Goal: Task Accomplishment & Management: Manage account settings

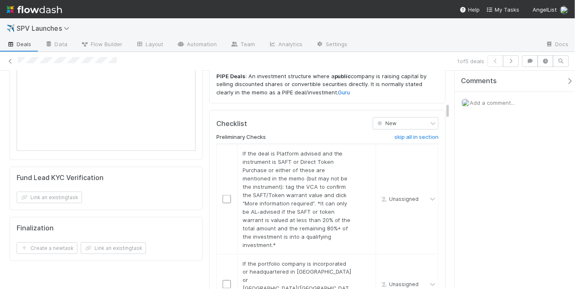
scroll to position [527, 0]
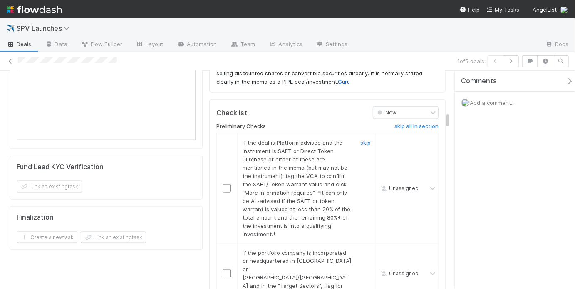
click at [365, 139] on link "skip" at bounding box center [366, 142] width 10 height 7
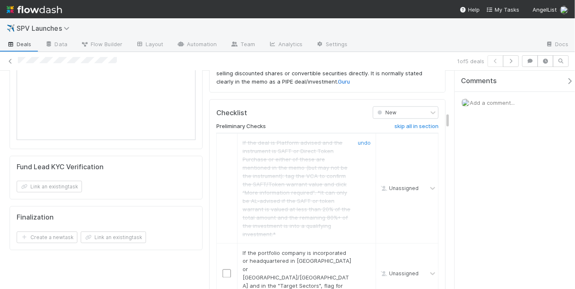
scroll to position [587, 0]
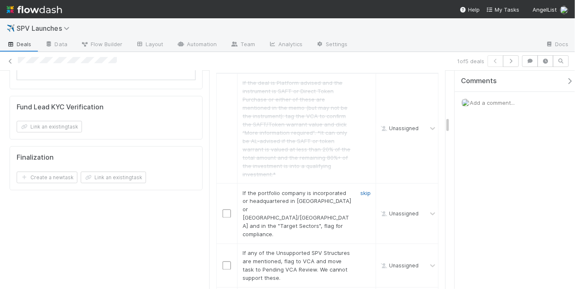
click at [361, 190] on link "skip" at bounding box center [366, 193] width 10 height 7
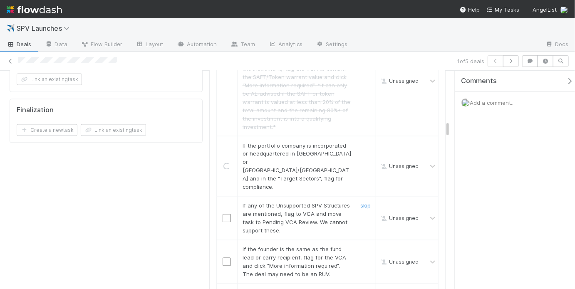
scroll to position [639, 0]
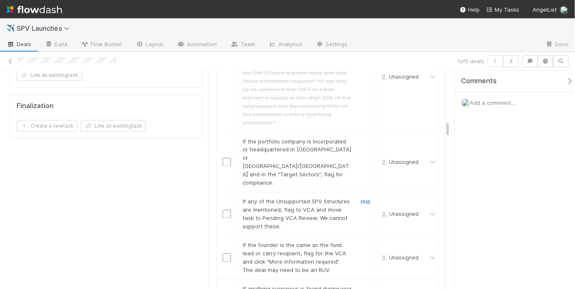
click at [361, 199] on link "skip" at bounding box center [366, 202] width 10 height 7
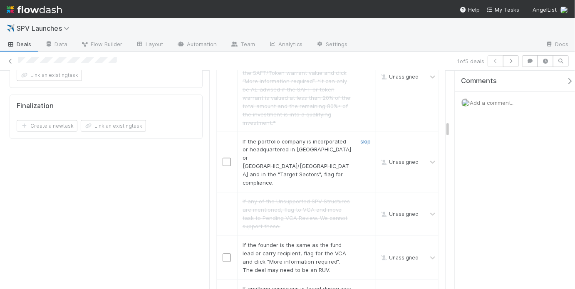
click at [361, 138] on link "skip" at bounding box center [366, 141] width 10 height 7
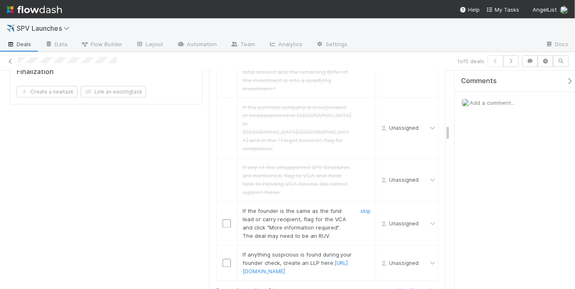
scroll to position [688, 0]
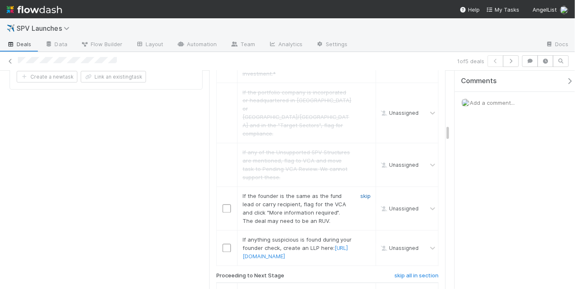
click at [362, 193] on link "skip" at bounding box center [366, 196] width 10 height 7
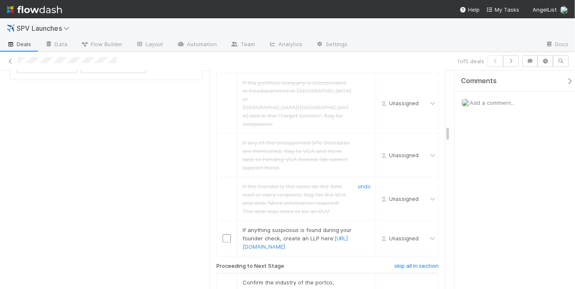
scroll to position [699, 0]
click at [361, 226] on link "skip" at bounding box center [366, 229] width 10 height 7
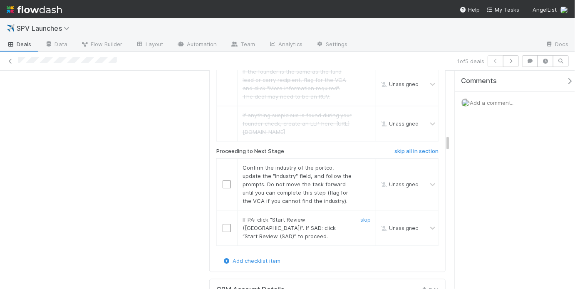
scroll to position [816, 0]
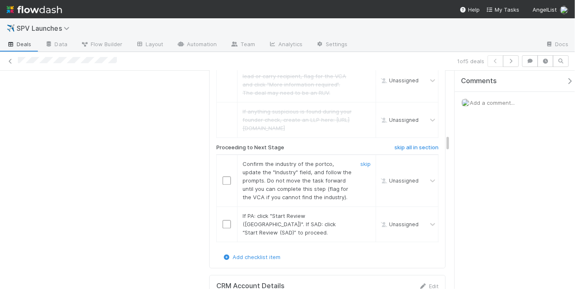
click at [225, 177] on input "checkbox" at bounding box center [227, 181] width 8 height 8
click at [226, 206] on td at bounding box center [226, 223] width 21 height 35
click at [226, 220] on input "checkbox" at bounding box center [227, 224] width 8 height 8
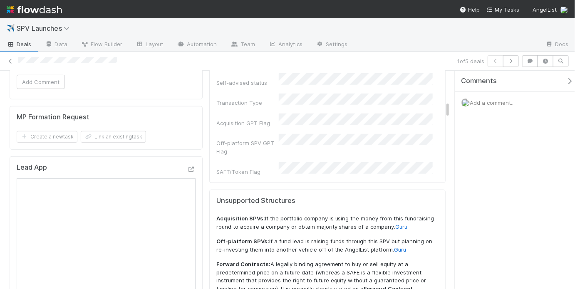
scroll to position [0, 0]
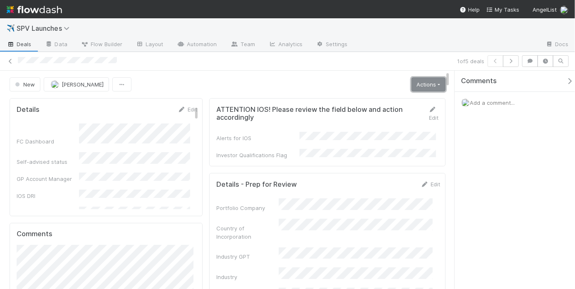
click at [422, 88] on link "Actions" at bounding box center [429, 84] width 34 height 14
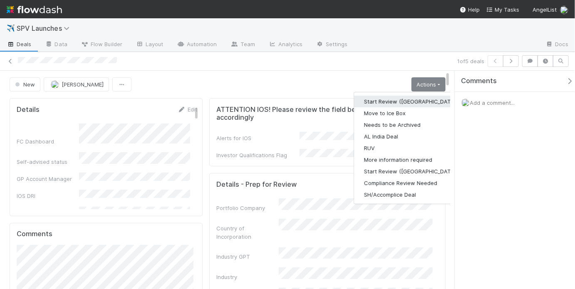
click at [408, 99] on button "Start Review (PA)" at bounding box center [411, 102] width 114 height 12
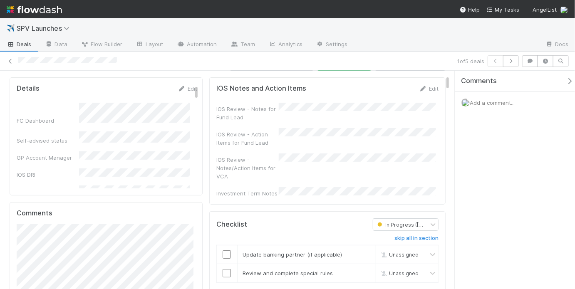
scroll to position [129, 0]
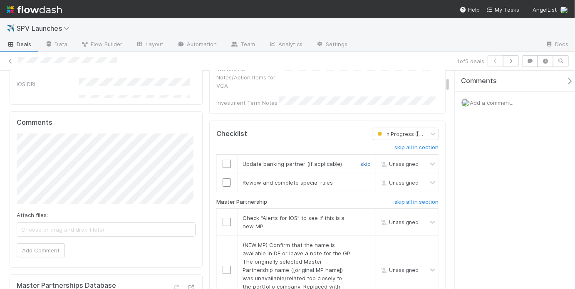
click at [363, 161] on link "skip" at bounding box center [366, 164] width 10 height 7
click at [361, 179] on link "skip" at bounding box center [366, 182] width 10 height 7
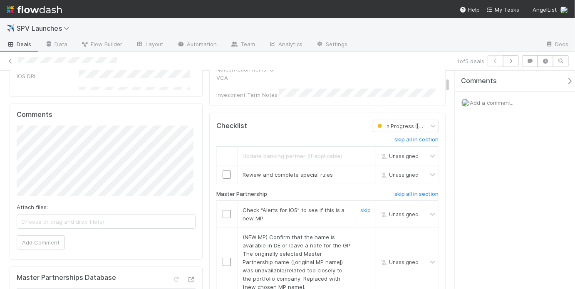
scroll to position [139, 0]
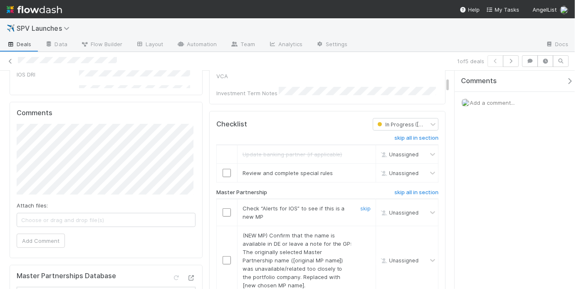
click at [223, 209] on input "checkbox" at bounding box center [227, 213] width 8 height 8
click at [363, 170] on link "skip" at bounding box center [366, 173] width 10 height 7
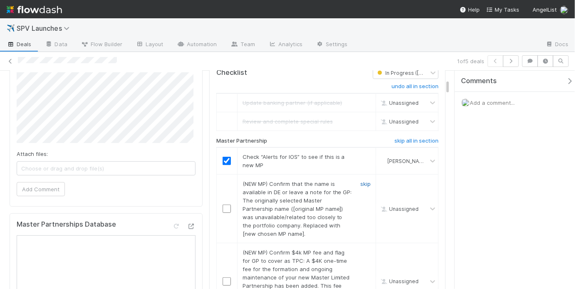
click at [362, 181] on link "skip" at bounding box center [366, 184] width 10 height 7
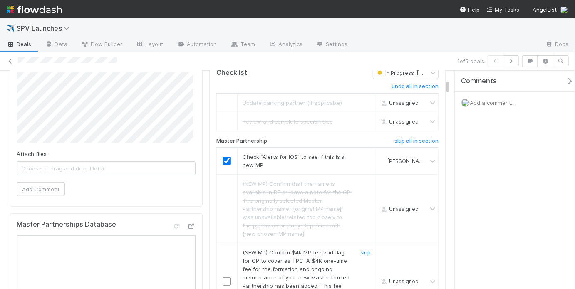
click at [361, 249] on link "skip" at bounding box center [366, 252] width 10 height 7
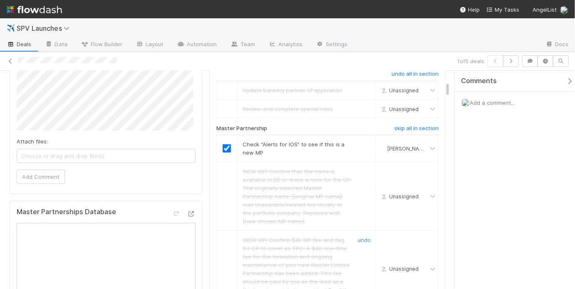
scroll to position [290, 0]
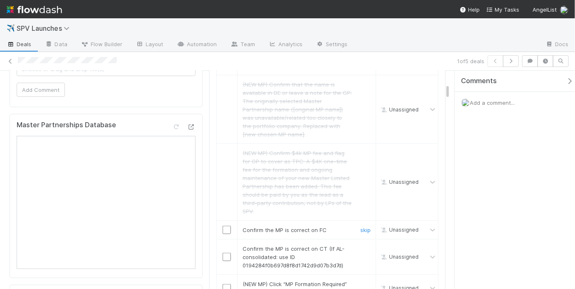
click at [223, 226] on input "checkbox" at bounding box center [227, 230] width 8 height 8
click at [226, 253] on input "checkbox" at bounding box center [227, 257] width 8 height 8
checkbox input "true"
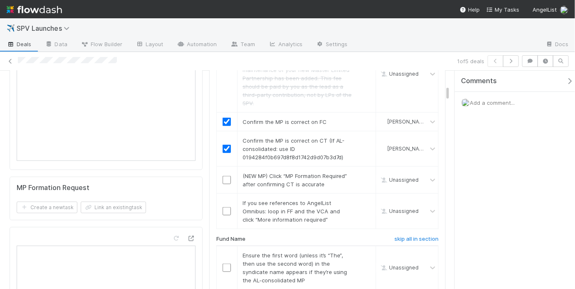
scroll to position [399, 0]
click at [361, 172] on link "skip" at bounding box center [366, 175] width 10 height 7
click at [362, 199] on link "skip" at bounding box center [366, 202] width 10 height 7
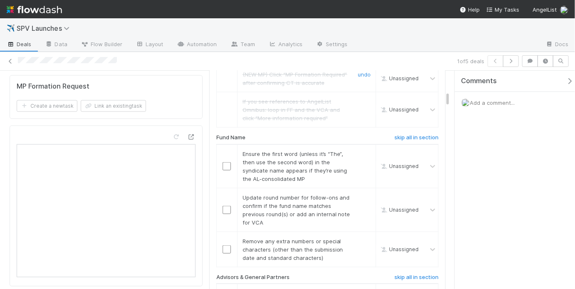
scroll to position [507, 0]
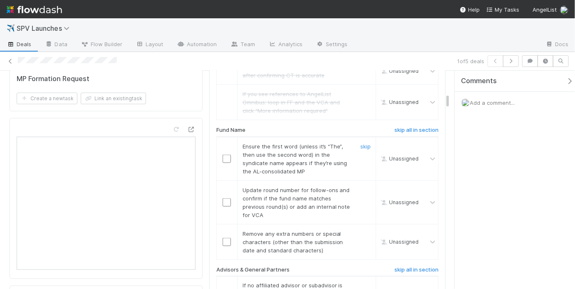
click at [226, 155] on input "checkbox" at bounding box center [227, 159] width 8 height 8
click at [223, 155] on input "checkbox" at bounding box center [227, 159] width 8 height 8
checkbox input "true"
click at [363, 187] on link "skip" at bounding box center [366, 190] width 10 height 7
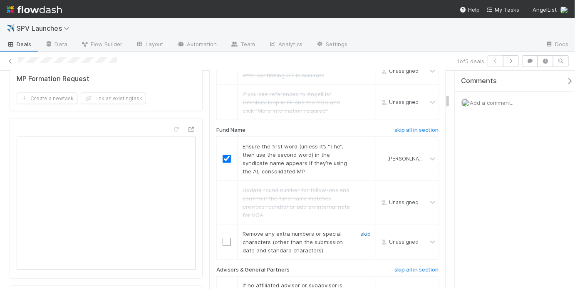
click at [363, 231] on link "skip" at bounding box center [366, 234] width 10 height 7
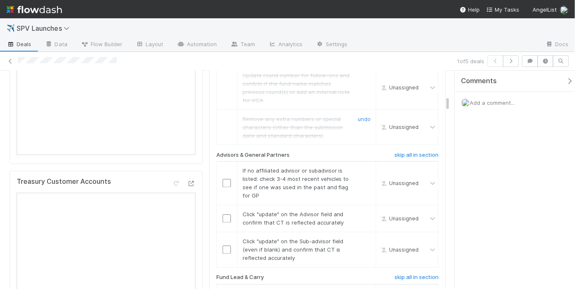
scroll to position [622, 0]
click at [224, 179] on input "checkbox" at bounding box center [227, 183] width 8 height 8
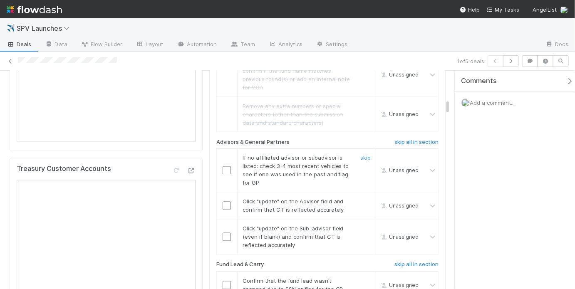
scroll to position [635, 0]
click at [228, 166] on input "checkbox" at bounding box center [227, 170] width 8 height 8
click at [225, 202] on input "checkbox" at bounding box center [227, 206] width 8 height 8
click at [225, 233] on input "checkbox" at bounding box center [227, 237] width 8 height 8
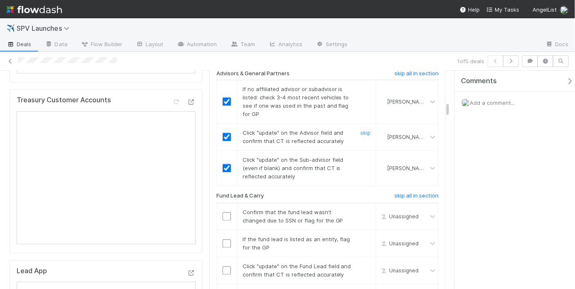
scroll to position [796, 0]
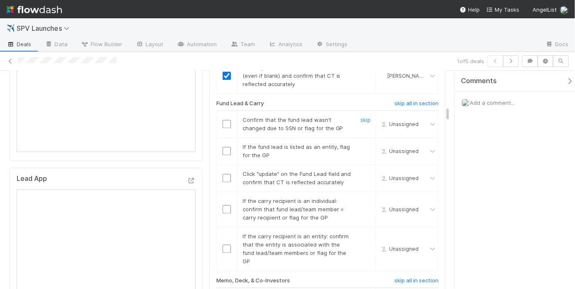
click at [223, 120] on input "checkbox" at bounding box center [227, 124] width 8 height 8
click at [366, 144] on link "skip" at bounding box center [366, 147] width 10 height 7
click at [226, 174] on input "checkbox" at bounding box center [227, 178] width 8 height 8
click at [223, 205] on input "checkbox" at bounding box center [227, 209] width 8 height 8
click at [365, 233] on link "skip" at bounding box center [366, 236] width 10 height 7
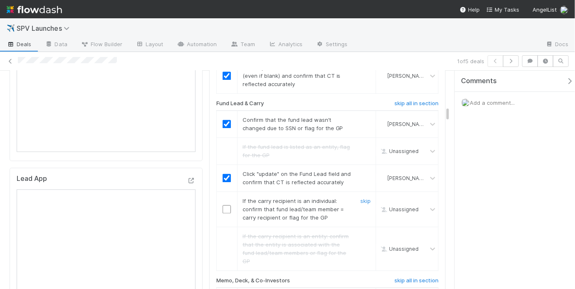
click at [227, 205] on input "checkbox" at bounding box center [227, 209] width 8 height 8
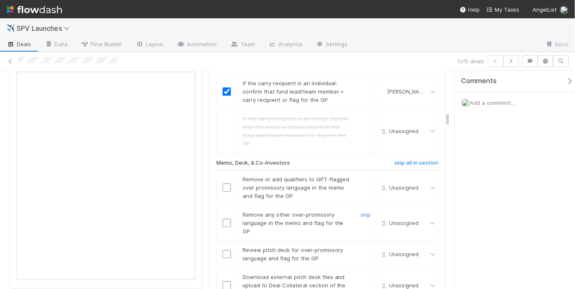
scroll to position [915, 0]
click at [224, 183] on input "checkbox" at bounding box center [227, 187] width 8 height 8
click at [223, 219] on input "checkbox" at bounding box center [227, 223] width 8 height 8
click at [223, 250] on input "checkbox" at bounding box center [227, 254] width 8 height 8
click at [226, 183] on input "checkbox" at bounding box center [227, 187] width 8 height 8
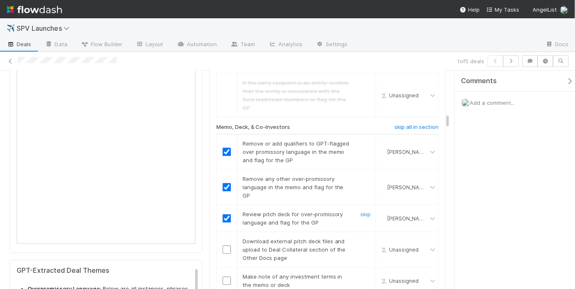
scroll to position [968, 0]
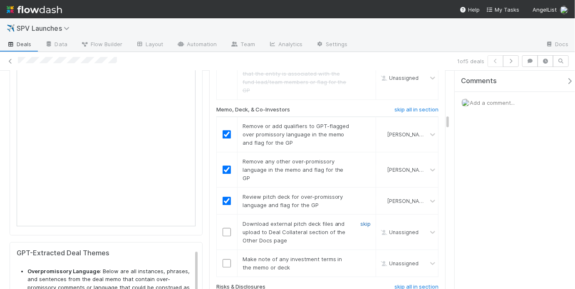
click at [361, 221] on link "skip" at bounding box center [366, 224] width 10 height 7
click at [224, 259] on input "checkbox" at bounding box center [227, 263] width 8 height 8
click at [361, 221] on link "skip" at bounding box center [366, 224] width 10 height 7
click at [223, 259] on input "checkbox" at bounding box center [227, 263] width 8 height 8
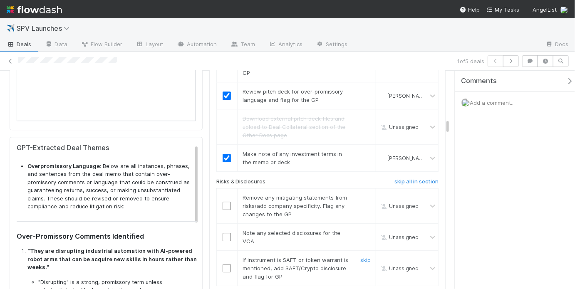
scroll to position [1085, 0]
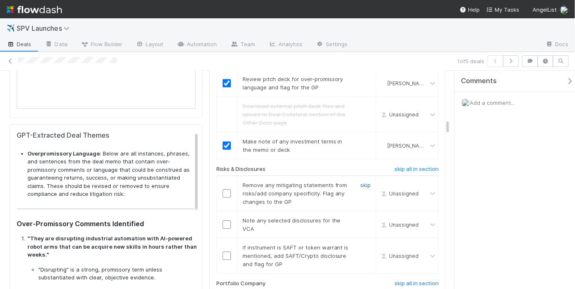
click at [363, 182] on link "skip" at bounding box center [366, 185] width 10 height 7
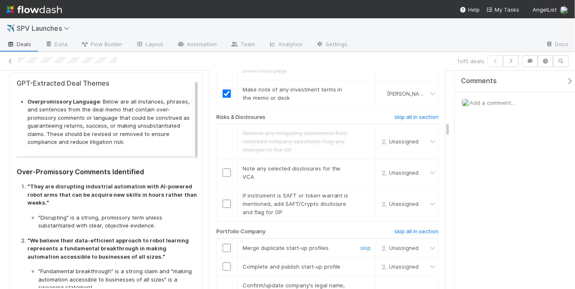
scroll to position [1143, 0]
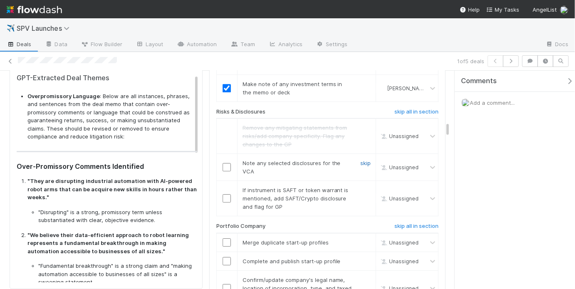
click at [363, 160] on link "skip" at bounding box center [366, 163] width 10 height 7
click at [364, 187] on link "skip" at bounding box center [366, 190] width 10 height 7
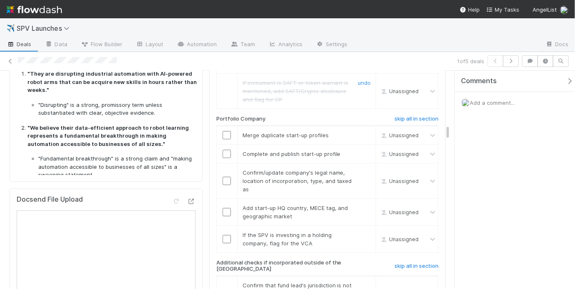
scroll to position [1251, 0]
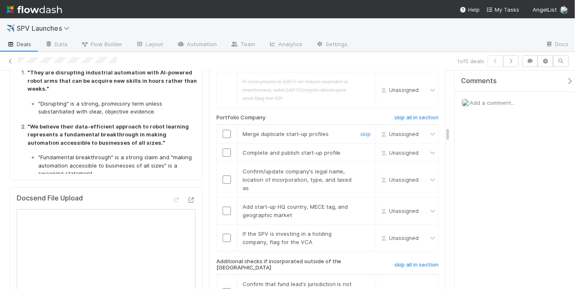
drag, startPoint x: 225, startPoint y: 104, endPoint x: 224, endPoint y: 110, distance: 5.4
click at [225, 130] on input "checkbox" at bounding box center [227, 134] width 8 height 8
click at [226, 149] on input "checkbox" at bounding box center [227, 153] width 8 height 8
click at [225, 130] on input "checkbox" at bounding box center [227, 134] width 8 height 8
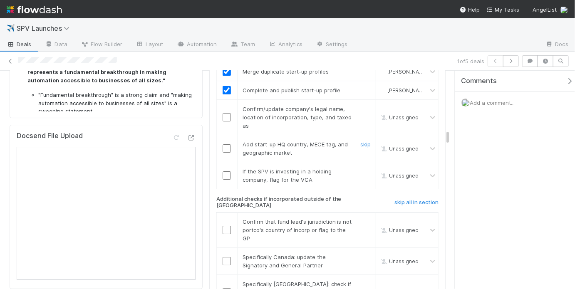
scroll to position [1311, 0]
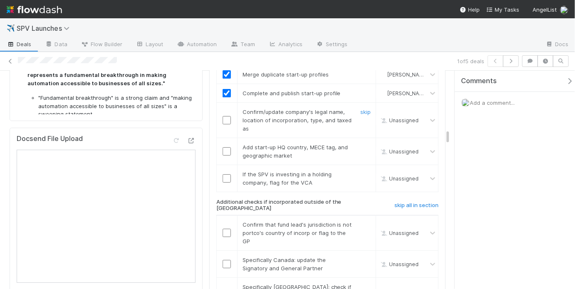
click at [224, 116] on input "checkbox" at bounding box center [227, 120] width 8 height 8
click at [226, 147] on input "checkbox" at bounding box center [227, 151] width 8 height 8
click at [361, 171] on link "skip" at bounding box center [366, 174] width 10 height 7
click at [411, 202] on h6 "skip all in section" at bounding box center [417, 205] width 44 height 7
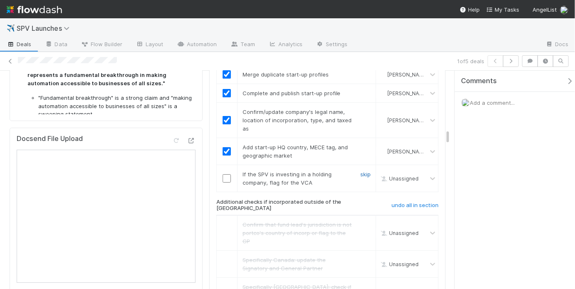
click at [361, 171] on link "skip" at bounding box center [366, 174] width 10 height 7
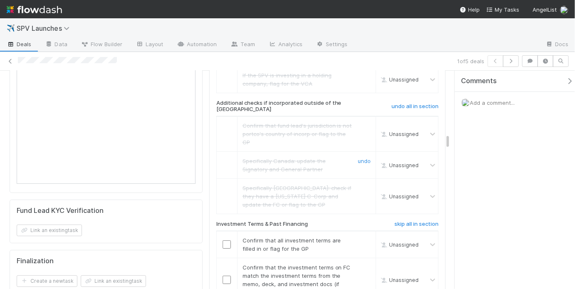
scroll to position [1470, 0]
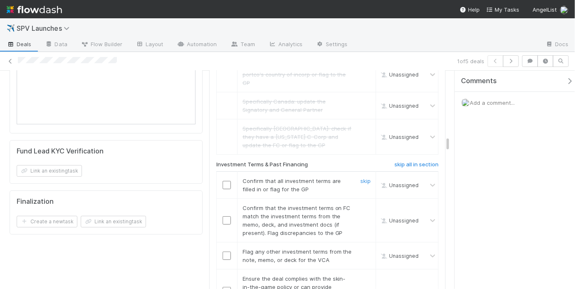
click at [225, 181] on input "checkbox" at bounding box center [227, 185] width 8 height 8
drag, startPoint x: 226, startPoint y: 184, endPoint x: 227, endPoint y: 190, distance: 6.3
click at [226, 216] on input "checkbox" at bounding box center [227, 220] width 8 height 8
click at [361, 249] on link "skip" at bounding box center [366, 252] width 10 height 7
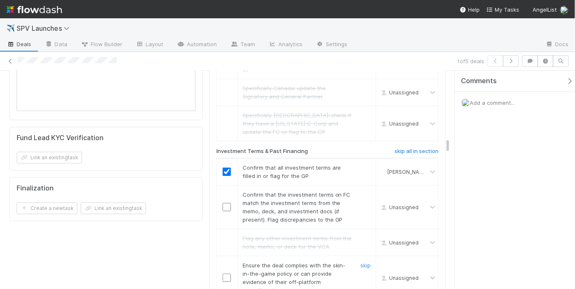
scroll to position [1525, 0]
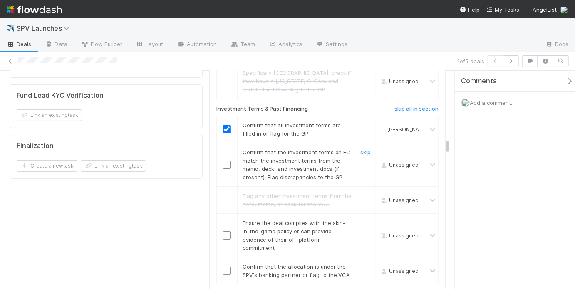
click at [224, 161] on input "checkbox" at bounding box center [227, 165] width 8 height 8
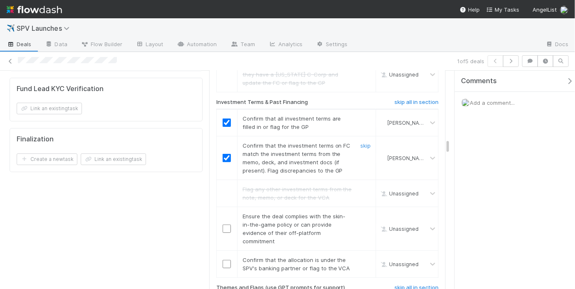
scroll to position [1534, 0]
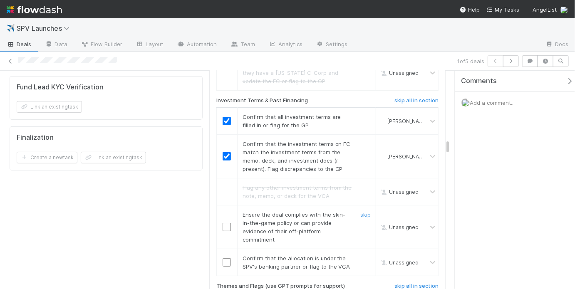
click at [223, 223] on input "checkbox" at bounding box center [227, 227] width 8 height 8
click at [225, 259] on input "checkbox" at bounding box center [227, 263] width 8 height 8
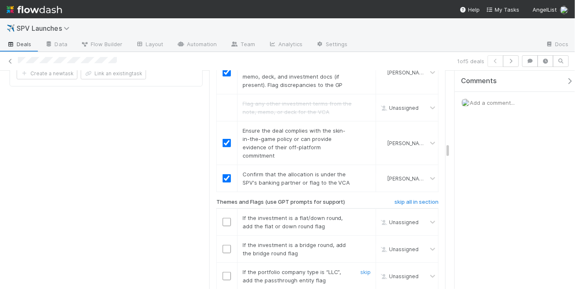
scroll to position [1621, 0]
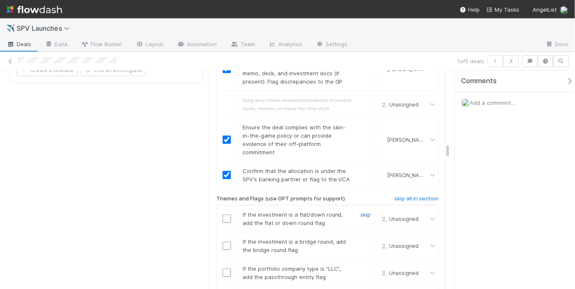
click at [362, 211] on link "skip" at bounding box center [366, 214] width 10 height 7
click at [366, 238] on div "skip" at bounding box center [364, 246] width 25 height 17
click at [365, 239] on link "skip" at bounding box center [366, 242] width 10 height 7
click at [361, 266] on link "skip" at bounding box center [366, 269] width 10 height 7
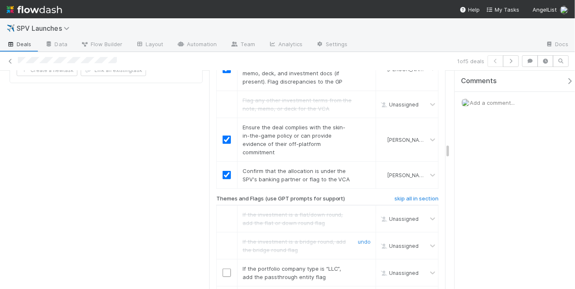
click at [360, 239] on link "undo" at bounding box center [364, 242] width 13 height 7
click at [361, 239] on link "skip" at bounding box center [366, 242] width 10 height 7
click at [365, 266] on link "skip" at bounding box center [366, 269] width 10 height 7
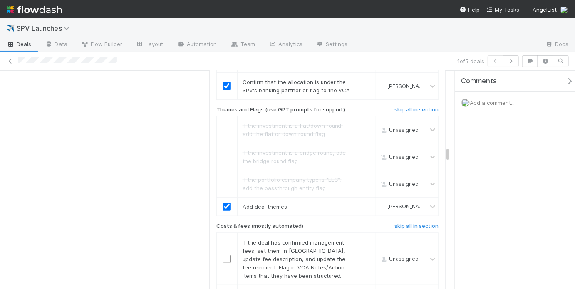
scroll to position [1713, 0]
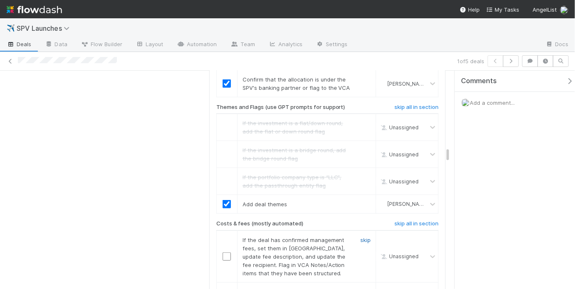
click at [361, 237] on link "skip" at bounding box center [366, 240] width 10 height 7
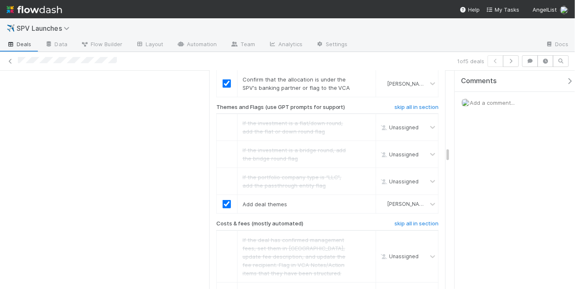
click at [362, 289] on link "skip" at bounding box center [366, 292] width 10 height 7
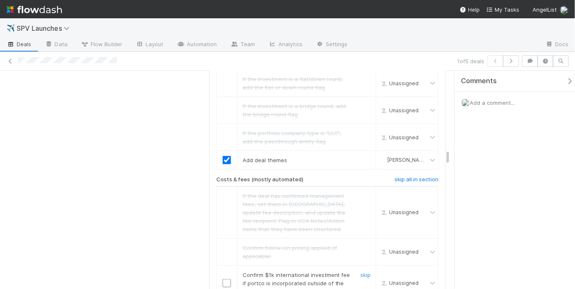
scroll to position [1763, 0]
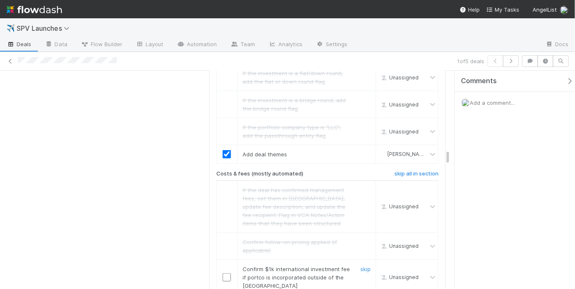
click at [363, 265] on div "skip" at bounding box center [364, 277] width 25 height 25
click at [362, 266] on link "skip" at bounding box center [366, 269] width 10 height 7
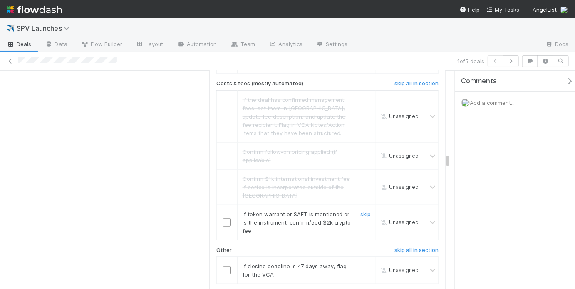
scroll to position [1856, 0]
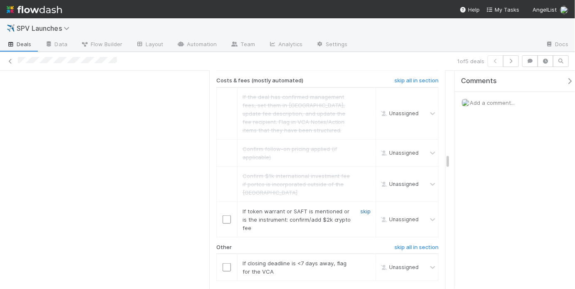
click at [361, 208] on link "skip" at bounding box center [366, 211] width 10 height 7
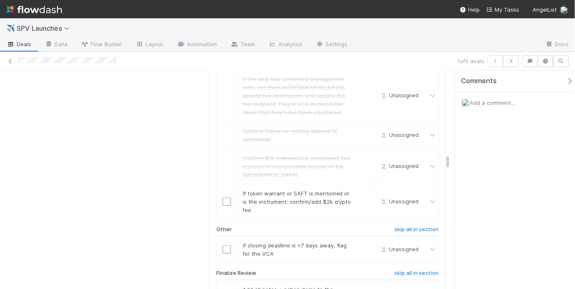
scroll to position [1877, 0]
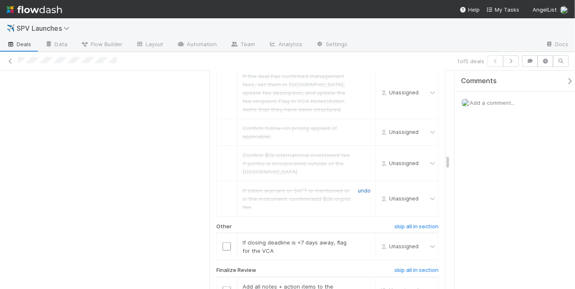
click at [363, 187] on link "undo" at bounding box center [364, 190] width 13 height 7
click at [363, 187] on link "skip" at bounding box center [366, 190] width 10 height 7
click at [362, 239] on link "skip" at bounding box center [366, 242] width 10 height 7
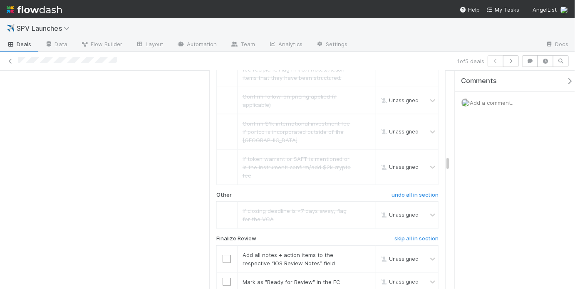
scroll to position [1915, 0]
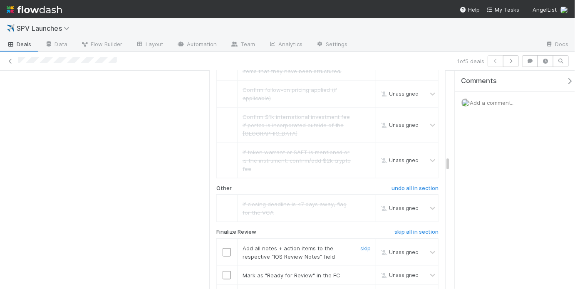
click at [227, 239] on td at bounding box center [226, 252] width 21 height 27
click at [226, 249] on input "checkbox" at bounding box center [227, 253] width 8 height 8
click at [223, 271] on input "checkbox" at bounding box center [227, 275] width 8 height 8
click at [224, 249] on input "checkbox" at bounding box center [227, 253] width 8 height 8
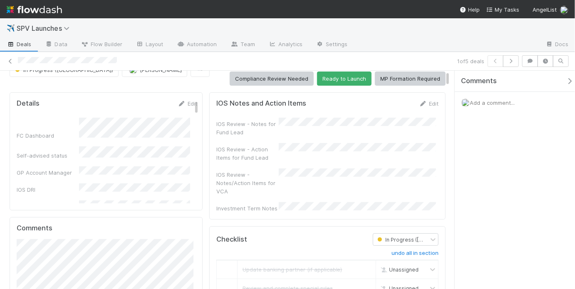
scroll to position [0, 0]
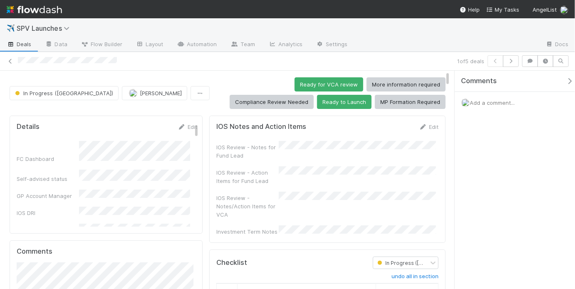
click at [298, 172] on div "IOS Review - Action Items for Fund Lead" at bounding box center [327, 176] width 222 height 19
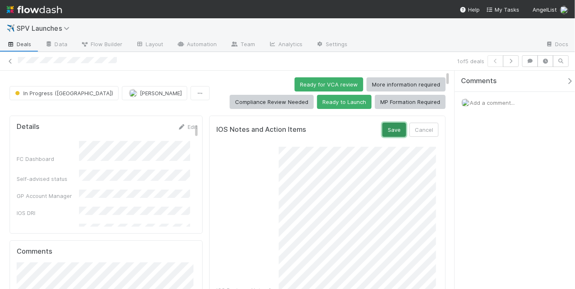
click at [390, 129] on button "Save" at bounding box center [395, 130] width 24 height 14
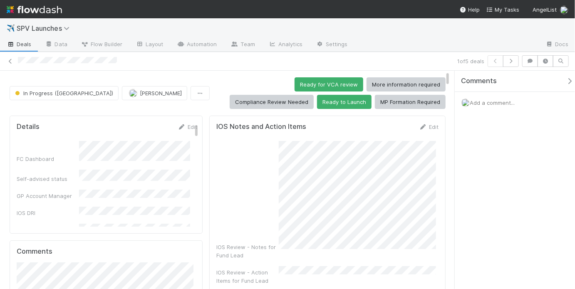
click at [323, 134] on form "IOS Notes and Action Items Edit IOS Review - Notes for Fund Lead IOS Review - A…" at bounding box center [327, 242] width 222 height 238
click at [372, 95] on button "Ready to Launch" at bounding box center [344, 102] width 55 height 14
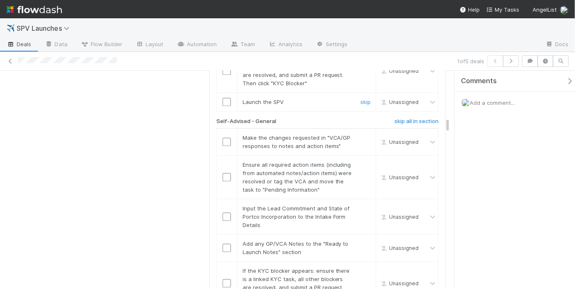
scroll to position [989, 0]
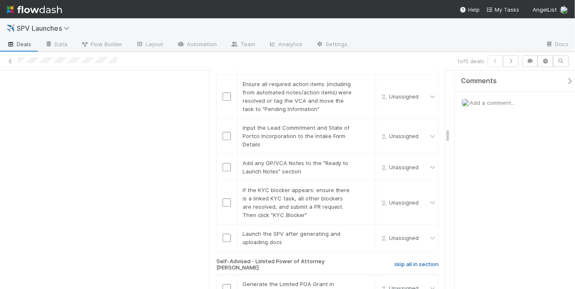
click at [406, 261] on h6 "skip all in section" at bounding box center [417, 264] width 44 height 7
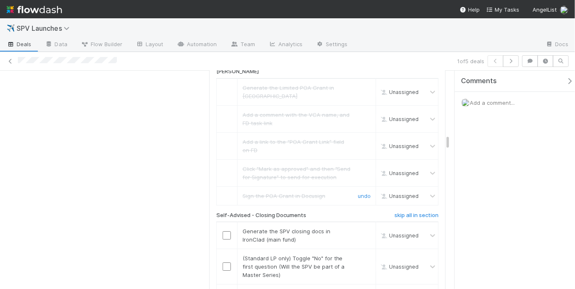
scroll to position [1200, 0]
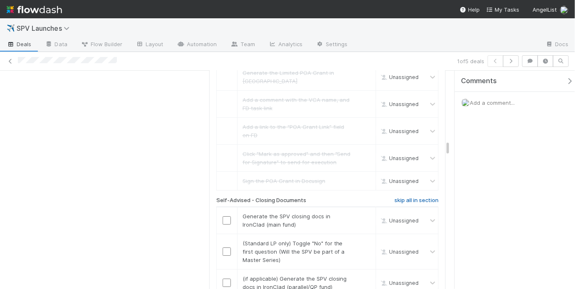
click at [411, 197] on h6 "skip all in section" at bounding box center [417, 200] width 44 height 7
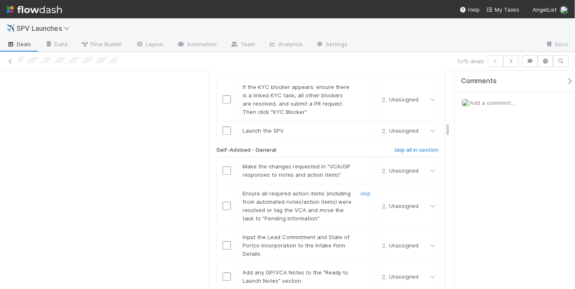
scroll to position [878, 0]
click at [411, 148] on h6 "skip all in section" at bounding box center [417, 151] width 44 height 7
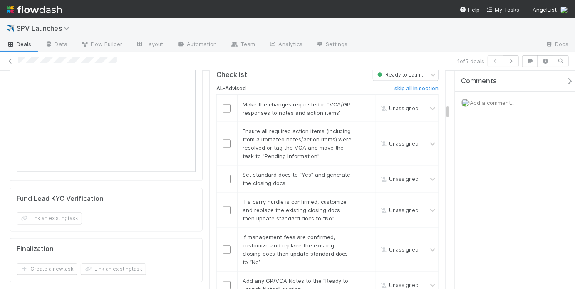
scroll to position [564, 0]
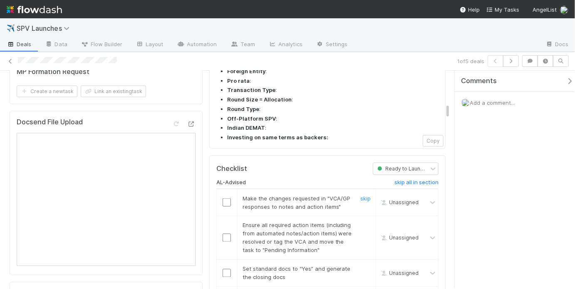
click at [223, 199] on input "checkbox" at bounding box center [227, 203] width 8 height 8
click at [361, 195] on link "skip" at bounding box center [366, 198] width 10 height 7
click at [223, 234] on input "checkbox" at bounding box center [227, 238] width 8 height 8
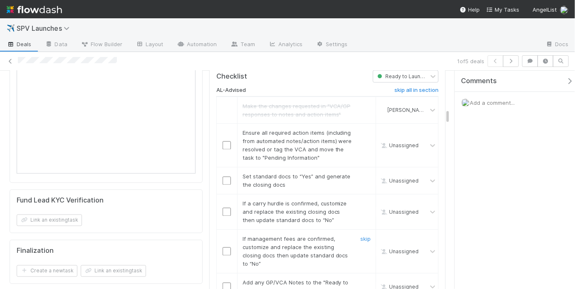
scroll to position [675, 0]
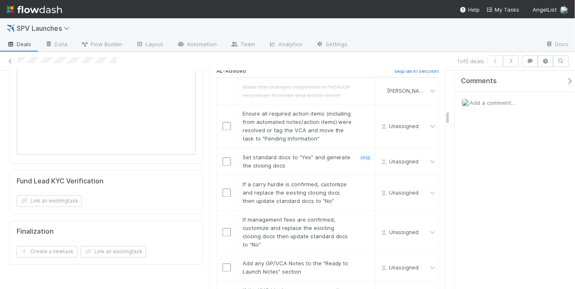
click at [228, 158] on input "checkbox" at bounding box center [227, 162] width 8 height 8
click at [224, 122] on input "checkbox" at bounding box center [227, 126] width 8 height 8
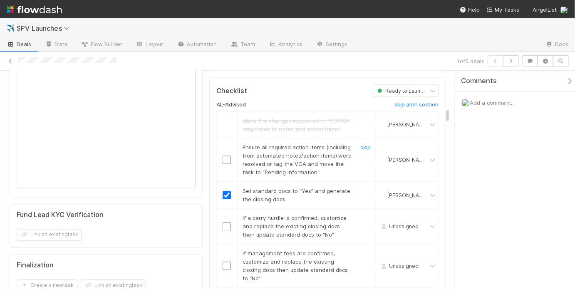
click at [228, 156] on input "checkbox" at bounding box center [227, 160] width 8 height 8
click at [363, 215] on link "skip" at bounding box center [366, 218] width 10 height 7
click at [364, 251] on link "skip" at bounding box center [366, 254] width 10 height 7
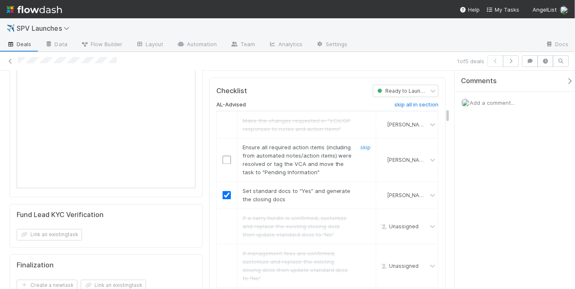
click at [228, 156] on input "checkbox" at bounding box center [227, 160] width 8 height 8
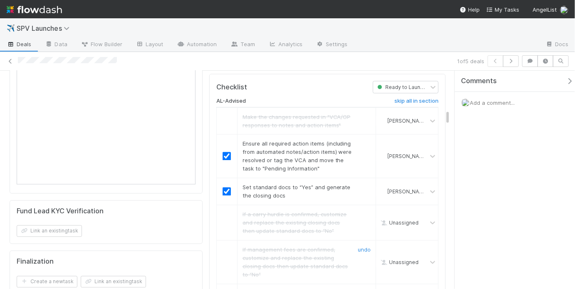
scroll to position [691, 0]
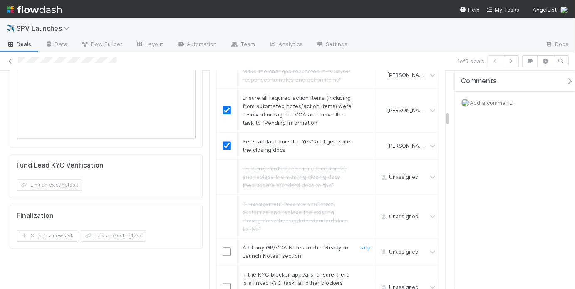
click at [224, 248] on input "checkbox" at bounding box center [227, 252] width 8 height 8
click at [363, 272] on link "skip" at bounding box center [366, 275] width 10 height 7
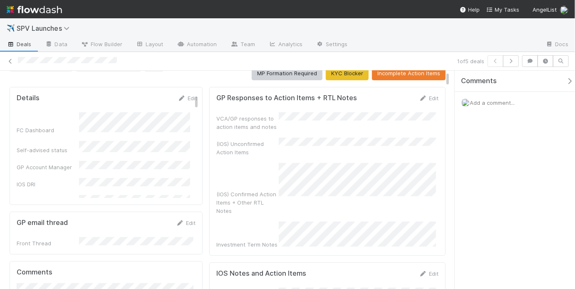
scroll to position [0, 0]
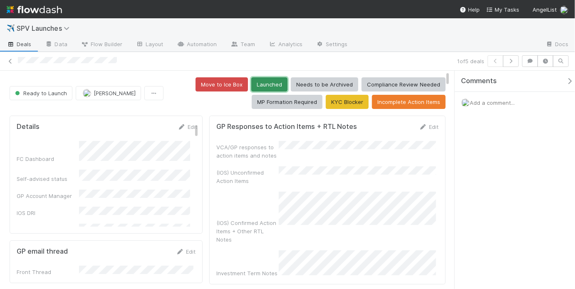
click at [268, 82] on button "Launched" at bounding box center [269, 84] width 36 height 14
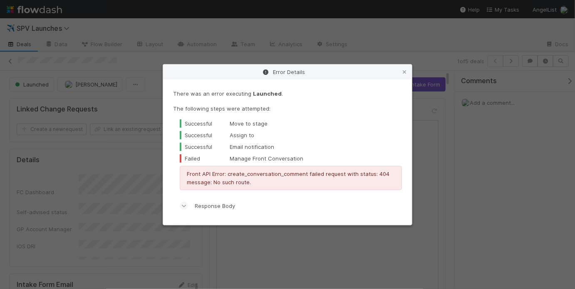
click at [264, 48] on div "Error Details There was an error executing Launched . The following steps were …" at bounding box center [287, 144] width 575 height 289
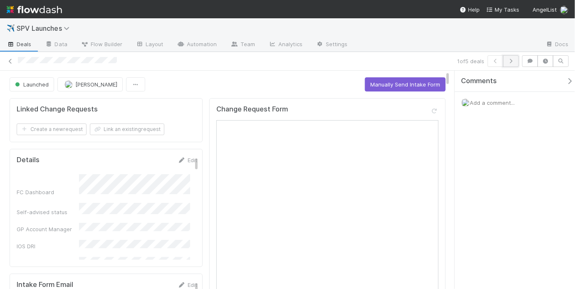
click at [515, 64] on button "button" at bounding box center [511, 61] width 16 height 12
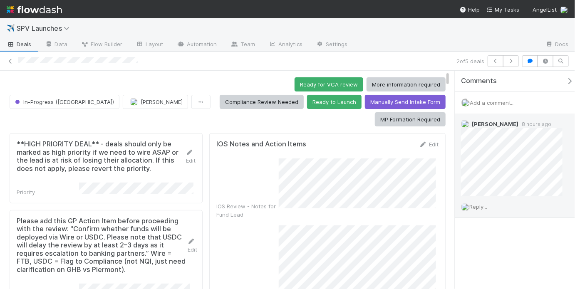
click at [483, 206] on span "Reply..." at bounding box center [479, 207] width 18 height 7
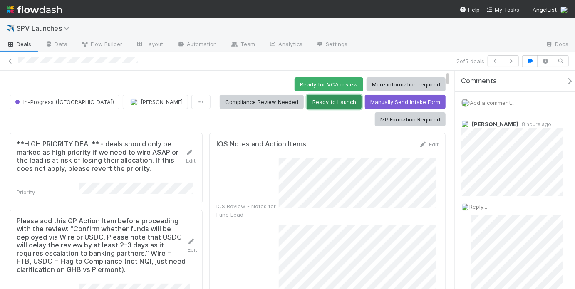
click at [307, 97] on button "Ready to Launch" at bounding box center [334, 102] width 55 height 14
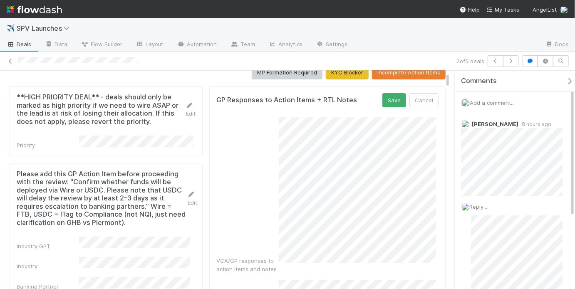
scroll to position [29, 0]
click at [386, 104] on button "Save" at bounding box center [395, 101] width 24 height 14
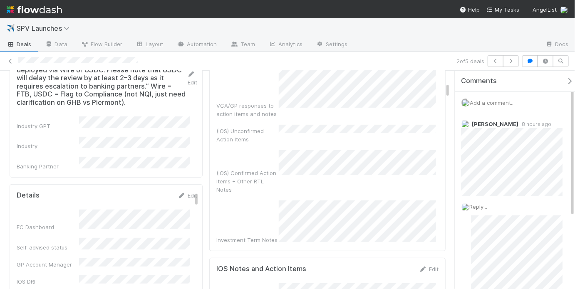
scroll to position [142, 0]
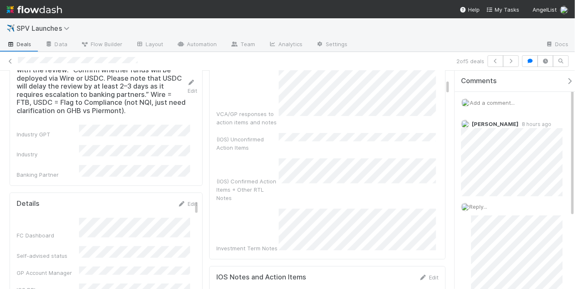
click at [324, 121] on div "VCA/GP responses to action items and notes (IOS) Unconfirmed Action Items (IOS)…" at bounding box center [327, 126] width 222 height 253
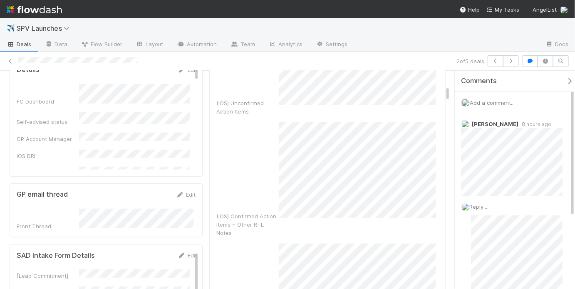
scroll to position [0, 0]
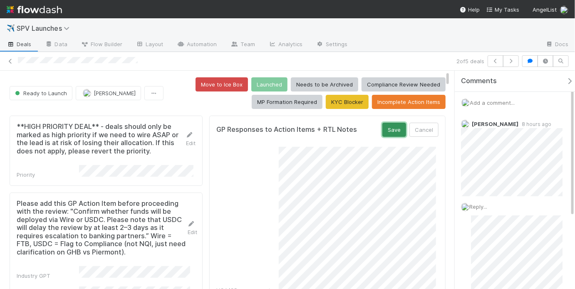
click at [384, 128] on button "Save" at bounding box center [395, 130] width 24 height 14
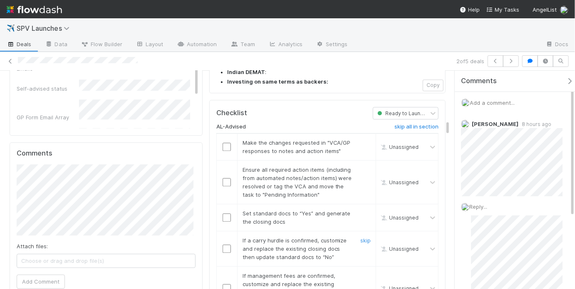
scroll to position [801, 0]
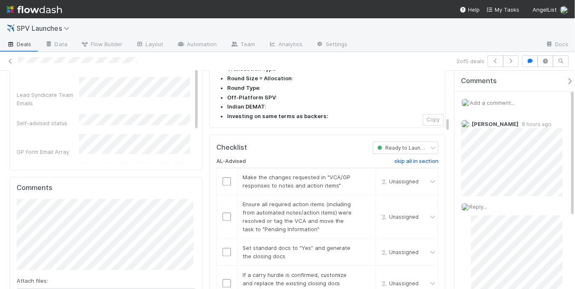
click at [412, 158] on h6 "skip all in section" at bounding box center [417, 161] width 44 height 7
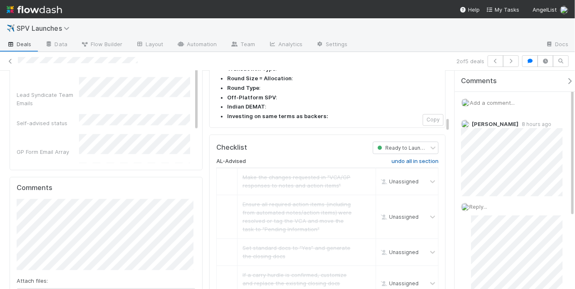
click at [398, 158] on link "undo all in section" at bounding box center [415, 163] width 47 height 10
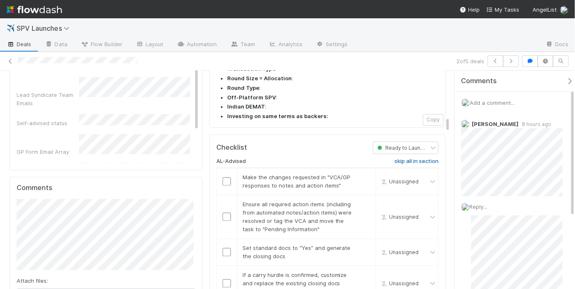
click at [398, 158] on link "skip all in section" at bounding box center [417, 163] width 44 height 10
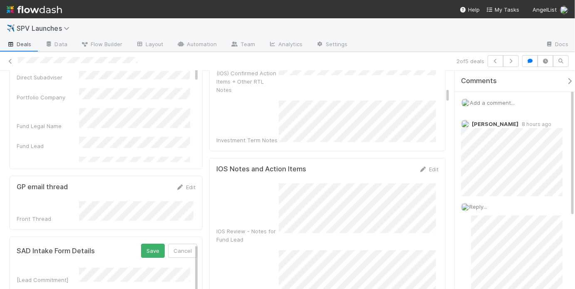
scroll to position [323, 0]
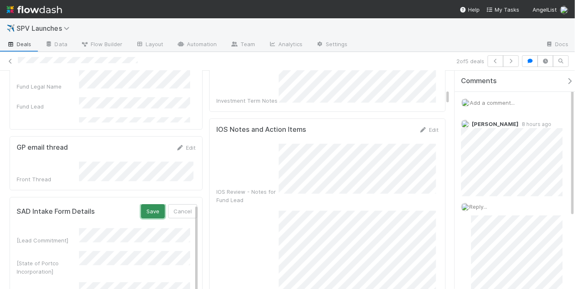
click at [147, 204] on button "Save" at bounding box center [153, 211] width 24 height 14
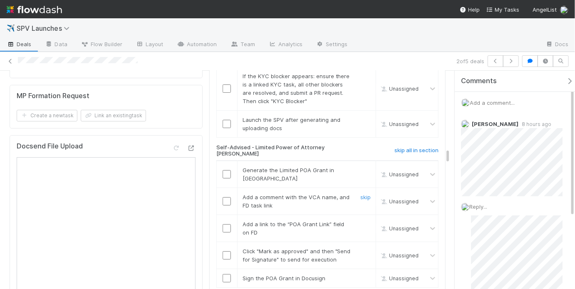
scroll to position [1292, 0]
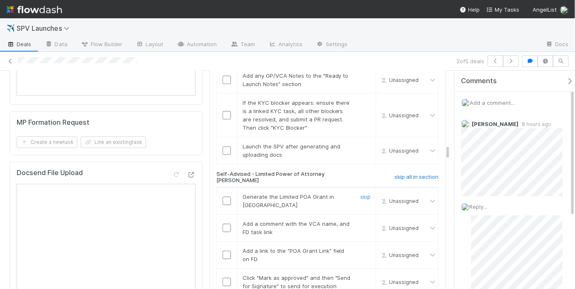
click at [223, 197] on input "checkbox" at bounding box center [227, 201] width 8 height 8
click at [224, 224] on input "checkbox" at bounding box center [227, 228] width 8 height 8
click at [225, 251] on input "checkbox" at bounding box center [227, 255] width 8 height 8
click at [226, 278] on input "checkbox" at bounding box center [227, 282] width 8 height 8
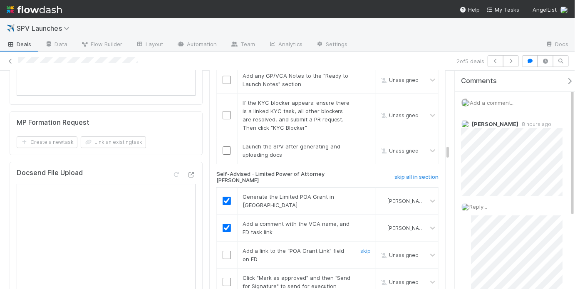
click at [226, 251] on input "checkbox" at bounding box center [227, 255] width 8 height 8
click at [225, 278] on input "checkbox" at bounding box center [227, 282] width 8 height 8
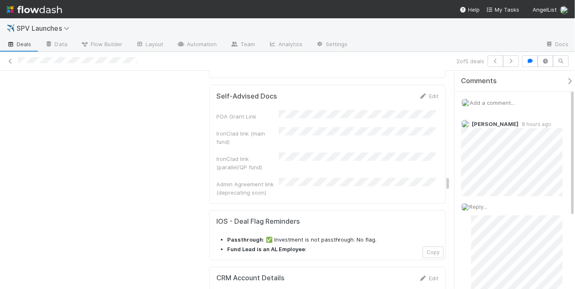
scroll to position [1688, 0]
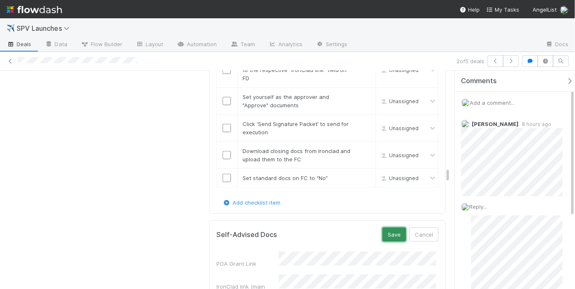
click at [390, 228] on button "Save" at bounding box center [395, 235] width 24 height 14
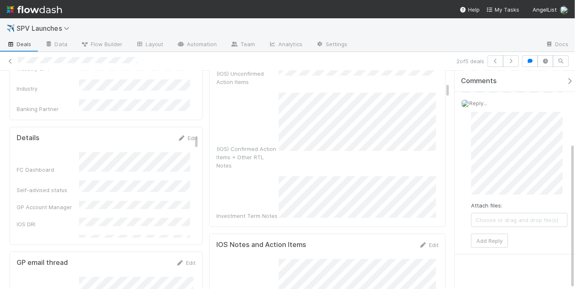
scroll to position [109, 0]
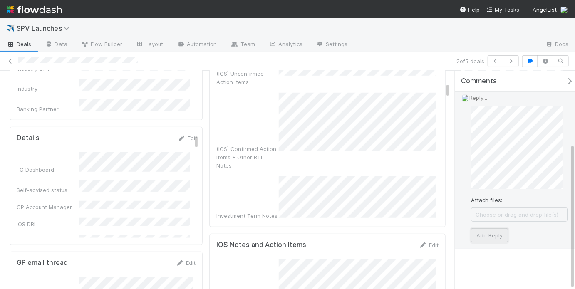
click at [486, 232] on button "Add Reply" at bounding box center [489, 236] width 37 height 14
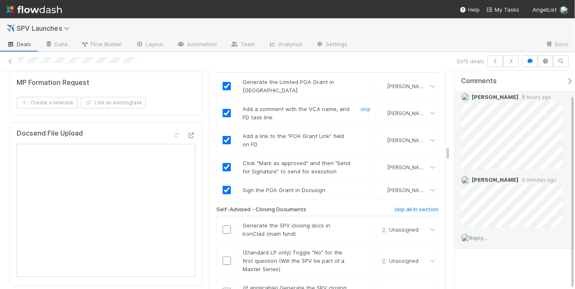
scroll to position [1427, 0]
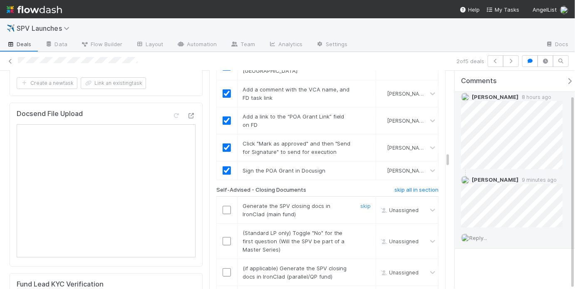
click at [227, 206] on input "checkbox" at bounding box center [227, 210] width 8 height 8
click at [363, 230] on link "skip" at bounding box center [366, 233] width 10 height 7
click at [361, 265] on link "skip" at bounding box center [366, 268] width 10 height 7
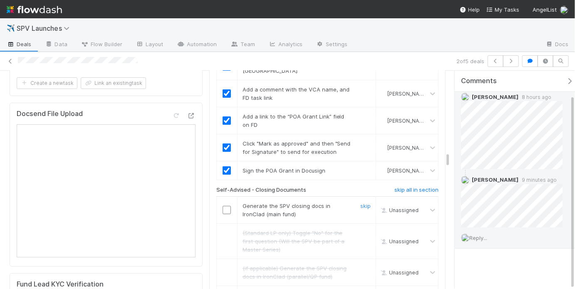
click at [228, 206] on input "checkbox" at bounding box center [227, 210] width 8 height 8
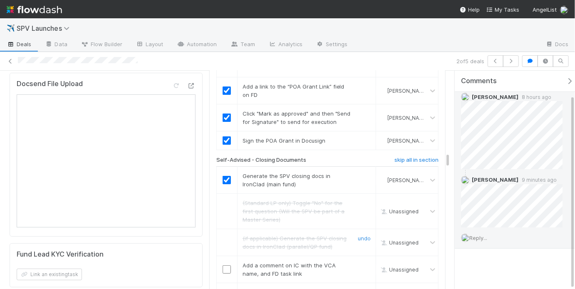
scroll to position [1459, 0]
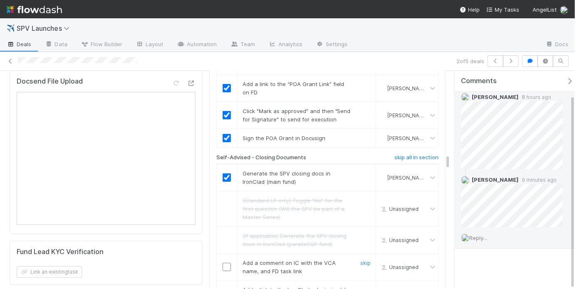
click at [226, 263] on input "checkbox" at bounding box center [227, 267] width 8 height 8
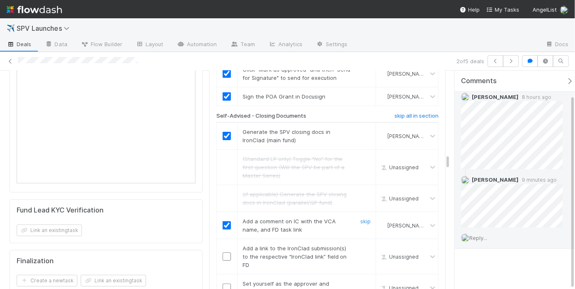
scroll to position [1509, 0]
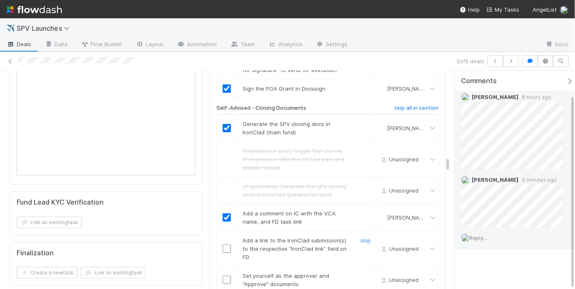
click at [225, 245] on input "checkbox" at bounding box center [227, 249] width 8 height 8
click at [225, 276] on input "checkbox" at bounding box center [227, 280] width 8 height 8
click at [226, 245] on input "checkbox" at bounding box center [227, 249] width 8 height 8
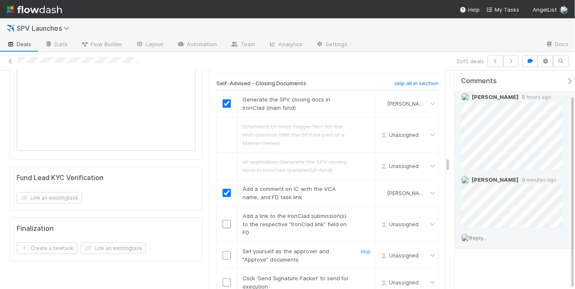
scroll to position [1550, 0]
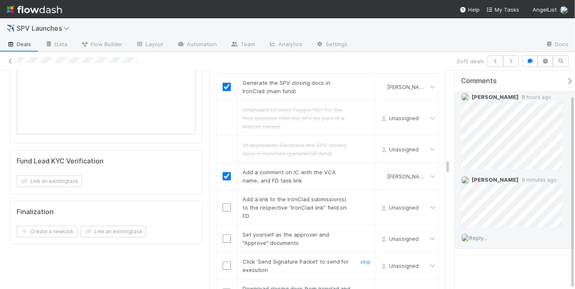
click at [226, 235] on input "checkbox" at bounding box center [227, 239] width 8 height 8
click at [223, 204] on input "checkbox" at bounding box center [227, 208] width 8 height 8
click at [228, 262] on input "checkbox" at bounding box center [227, 266] width 8 height 8
click at [227, 289] on input "checkbox" at bounding box center [227, 293] width 8 height 8
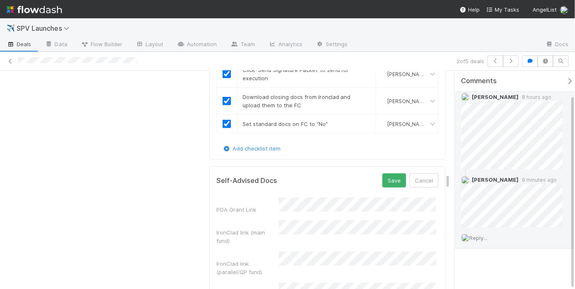
scroll to position [1680, 0]
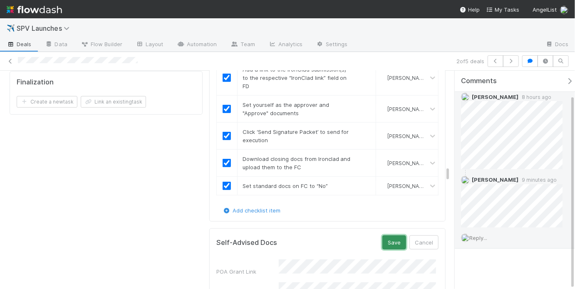
click at [388, 236] on button "Save" at bounding box center [395, 243] width 24 height 14
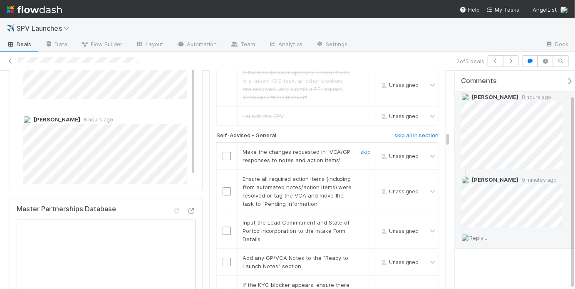
scroll to position [1070, 0]
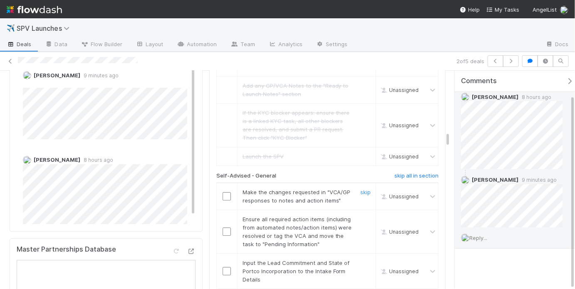
click at [227, 192] on input "checkbox" at bounding box center [227, 196] width 8 height 8
click at [223, 228] on input "checkbox" at bounding box center [227, 232] width 8 height 8
click at [226, 267] on input "checkbox" at bounding box center [227, 271] width 8 height 8
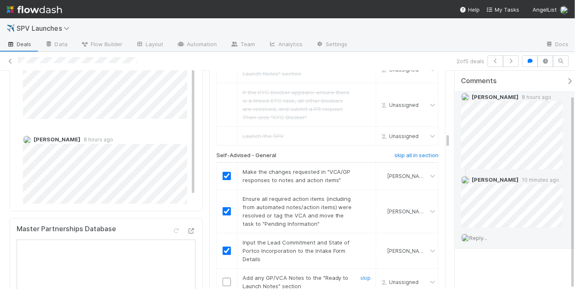
click at [225, 278] on input "checkbox" at bounding box center [227, 282] width 8 height 8
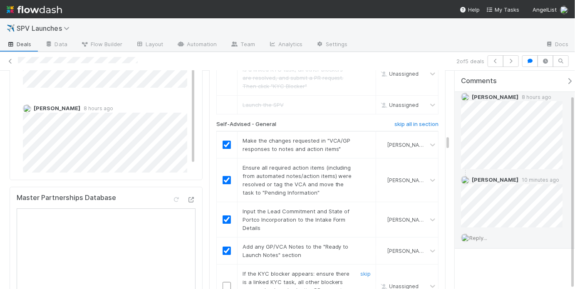
scroll to position [1133, 0]
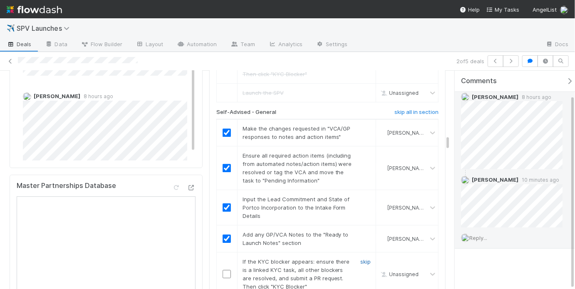
click at [361, 259] on link "skip" at bounding box center [366, 262] width 10 height 7
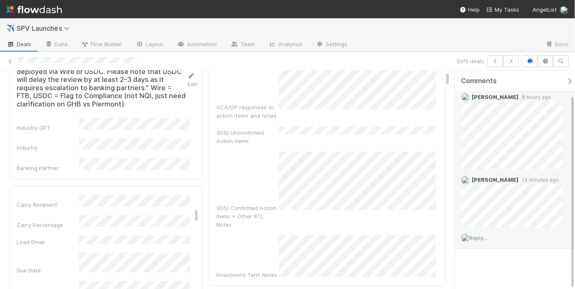
scroll to position [0, 0]
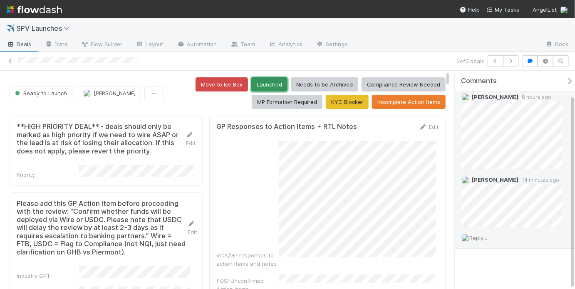
click at [276, 83] on button "Launched" at bounding box center [269, 84] width 36 height 14
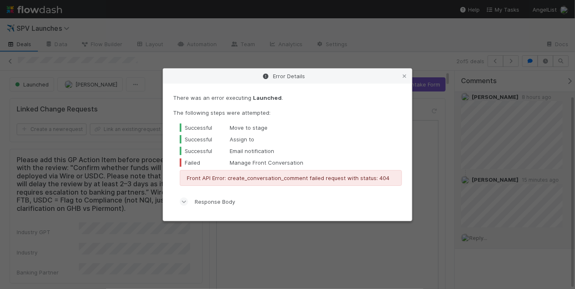
click at [388, 46] on div "Error Details There was an error executing Launched . The following steps were …" at bounding box center [287, 144] width 575 height 289
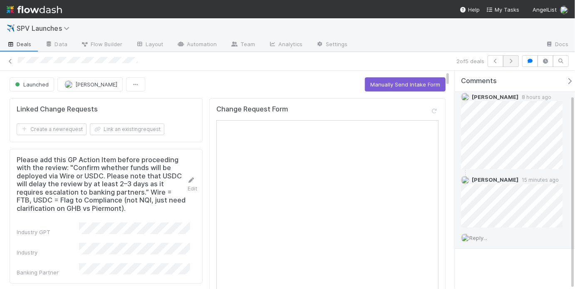
click at [510, 61] on icon "button" at bounding box center [511, 61] width 8 height 5
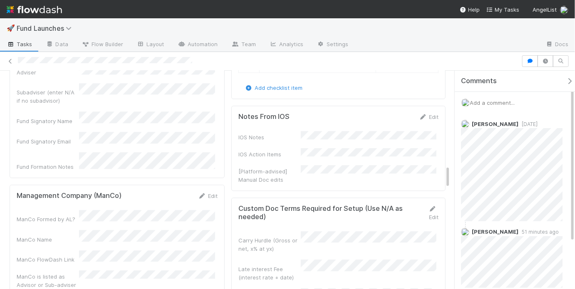
scroll to position [886, 0]
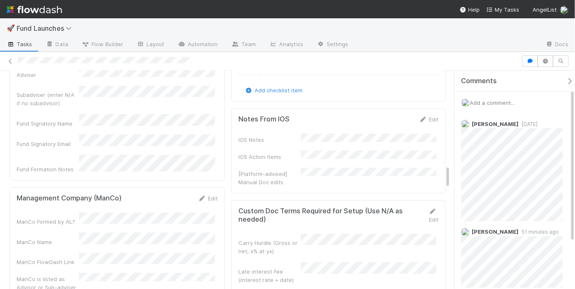
click at [318, 168] on div "[Platform-advised] Manual Doc edits" at bounding box center [339, 177] width 200 height 19
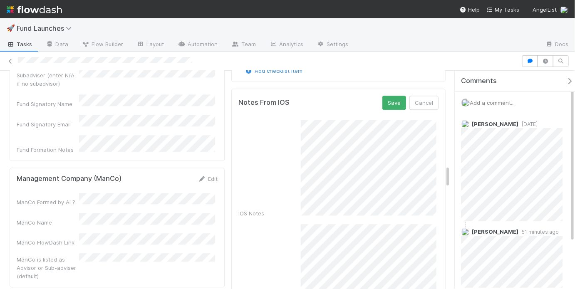
scroll to position [906, 0]
click at [394, 95] on button "Save" at bounding box center [395, 102] width 24 height 14
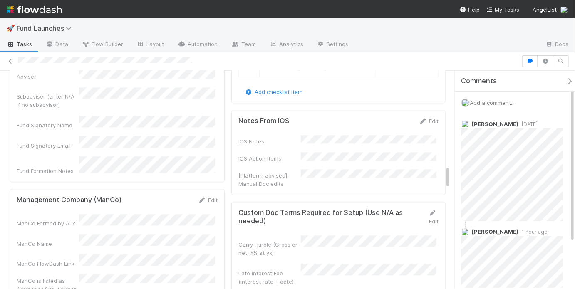
scroll to position [883, 0]
click at [497, 102] on span "Add a comment..." at bounding box center [492, 103] width 45 height 7
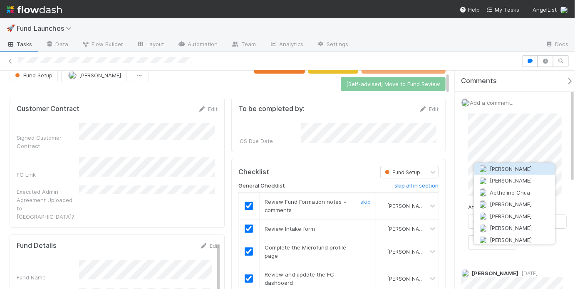
scroll to position [0, 0]
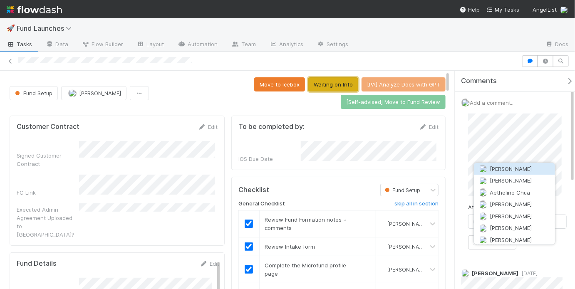
click at [308, 83] on button "Waiting on Info" at bounding box center [333, 84] width 50 height 14
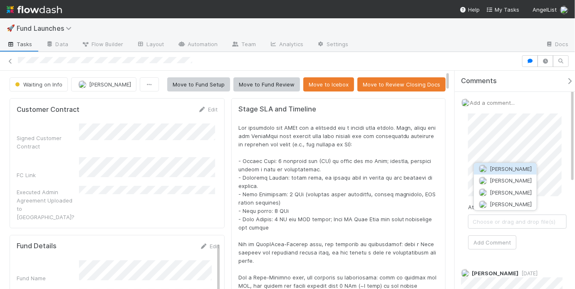
click at [500, 169] on span "[PERSON_NAME]" at bounding box center [511, 169] width 42 height 7
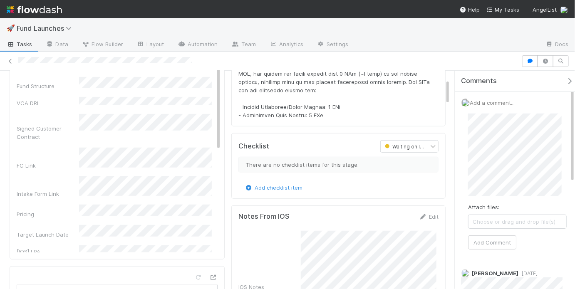
scroll to position [215, 0]
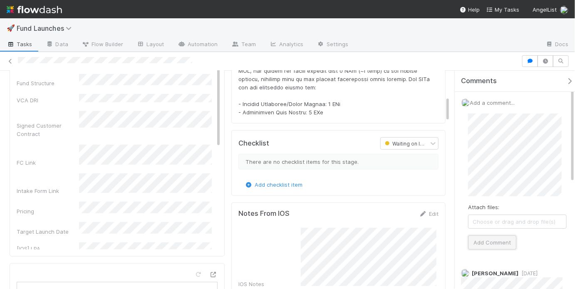
click at [509, 243] on button "Add Comment" at bounding box center [492, 243] width 48 height 14
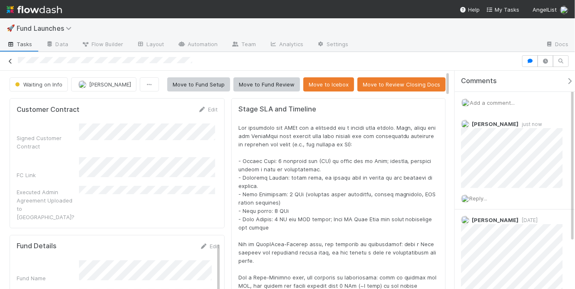
click at [11, 60] on icon at bounding box center [10, 61] width 8 height 5
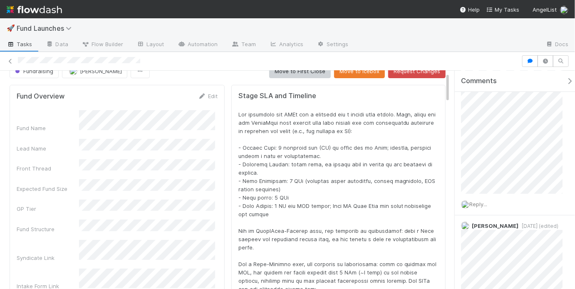
scroll to position [66, 0]
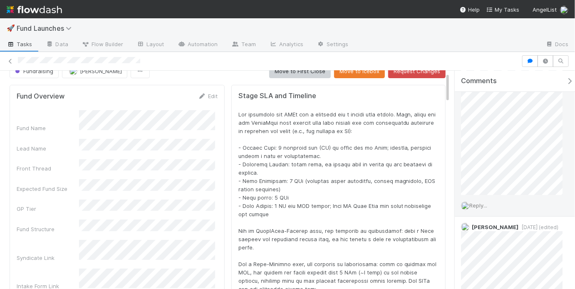
click at [483, 204] on span "Reply..." at bounding box center [479, 205] width 18 height 7
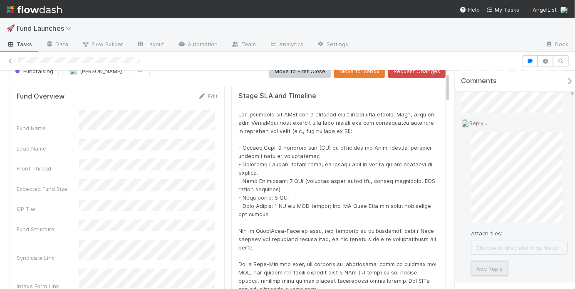
click at [492, 264] on button "Add Reply" at bounding box center [489, 269] width 37 height 14
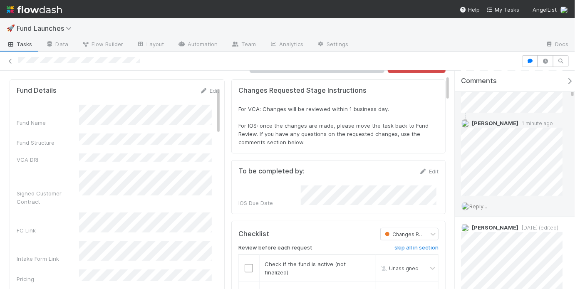
scroll to position [37, 0]
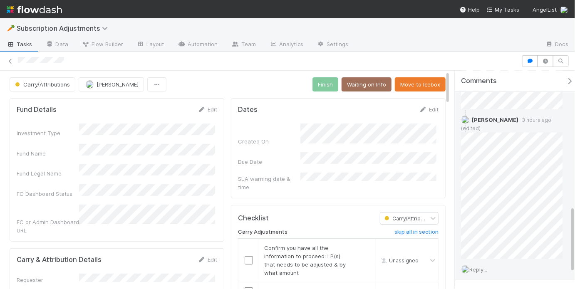
scroll to position [498, 0]
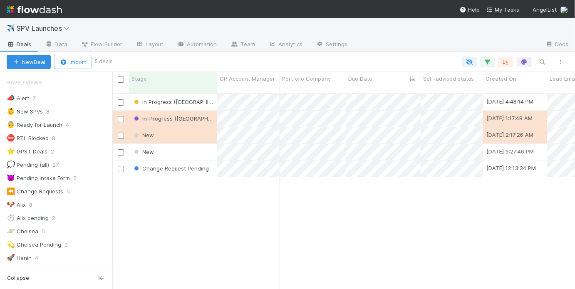
scroll to position [197, 458]
click at [296, 203] on div "In Progress (PA) 9/1/25, 4:48:14 PM May Chang 0 0 0 0 0 0 0 In-Progress (SAD) 8…" at bounding box center [343, 195] width 463 height 202
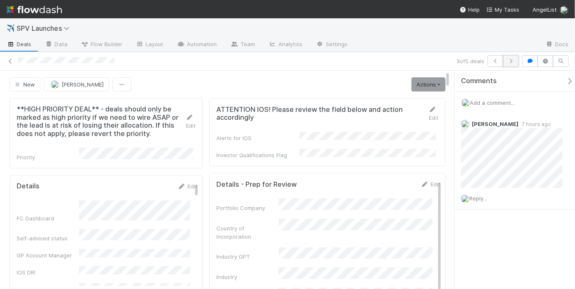
click at [514, 63] on icon "button" at bounding box center [511, 61] width 8 height 5
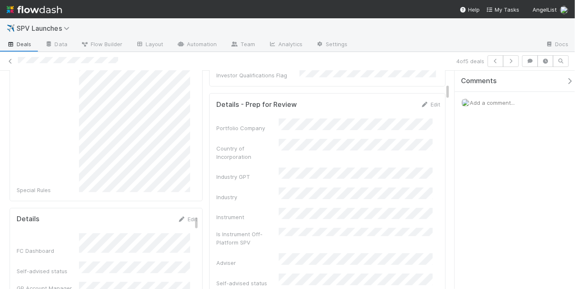
scroll to position [168, 0]
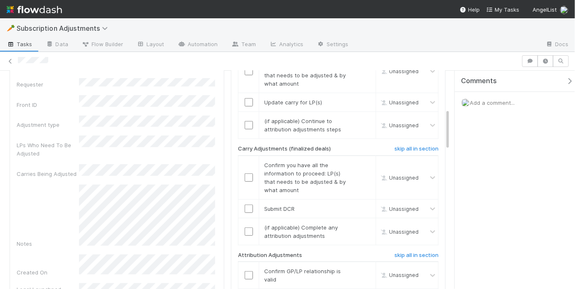
scroll to position [199, 0]
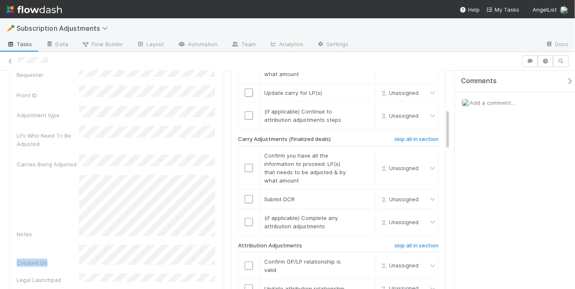
click at [208, 216] on div "Requester Front ID Adjustment type LPs Who Need To Be Adjusted Carries Being Ad…" at bounding box center [117, 205] width 201 height 273
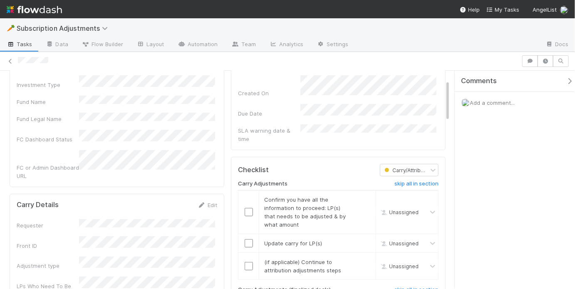
scroll to position [0, 0]
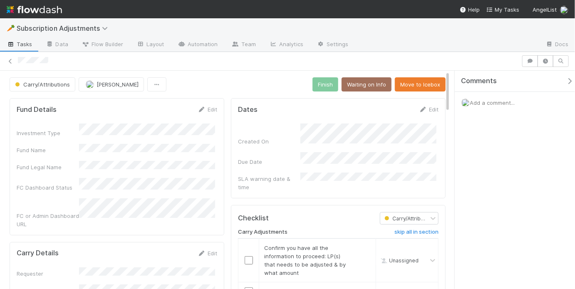
click at [216, 84] on div "Carry/Attributions May Chang Finish Waiting on Info Move to Icebox" at bounding box center [228, 84] width 436 height 14
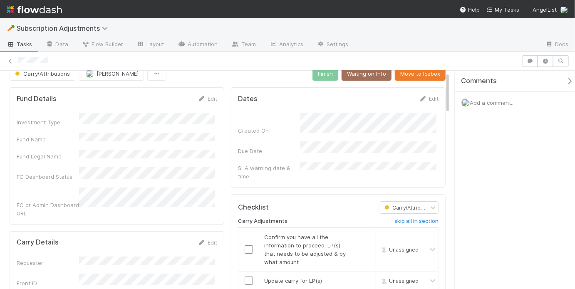
scroll to position [12, 0]
click at [489, 101] on span "Add a comment..." at bounding box center [492, 103] width 45 height 7
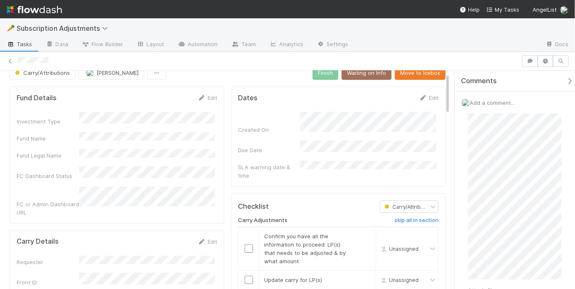
click at [467, 157] on div "Attach files: Choose or drag and drop file(s) Add Comment" at bounding box center [518, 223] width 112 height 233
click at [503, 265] on button "Add Comment" at bounding box center [492, 267] width 48 height 14
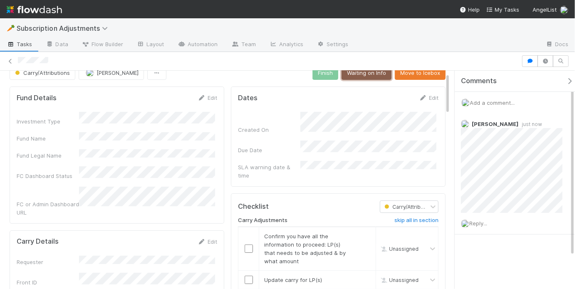
click at [383, 74] on button "Waiting on Info" at bounding box center [367, 73] width 50 height 14
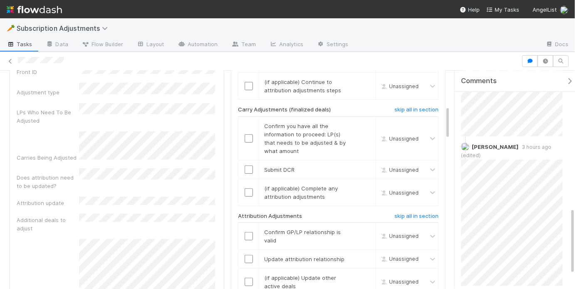
scroll to position [227, 0]
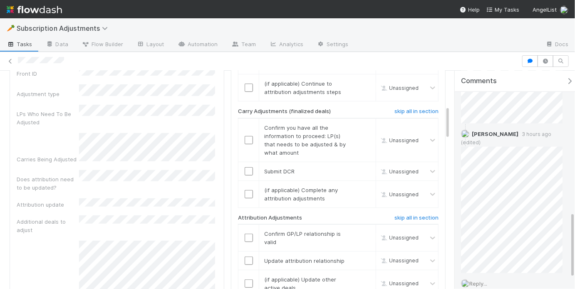
click at [485, 281] on span "Reply..." at bounding box center [479, 284] width 18 height 7
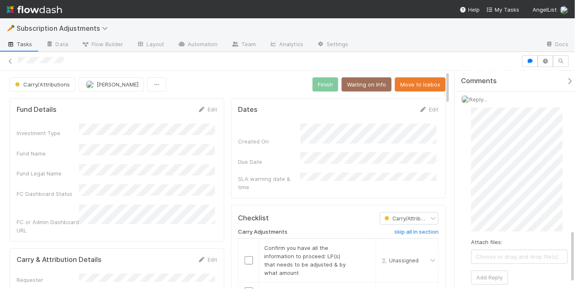
scroll to position [139, 0]
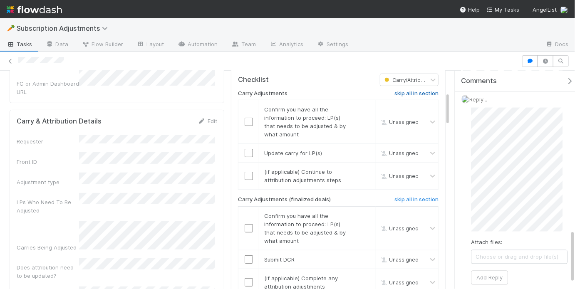
click at [416, 90] on h6 "skip all in section" at bounding box center [417, 93] width 44 height 7
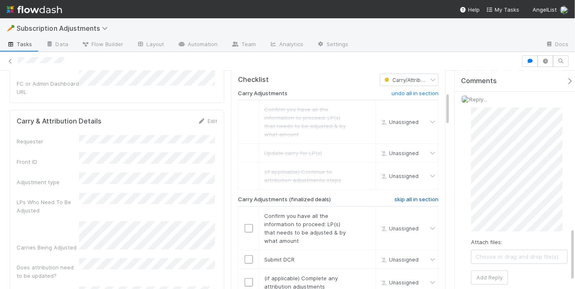
click at [405, 197] on h6 "skip all in section" at bounding box center [417, 200] width 44 height 7
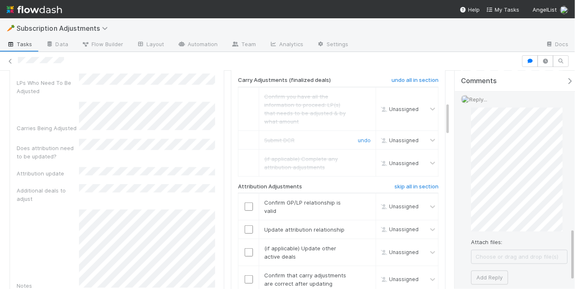
scroll to position [261, 0]
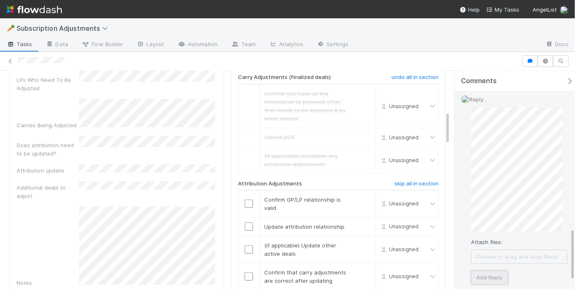
click at [493, 271] on button "Add Reply" at bounding box center [489, 278] width 37 height 14
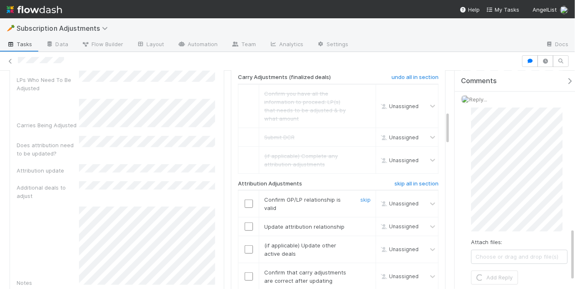
click at [247, 200] on input "checkbox" at bounding box center [249, 204] width 8 height 8
click at [249, 223] on input "checkbox" at bounding box center [249, 227] width 8 height 8
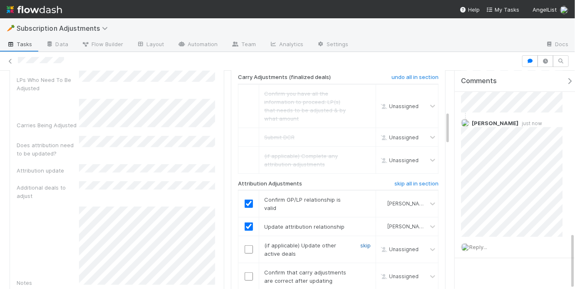
click at [361, 242] on link "skip" at bounding box center [366, 245] width 10 height 7
click at [247, 273] on input "checkbox" at bounding box center [249, 277] width 8 height 8
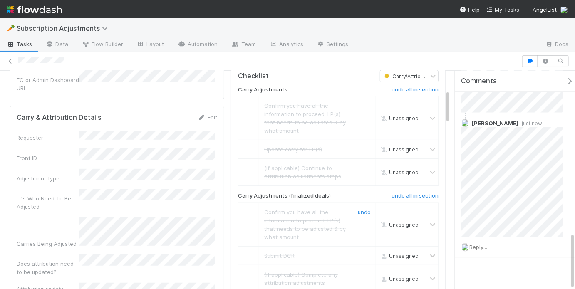
scroll to position [0, 0]
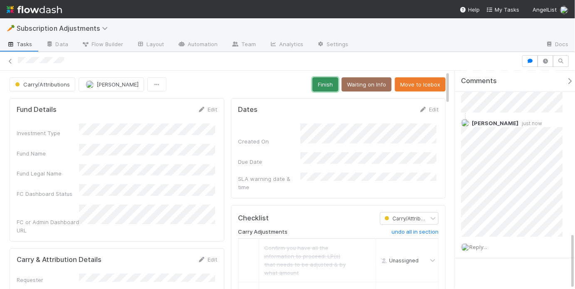
click at [325, 87] on button "Finish" at bounding box center [326, 84] width 26 height 14
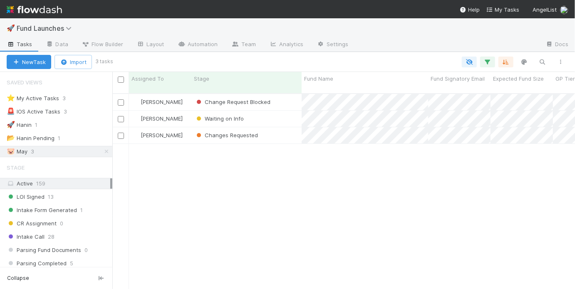
scroll to position [197, 458]
click at [306, 169] on div "[PERSON_NAME] Change Request Blocked [DATE] 10:28:35 PM [DATE] 12:14:15 PM 1 0 …" at bounding box center [343, 195] width 463 height 202
click at [385, 57] on div at bounding box center [341, 62] width 459 height 11
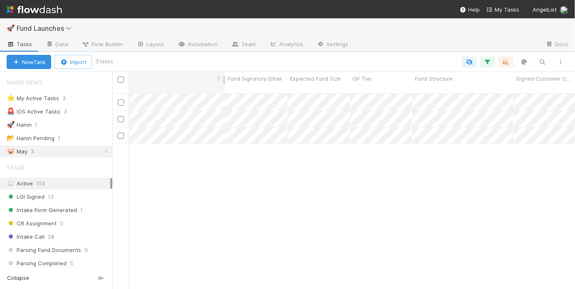
scroll to position [0, 215]
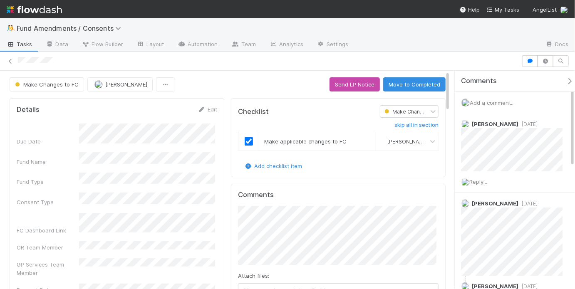
click at [261, 79] on div "Make Changes to FC May [PERSON_NAME] LP Notice Move to Completed" at bounding box center [228, 84] width 436 height 14
click at [395, 79] on button "Move to Completed" at bounding box center [414, 84] width 62 height 14
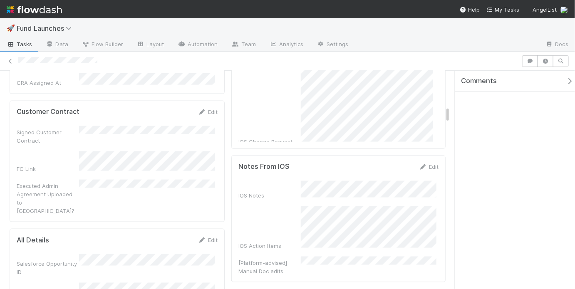
scroll to position [306, 0]
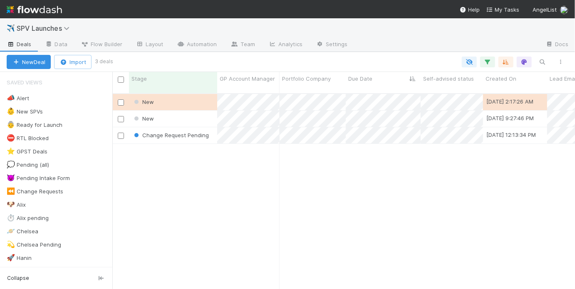
scroll to position [197, 458]
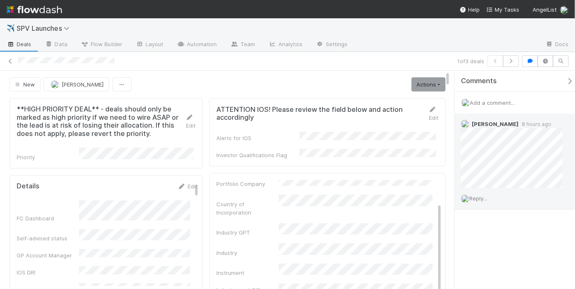
click at [477, 200] on span "Reply..." at bounding box center [479, 198] width 18 height 7
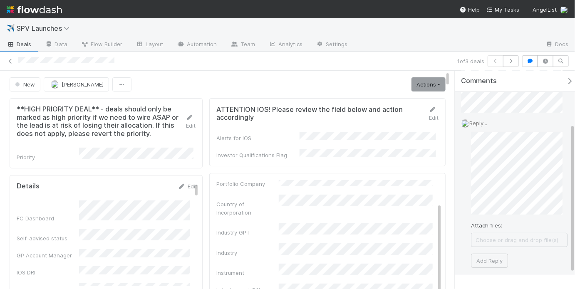
scroll to position [77, 0]
click at [498, 256] on button "Add Reply" at bounding box center [489, 259] width 37 height 14
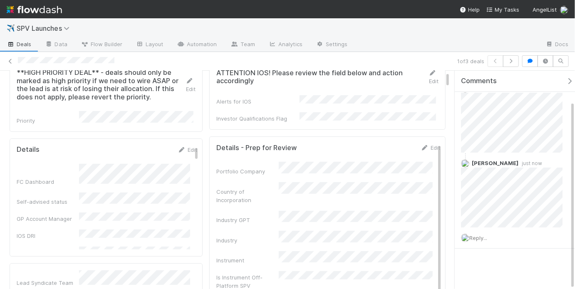
scroll to position [0, 0]
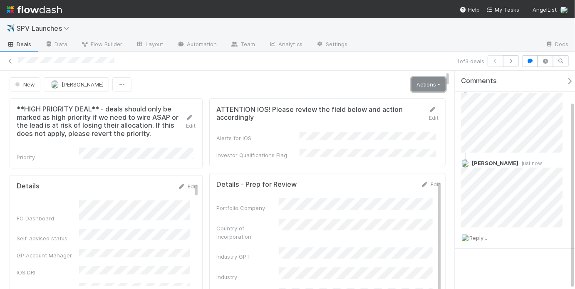
click at [421, 85] on link "Actions" at bounding box center [429, 84] width 34 height 14
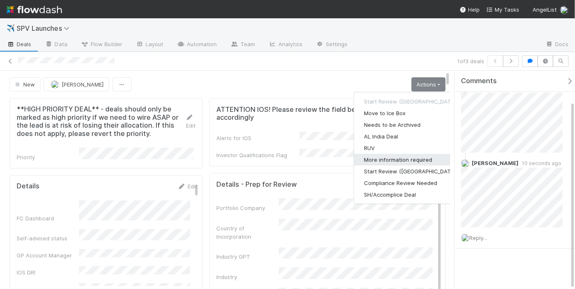
click at [380, 159] on button "More information required" at bounding box center [411, 160] width 114 height 12
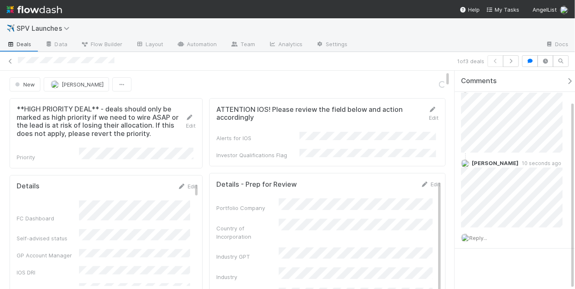
click at [339, 87] on div "New May Chang Loading..." at bounding box center [228, 84] width 436 height 14
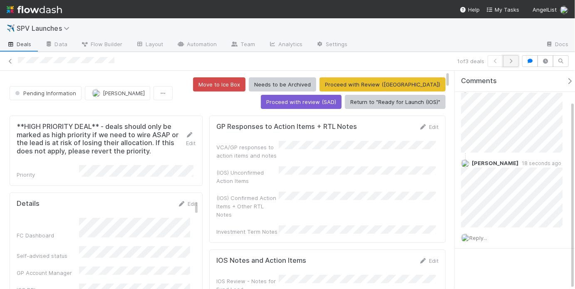
click at [513, 62] on icon "button" at bounding box center [511, 61] width 8 height 5
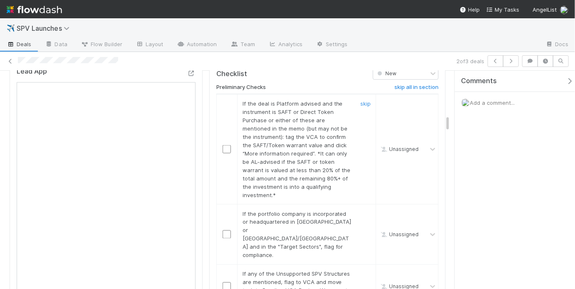
scroll to position [503, 0]
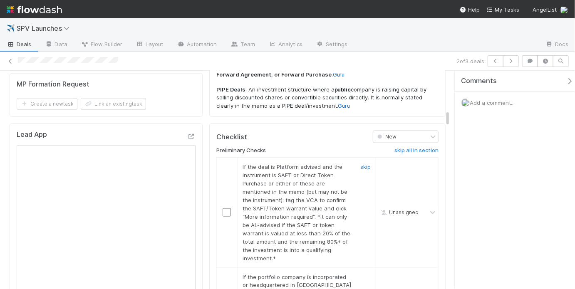
click at [361, 164] on link "skip" at bounding box center [366, 167] width 10 height 7
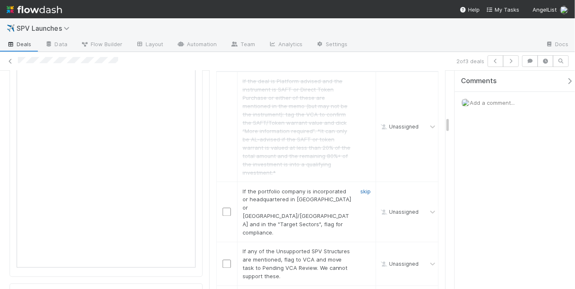
drag, startPoint x: 358, startPoint y: 152, endPoint x: 358, endPoint y: 158, distance: 5.8
click at [361, 188] on link "skip" at bounding box center [366, 191] width 10 height 7
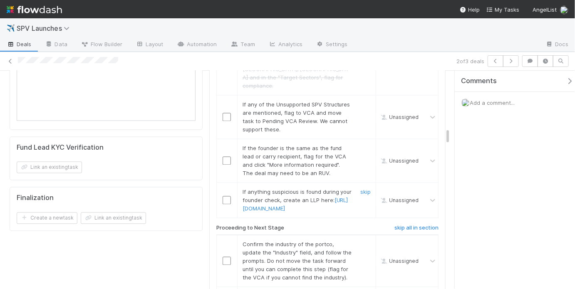
scroll to position [670, 0]
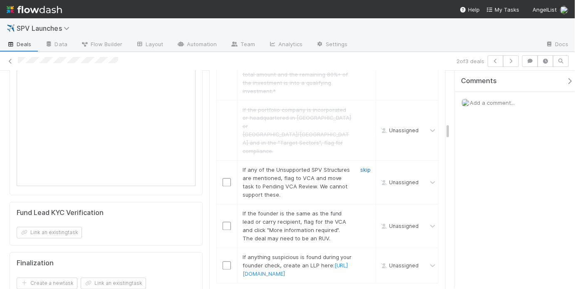
click at [364, 167] on link "skip" at bounding box center [366, 170] width 10 height 7
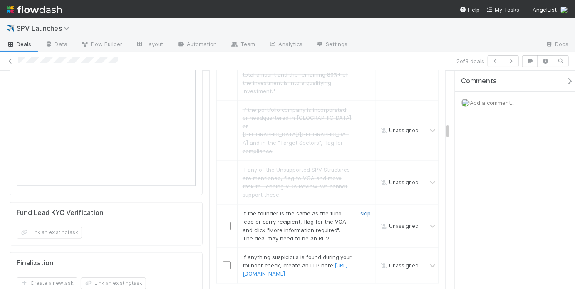
click at [363, 211] on link "skip" at bounding box center [366, 214] width 10 height 7
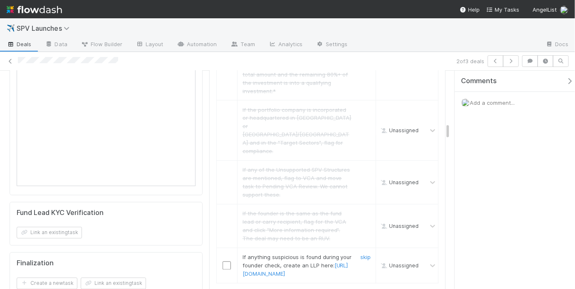
click at [361, 254] on link "skip" at bounding box center [366, 257] width 10 height 7
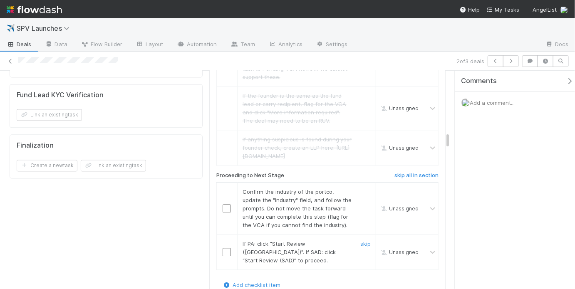
scroll to position [789, 0]
click at [227, 204] on input "checkbox" at bounding box center [227, 208] width 8 height 8
click at [226, 248] on input "checkbox" at bounding box center [227, 252] width 8 height 8
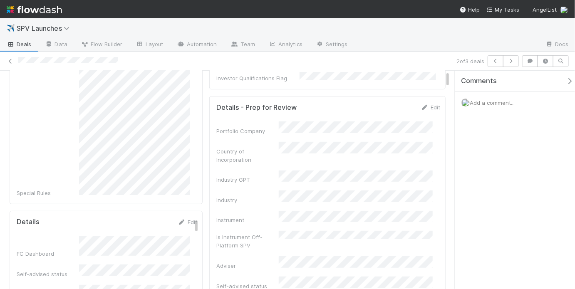
scroll to position [0, 0]
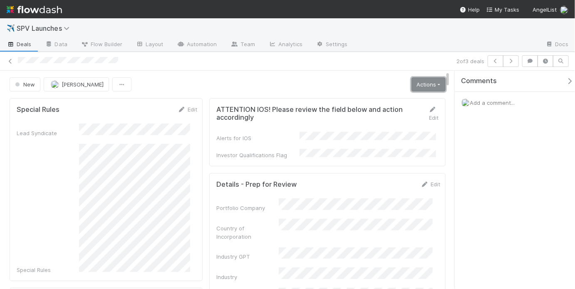
click at [428, 88] on link "Actions" at bounding box center [429, 84] width 34 height 14
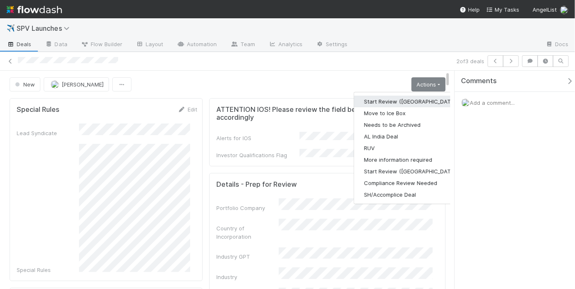
click at [403, 97] on button "Start Review (PA)" at bounding box center [411, 102] width 114 height 12
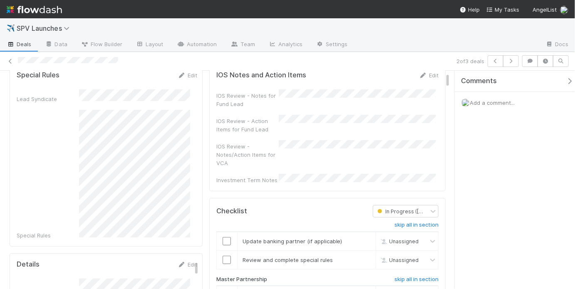
scroll to position [52, 0]
click at [361, 238] on link "skip" at bounding box center [366, 241] width 10 height 7
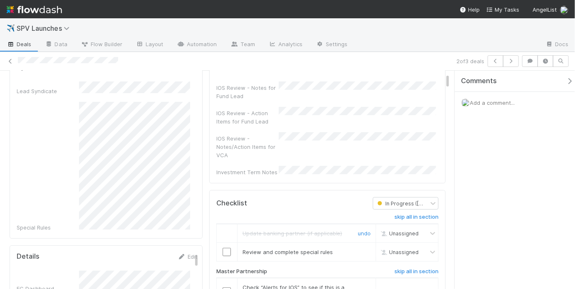
scroll to position [61, 0]
click at [226, 246] on input "checkbox" at bounding box center [227, 250] width 8 height 8
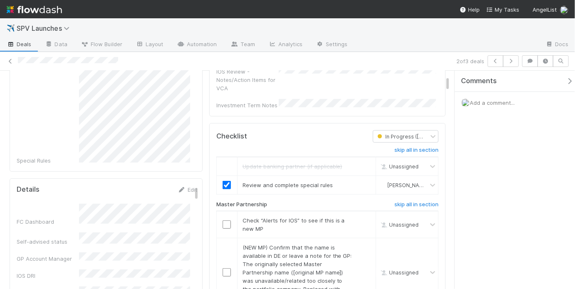
scroll to position [166, 0]
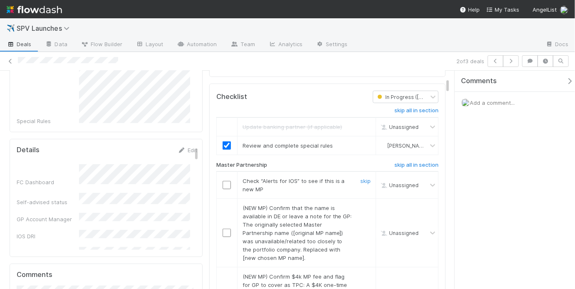
click at [223, 181] on input "checkbox" at bounding box center [227, 185] width 8 height 8
click at [361, 205] on link "skip" at bounding box center [366, 208] width 10 height 7
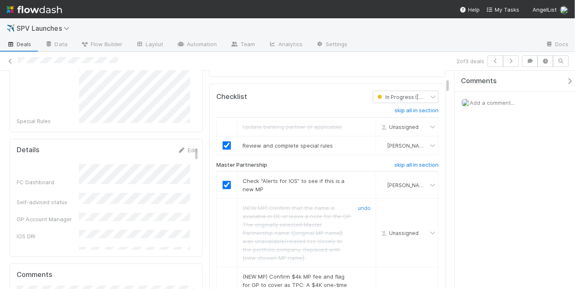
scroll to position [221, 0]
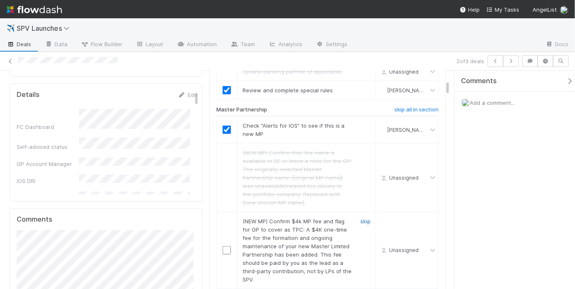
click at [363, 218] on link "skip" at bounding box center [366, 221] width 10 height 7
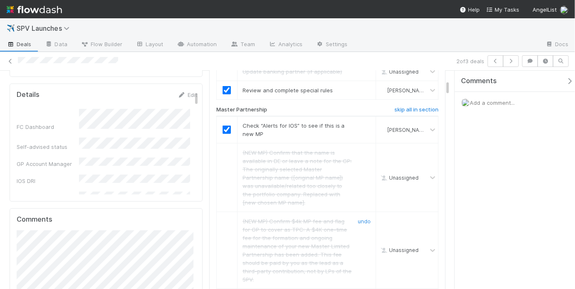
scroll to position [336, 0]
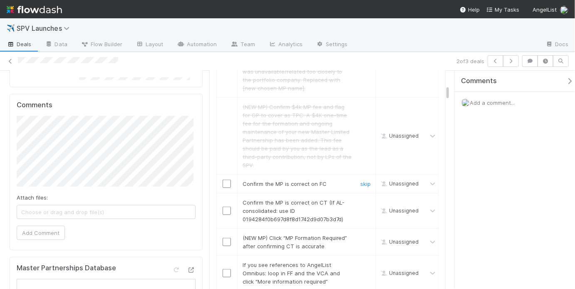
click at [226, 180] on input "checkbox" at bounding box center [227, 184] width 8 height 8
click at [226, 207] on input "checkbox" at bounding box center [227, 211] width 8 height 8
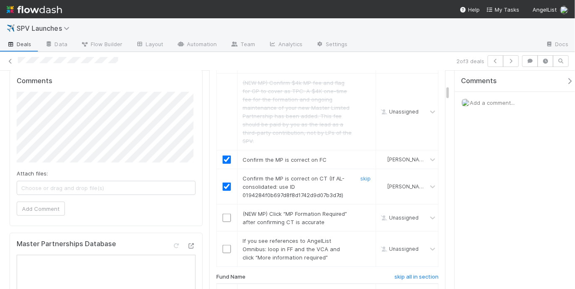
scroll to position [378, 0]
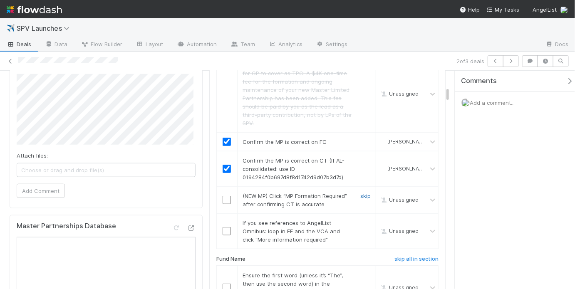
click at [362, 193] on link "skip" at bounding box center [366, 196] width 10 height 7
click at [361, 220] on link "skip" at bounding box center [366, 223] width 10 height 7
click at [361, 193] on link "skip" at bounding box center [366, 196] width 10 height 7
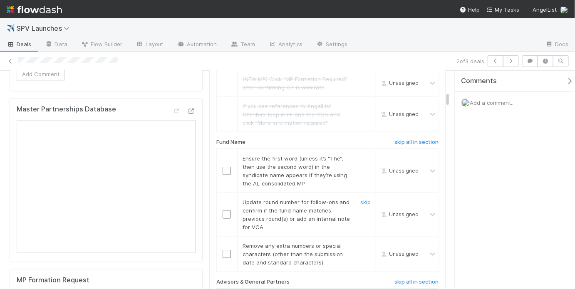
scroll to position [498, 0]
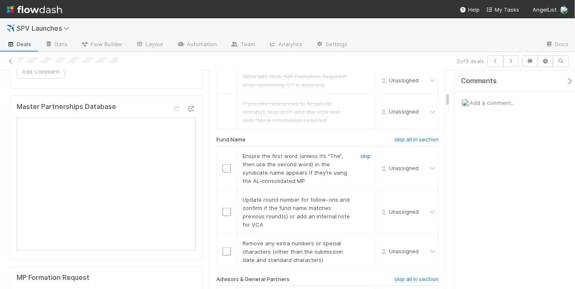
click at [361, 153] on link "skip" at bounding box center [366, 156] width 10 height 7
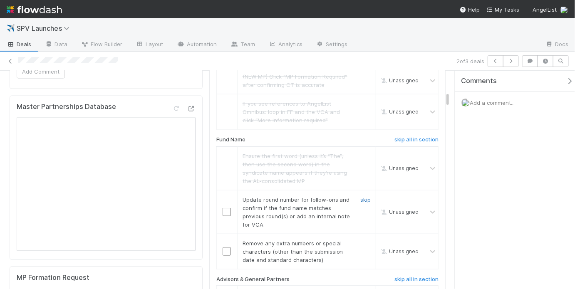
click at [361, 197] on link "skip" at bounding box center [366, 200] width 10 height 7
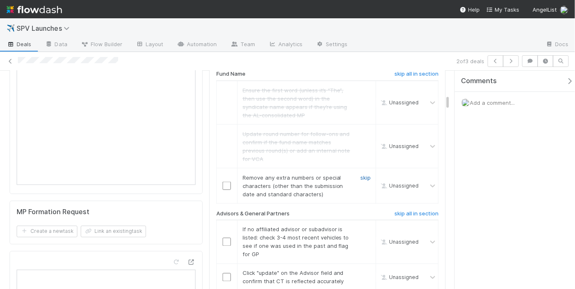
click at [364, 174] on link "skip" at bounding box center [366, 177] width 10 height 7
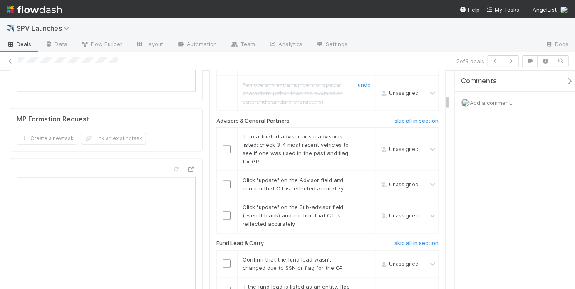
scroll to position [660, 0]
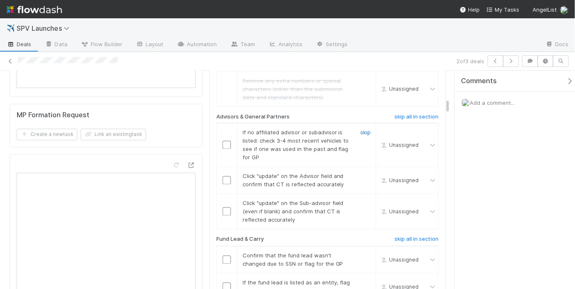
click at [364, 129] on link "skip" at bounding box center [366, 132] width 10 height 7
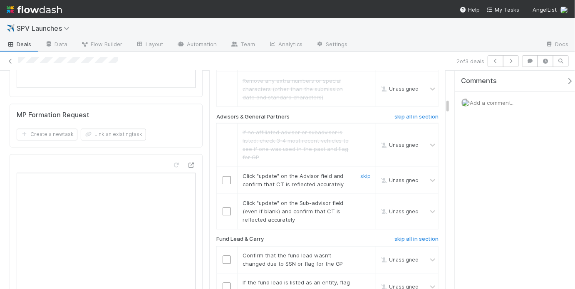
click at [226, 177] on input "checkbox" at bounding box center [227, 181] width 8 height 8
click at [225, 208] on input "checkbox" at bounding box center [227, 212] width 8 height 8
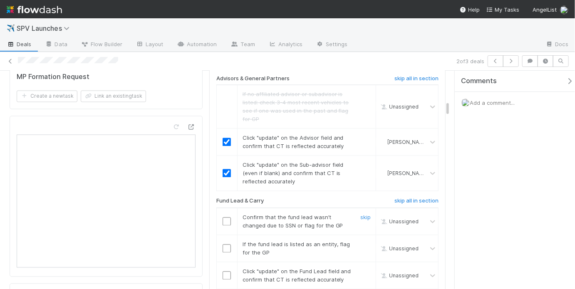
scroll to position [739, 0]
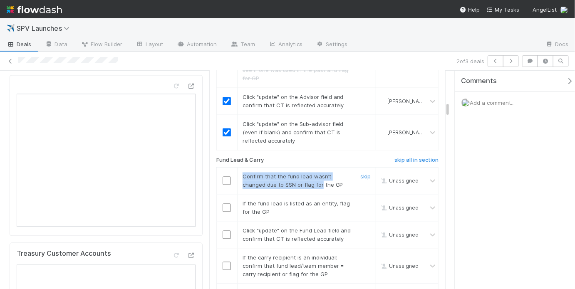
drag, startPoint x: 242, startPoint y: 161, endPoint x: 320, endPoint y: 171, distance: 78.1
click at [319, 170] on td "Confirm that the fund lead wasn’t changed due to SSN or flag for the GP skip" at bounding box center [306, 180] width 139 height 27
click at [321, 174] on span "Confirm that the fund lead wasn’t changed due to SSN or flag for the GP" at bounding box center [293, 181] width 101 height 15
click at [227, 177] on input "checkbox" at bounding box center [227, 181] width 8 height 8
click at [226, 177] on input "checkbox" at bounding box center [227, 181] width 8 height 8
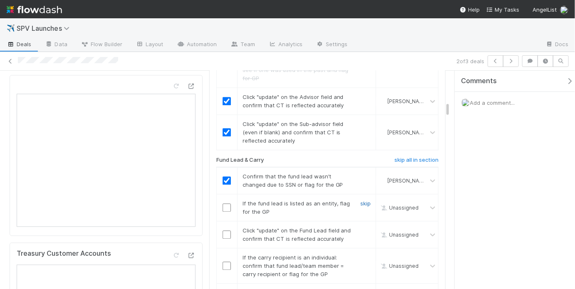
click at [361, 201] on link "skip" at bounding box center [366, 204] width 10 height 7
click at [228, 231] on input "checkbox" at bounding box center [227, 235] width 8 height 8
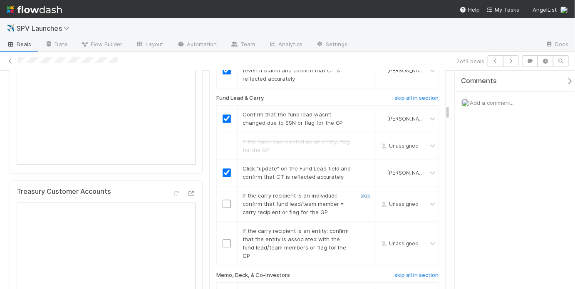
click at [365, 192] on link "skip" at bounding box center [366, 195] width 10 height 7
click at [364, 192] on link "undo" at bounding box center [364, 195] width 13 height 7
click at [360, 192] on link "undo" at bounding box center [364, 195] width 13 height 7
click at [226, 200] on input "checkbox" at bounding box center [227, 204] width 8 height 8
click at [362, 228] on link "skip" at bounding box center [366, 231] width 10 height 7
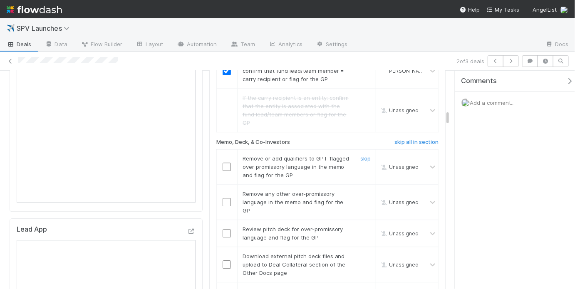
scroll to position [939, 0]
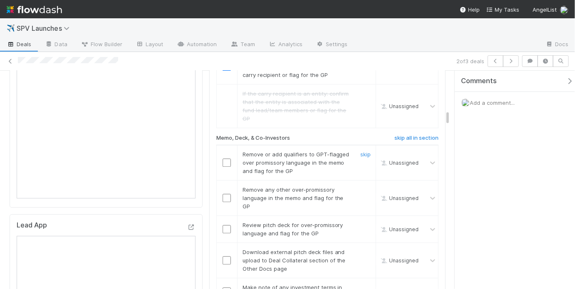
click at [220, 159] on div at bounding box center [227, 163] width 20 height 8
click at [225, 159] on input "checkbox" at bounding box center [227, 163] width 8 height 8
click at [224, 194] on input "checkbox" at bounding box center [227, 198] width 8 height 8
click at [226, 225] on input "checkbox" at bounding box center [227, 229] width 8 height 8
click at [225, 194] on input "checkbox" at bounding box center [227, 198] width 8 height 8
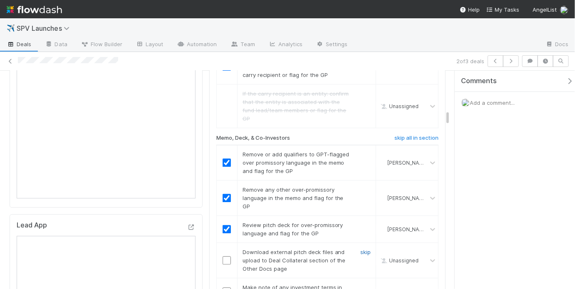
click at [362, 249] on link "skip" at bounding box center [366, 252] width 10 height 7
click at [228, 288] on input "checkbox" at bounding box center [227, 292] width 8 height 8
click at [226, 288] on input "checkbox" at bounding box center [227, 292] width 8 height 8
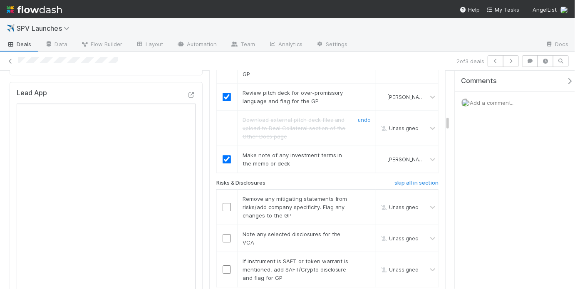
scroll to position [1072, 0]
click at [362, 195] on link "skip" at bounding box center [366, 198] width 10 height 7
click at [361, 230] on link "skip" at bounding box center [366, 233] width 10 height 7
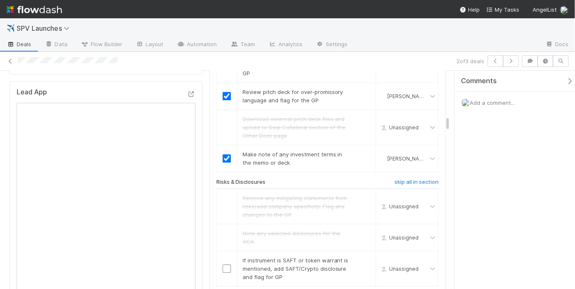
scroll to position [1134, 0]
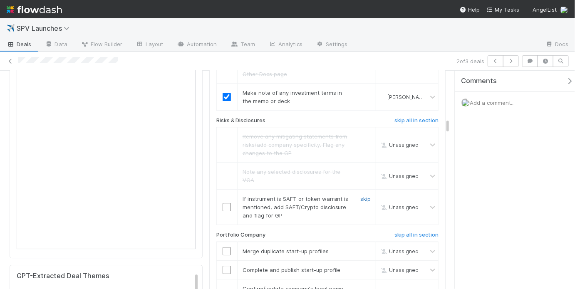
click at [363, 196] on link "skip" at bounding box center [366, 199] width 10 height 7
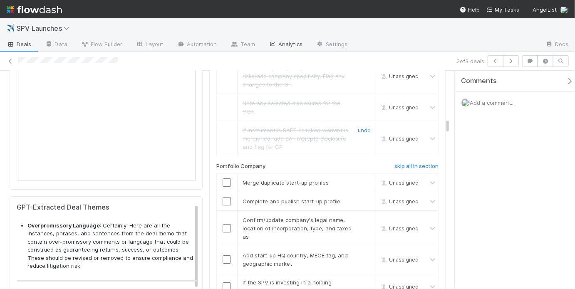
scroll to position [1239, 0]
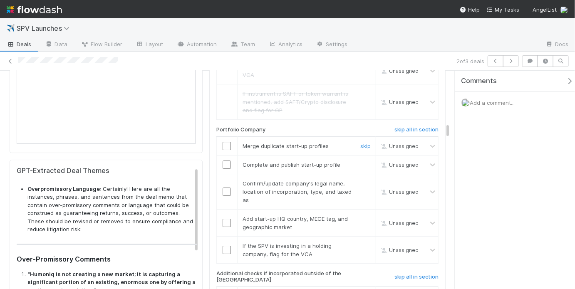
click at [226, 142] on input "checkbox" at bounding box center [227, 146] width 8 height 8
click at [225, 161] on input "checkbox" at bounding box center [227, 165] width 8 height 8
click at [227, 188] on input "checkbox" at bounding box center [227, 192] width 8 height 8
click at [225, 219] on input "checkbox" at bounding box center [227, 223] width 8 height 8
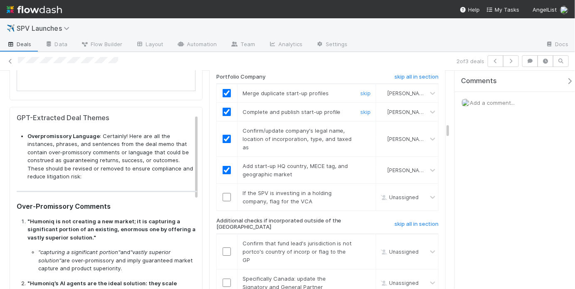
scroll to position [1294, 0]
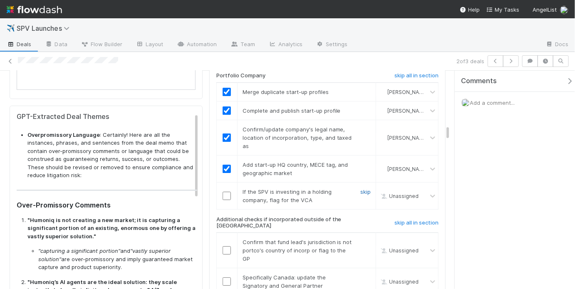
click at [363, 189] on link "skip" at bounding box center [366, 192] width 10 height 7
click at [409, 220] on h6 "skip all in section" at bounding box center [417, 223] width 44 height 7
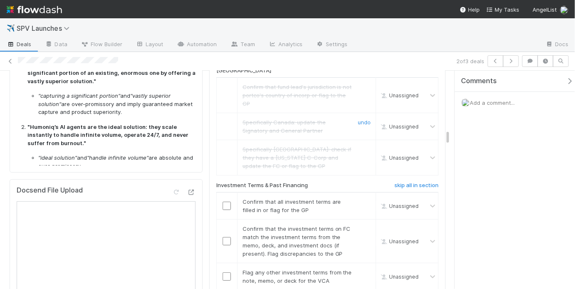
scroll to position [1451, 0]
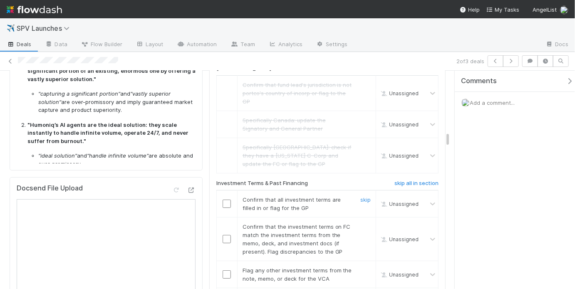
click at [219, 200] on div at bounding box center [227, 204] width 20 height 8
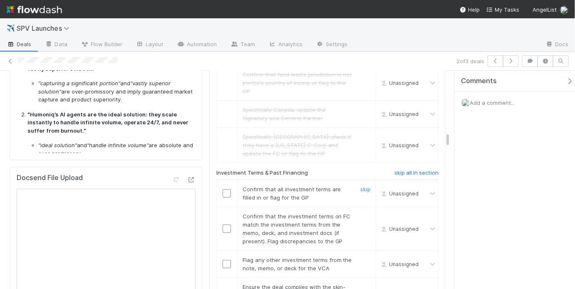
scroll to position [1463, 0]
click at [224, 188] on input "checkbox" at bounding box center [227, 192] width 8 height 8
click at [223, 224] on input "checkbox" at bounding box center [227, 228] width 8 height 8
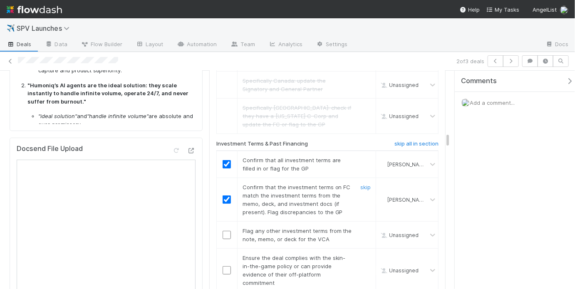
scroll to position [1513, 0]
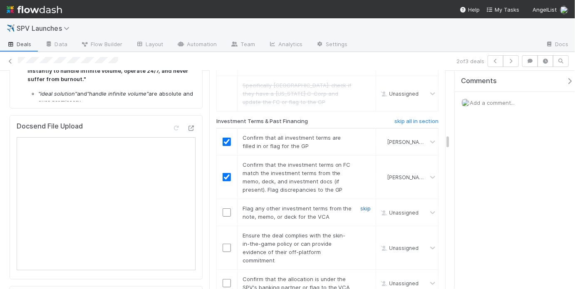
click at [361, 205] on link "skip" at bounding box center [366, 208] width 10 height 7
click at [224, 244] on input "checkbox" at bounding box center [227, 248] width 8 height 8
click at [224, 279] on input "checkbox" at bounding box center [227, 283] width 8 height 8
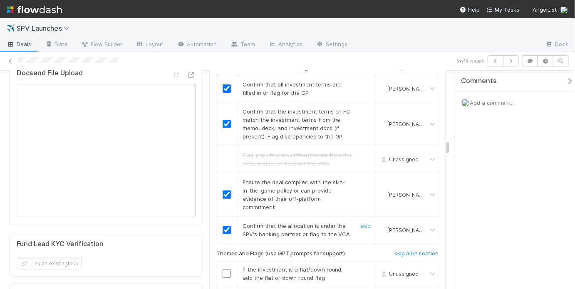
scroll to position [1655, 0]
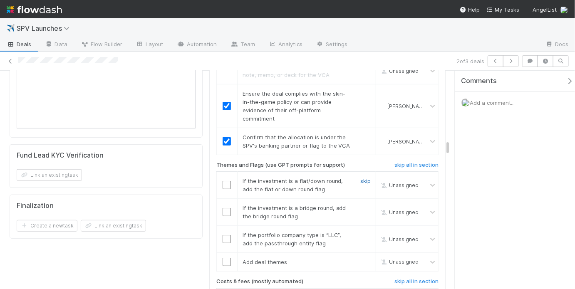
click at [361, 178] on link "skip" at bounding box center [366, 181] width 10 height 7
click at [361, 205] on link "skip" at bounding box center [366, 208] width 10 height 7
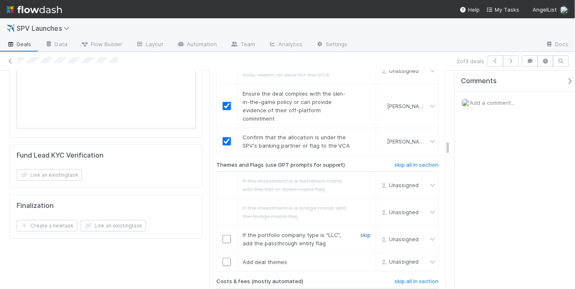
click at [361, 232] on link "skip" at bounding box center [366, 235] width 10 height 7
click at [361, 259] on link "skip" at bounding box center [366, 262] width 10 height 7
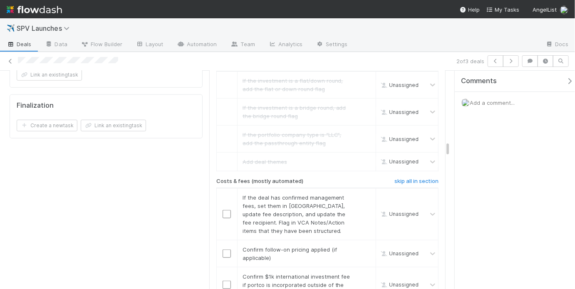
scroll to position [1766, 0]
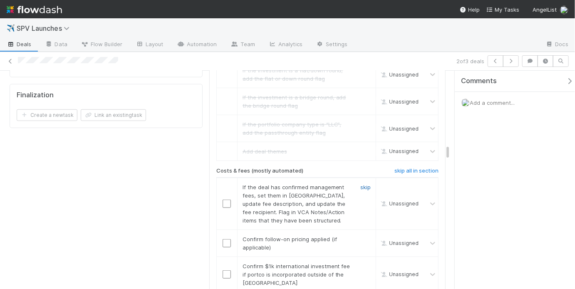
click at [362, 184] on link "skip" at bounding box center [366, 187] width 10 height 7
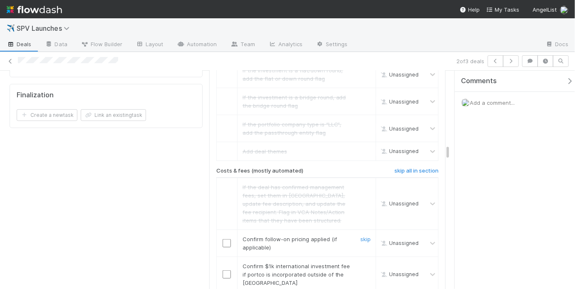
drag, startPoint x: 365, startPoint y: 199, endPoint x: 346, endPoint y: 176, distance: 30.2
click at [365, 236] on link "skip" at bounding box center [366, 239] width 10 height 7
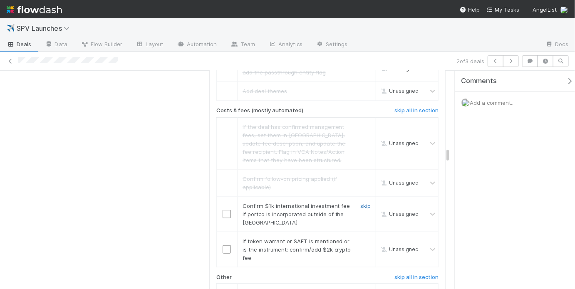
click at [361, 203] on link "skip" at bounding box center [366, 206] width 10 height 7
click at [362, 238] on link "skip" at bounding box center [366, 241] width 10 height 7
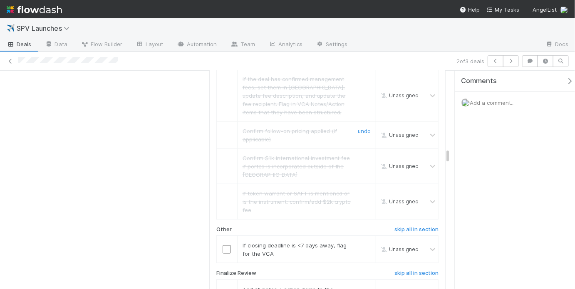
scroll to position [1878, 0]
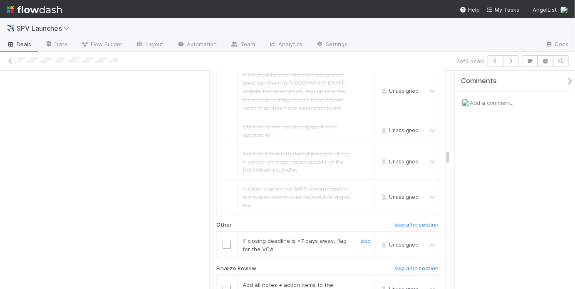
click at [219, 241] on div at bounding box center [227, 245] width 20 height 8
click at [226, 241] on input "checkbox" at bounding box center [227, 245] width 8 height 8
click at [225, 241] on input "checkbox" at bounding box center [227, 245] width 8 height 8
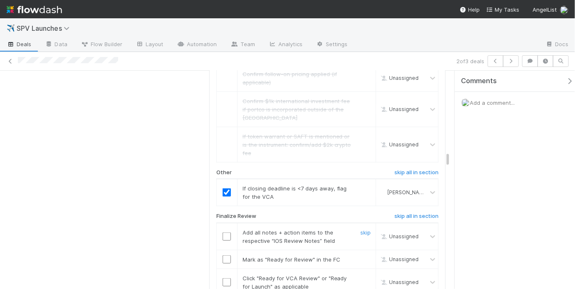
scroll to position [1933, 0]
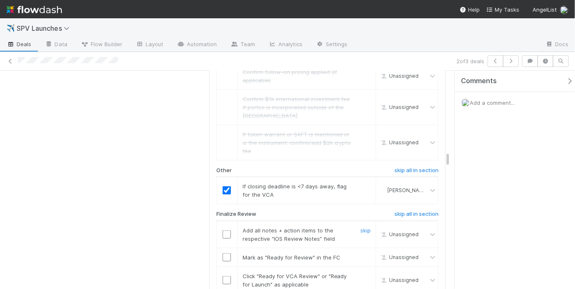
click at [226, 231] on input "checkbox" at bounding box center [227, 235] width 8 height 8
click at [226, 254] on input "checkbox" at bounding box center [227, 258] width 8 height 8
click at [223, 276] on input "checkbox" at bounding box center [227, 280] width 8 height 8
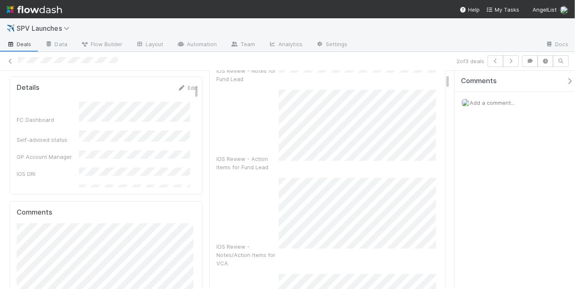
scroll to position [232, 0]
click at [271, 208] on div "IOS Review - Notes/Action Items for VCA" at bounding box center [327, 220] width 222 height 90
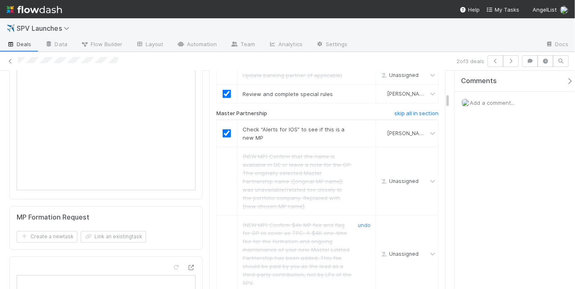
scroll to position [0, 0]
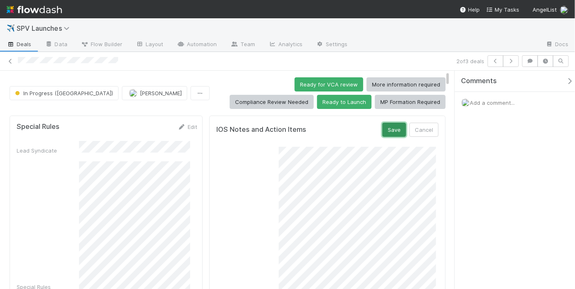
click at [394, 131] on button "Save" at bounding box center [395, 130] width 24 height 14
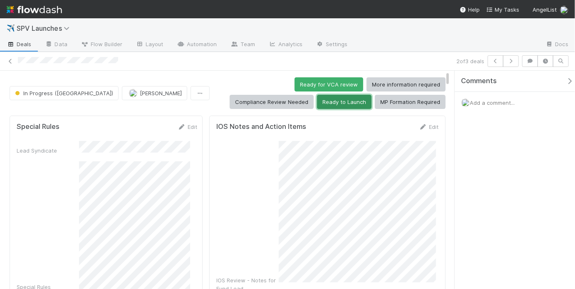
click at [372, 95] on button "Ready to Launch" at bounding box center [344, 102] width 55 height 14
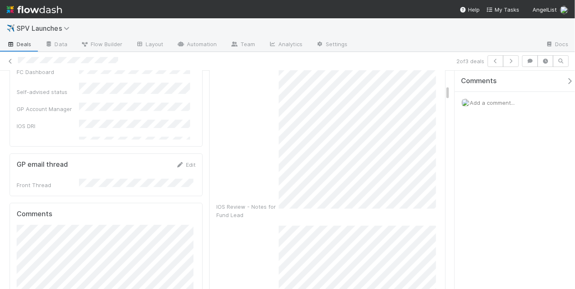
scroll to position [153, 0]
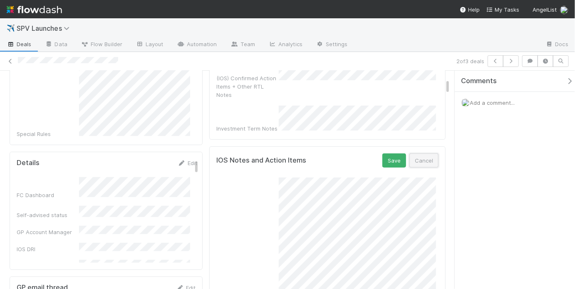
click at [417, 154] on button "Cancel" at bounding box center [424, 161] width 29 height 14
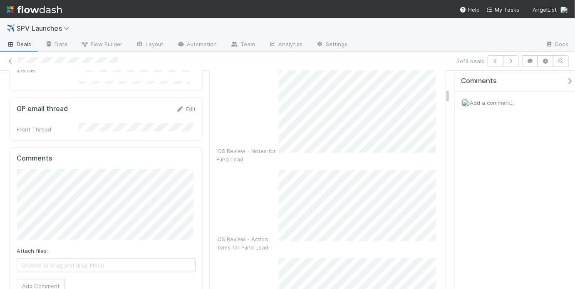
scroll to position [185, 0]
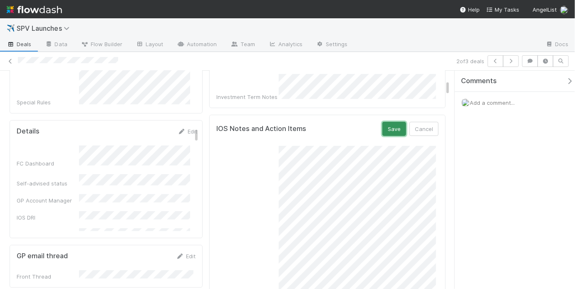
click at [391, 122] on button "Save" at bounding box center [395, 129] width 24 height 14
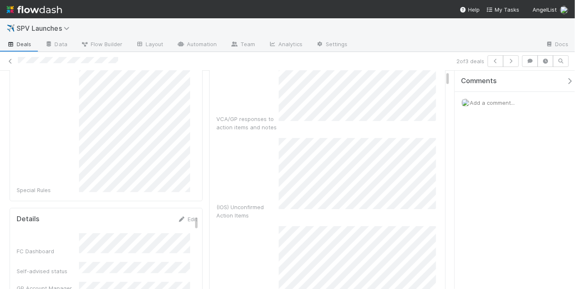
scroll to position [0, 0]
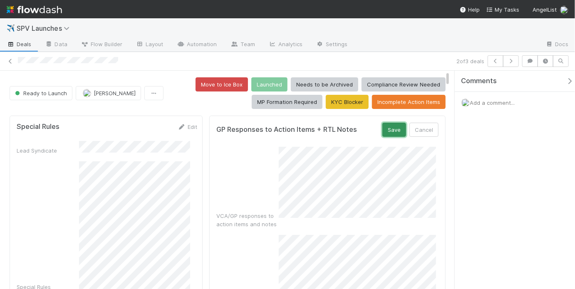
click at [395, 129] on button "Save" at bounding box center [395, 130] width 24 height 14
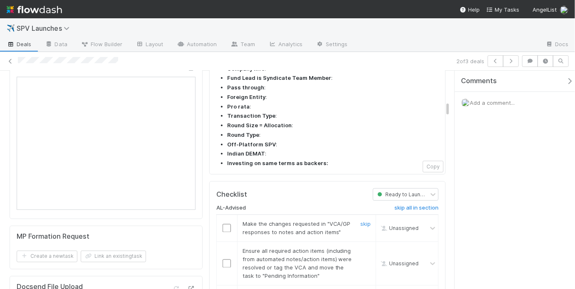
scroll to position [590, 0]
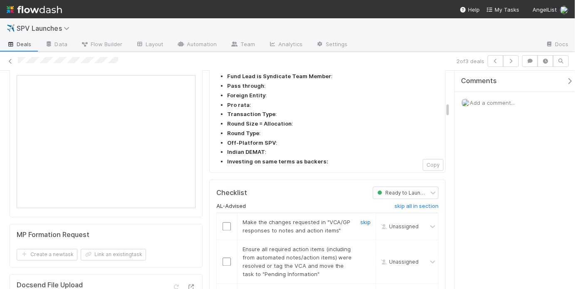
click at [364, 219] on link "skip" at bounding box center [366, 222] width 10 height 7
click at [224, 258] on input "checkbox" at bounding box center [227, 262] width 8 height 8
click at [363, 219] on link "skip" at bounding box center [366, 222] width 10 height 7
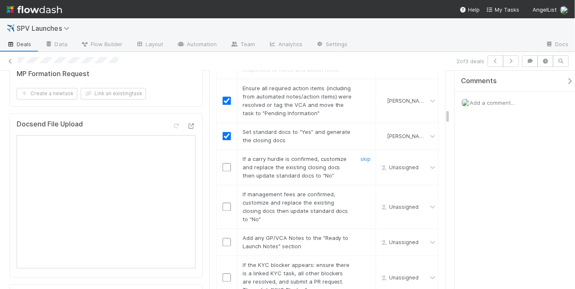
scroll to position [720, 0]
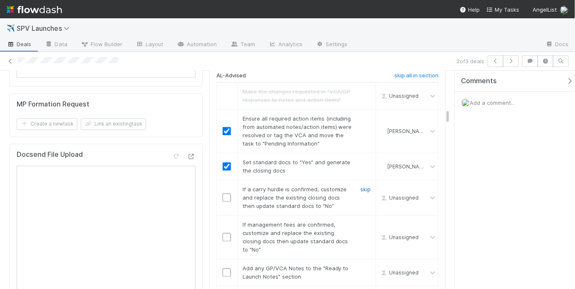
click at [361, 187] on link "skip" at bounding box center [366, 190] width 10 height 7
click at [362, 222] on link "skip" at bounding box center [366, 225] width 10 height 7
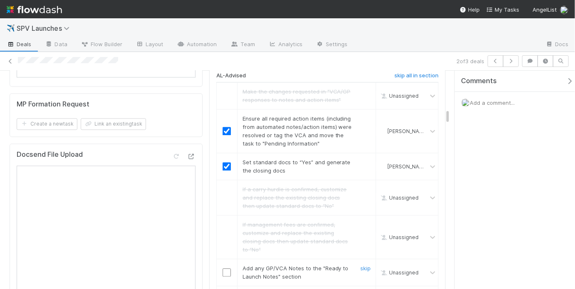
click at [224, 269] on input "checkbox" at bounding box center [227, 273] width 8 height 8
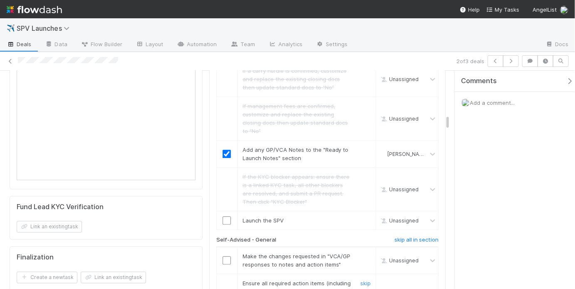
scroll to position [840, 0]
drag, startPoint x: 413, startPoint y: 178, endPoint x: 378, endPoint y: 178, distance: 35.0
click at [413, 236] on h6 "skip all in section" at bounding box center [417, 239] width 44 height 7
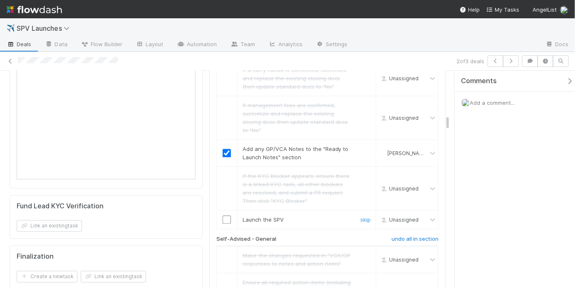
click at [230, 216] on div at bounding box center [227, 220] width 20 height 8
click at [228, 216] on input "checkbox" at bounding box center [227, 220] width 8 height 8
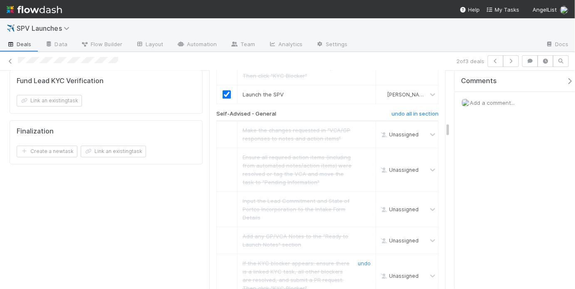
scroll to position [975, 0]
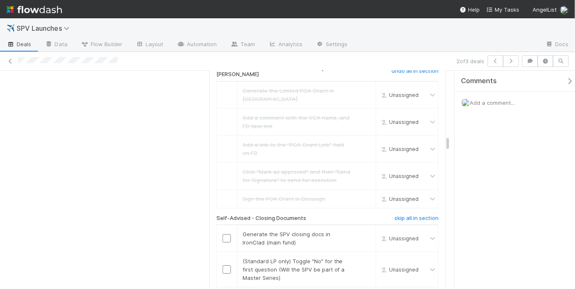
scroll to position [1233, 0]
click at [413, 215] on h6 "skip all in section" at bounding box center [417, 218] width 44 height 7
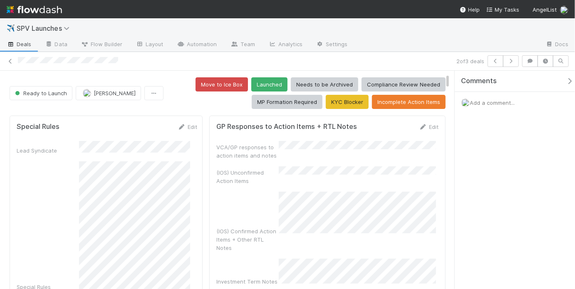
scroll to position [0, 0]
click at [276, 86] on button "Launched" at bounding box center [269, 84] width 36 height 14
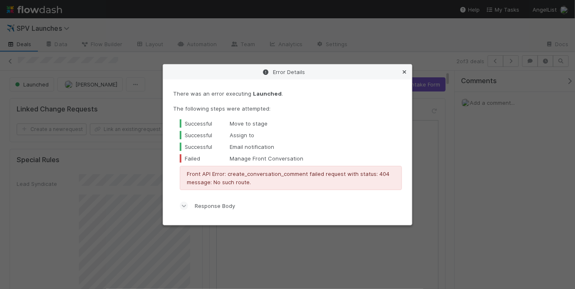
click at [407, 71] on icon at bounding box center [405, 72] width 8 height 5
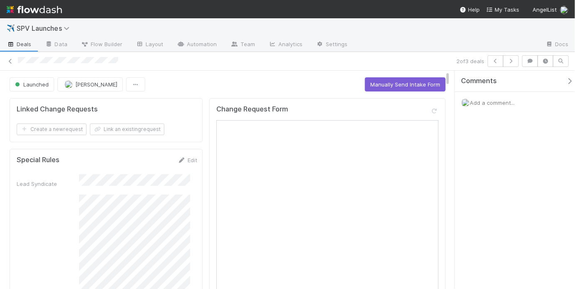
click at [423, 61] on div at bounding box center [235, 61] width 435 height 9
click at [514, 61] on icon "button" at bounding box center [511, 61] width 8 height 5
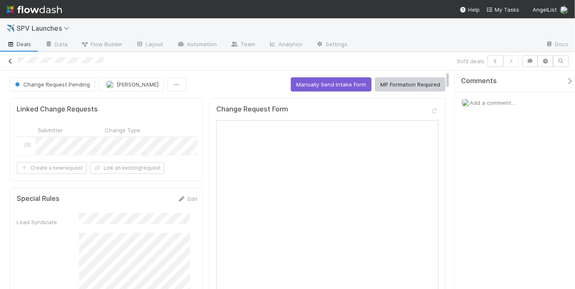
click at [9, 59] on icon at bounding box center [10, 61] width 8 height 5
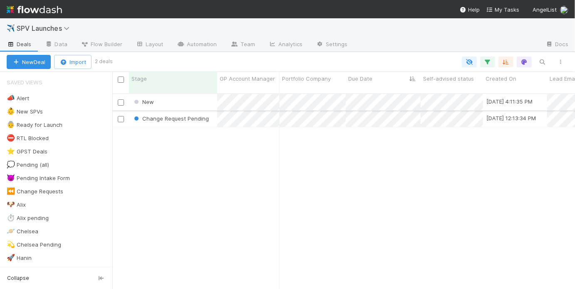
scroll to position [197, 458]
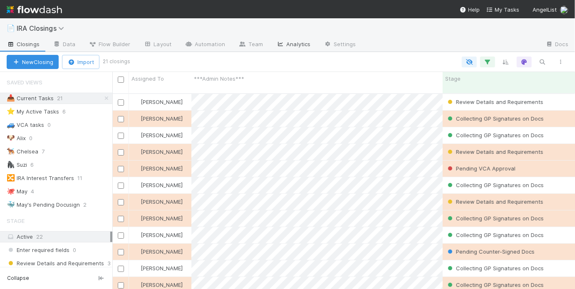
scroll to position [197, 458]
click at [53, 191] on div "🐙 [DATE]" at bounding box center [60, 192] width 106 height 10
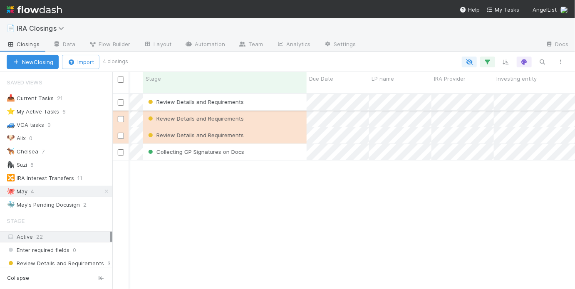
click at [276, 95] on div "Review Details and Requirements" at bounding box center [225, 102] width 164 height 16
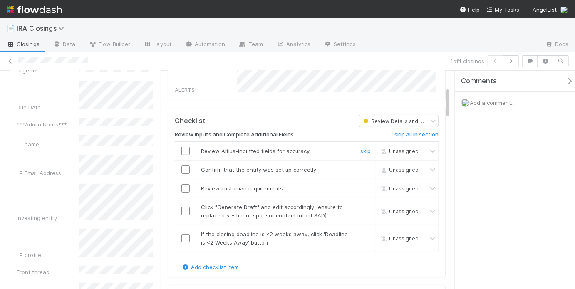
scroll to position [122, 0]
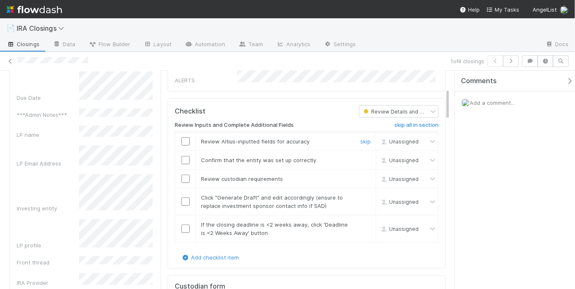
click at [182, 139] on input "checkbox" at bounding box center [186, 141] width 8 height 8
click at [182, 159] on input "checkbox" at bounding box center [186, 160] width 8 height 8
click at [184, 175] on input "checkbox" at bounding box center [186, 179] width 8 height 8
click at [184, 198] on input "checkbox" at bounding box center [186, 202] width 8 height 8
click at [183, 225] on input "checkbox" at bounding box center [186, 229] width 8 height 8
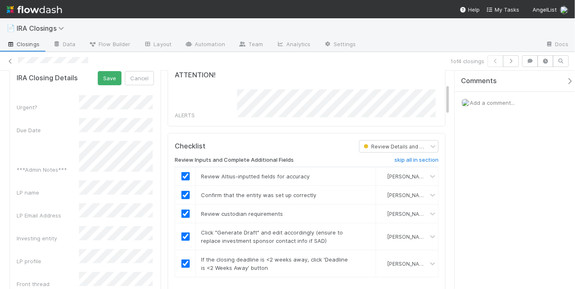
scroll to position [89, 0]
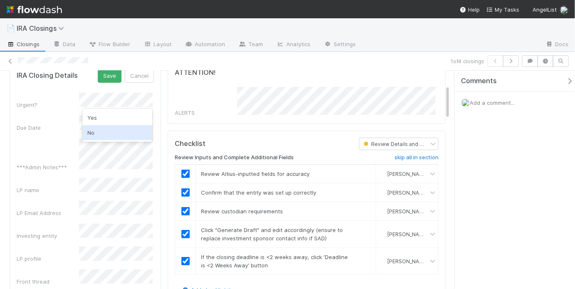
click at [117, 132] on div "No" at bounding box center [117, 132] width 70 height 15
click at [116, 75] on button "Save" at bounding box center [110, 76] width 24 height 14
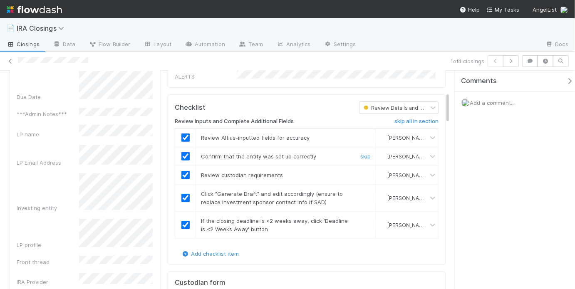
scroll to position [0, 0]
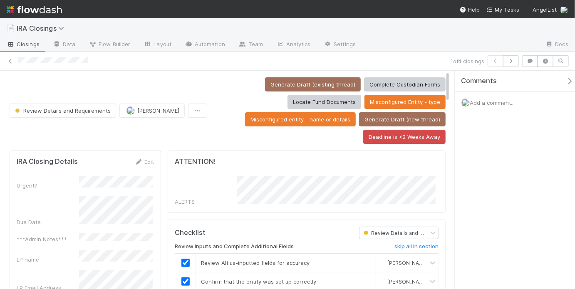
click at [211, 108] on div "Generate Draft (existing thread) Complete Custodian Forms Locate Fund Documents…" at bounding box center [328, 110] width 235 height 67
click at [289, 87] on button "Generate Draft (existing thread)" at bounding box center [313, 84] width 96 height 14
click at [229, 108] on div "Generate Draft (existing thread) Complete Custodian Forms Locate Fund Documents…" at bounding box center [328, 110] width 235 height 67
click at [335, 101] on button "Locate Fund Documents" at bounding box center [325, 102] width 74 height 14
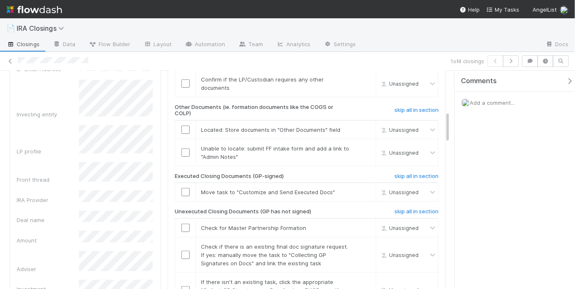
scroll to position [201, 0]
click at [408, 175] on h6 "skip all in section" at bounding box center [417, 177] width 44 height 7
click at [187, 225] on input "checkbox" at bounding box center [186, 229] width 8 height 8
click at [361, 244] on link "skip" at bounding box center [366, 247] width 10 height 7
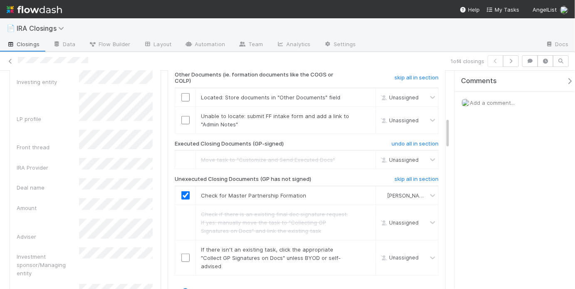
scroll to position [322, 0]
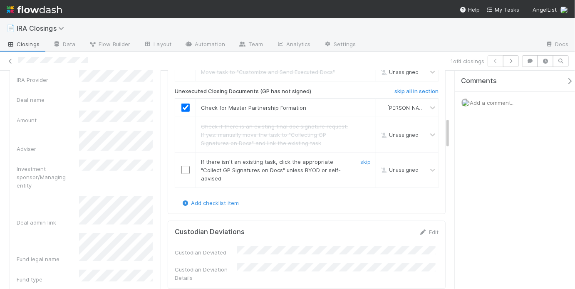
click at [186, 167] on input "checkbox" at bounding box center [186, 170] width 8 height 8
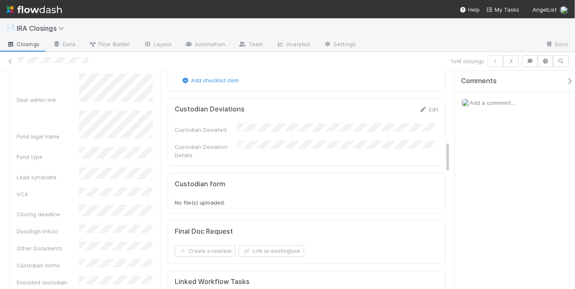
scroll to position [419, 0]
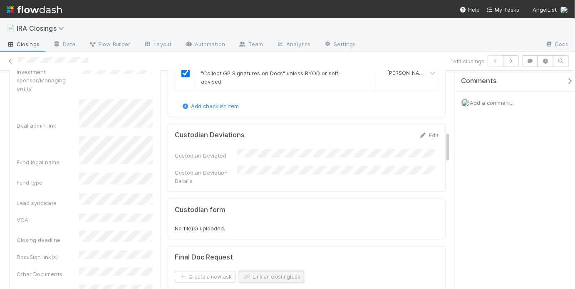
click at [240, 271] on button "Link an existing task" at bounding box center [271, 277] width 65 height 12
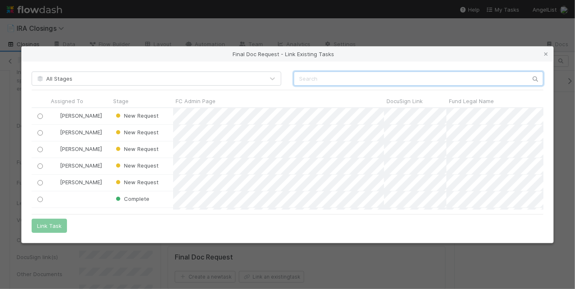
click at [319, 83] on input "text" at bounding box center [419, 79] width 250 height 14
paste input "RH Network Ventures, LP"
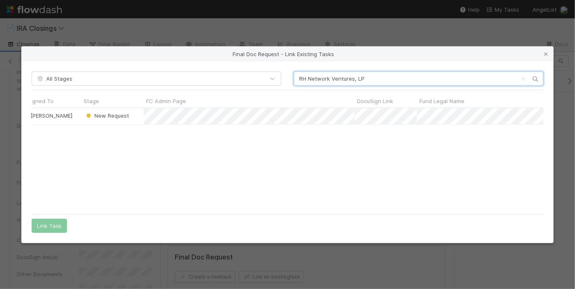
scroll to position [0, 32]
type input "RH Network Ventures, LP"
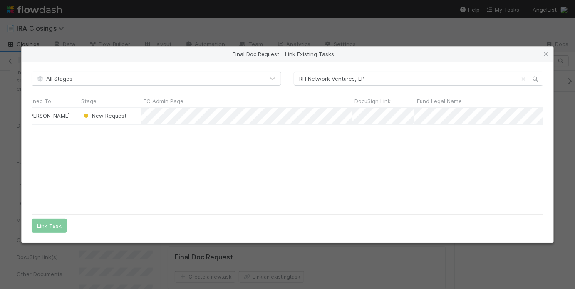
scroll to position [0, 0]
click at [41, 117] on input "radio" at bounding box center [39, 116] width 5 height 5
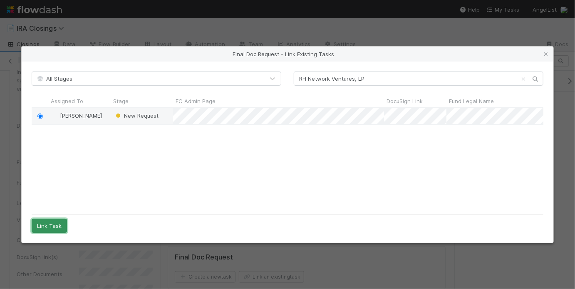
click at [53, 226] on button "Link Task" at bounding box center [49, 226] width 35 height 14
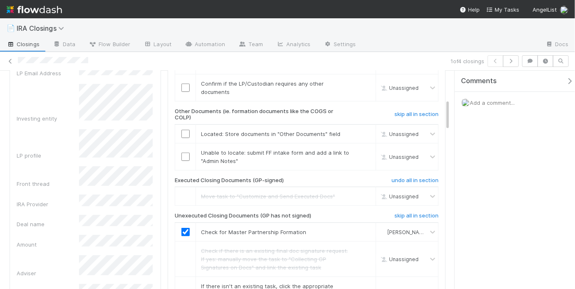
scroll to position [196, 0]
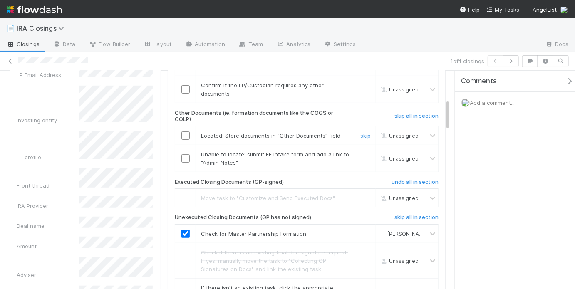
click at [185, 132] on input "checkbox" at bounding box center [186, 136] width 8 height 8
click at [430, 114] on h6 "skip all in section" at bounding box center [417, 116] width 44 height 7
click at [412, 217] on link "skip all in section" at bounding box center [417, 219] width 44 height 10
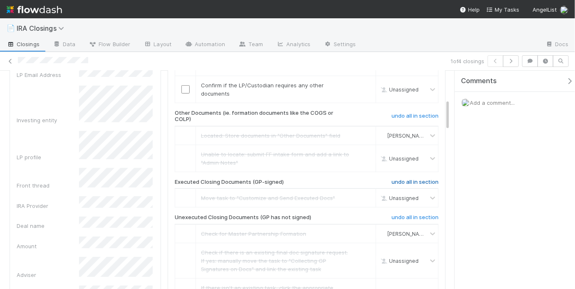
click at [401, 179] on h6 "undo all in section" at bounding box center [415, 182] width 47 height 7
click at [420, 179] on h6 "skip all in section" at bounding box center [417, 182] width 44 height 7
click at [420, 214] on h6 "undo all in section" at bounding box center [415, 217] width 47 height 7
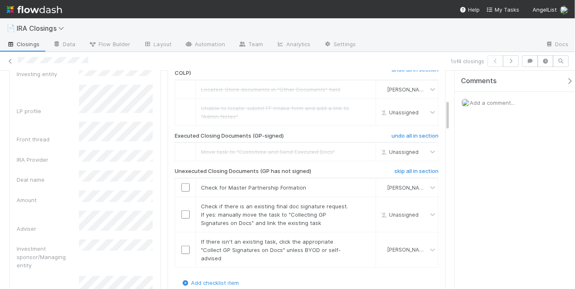
scroll to position [246, 0]
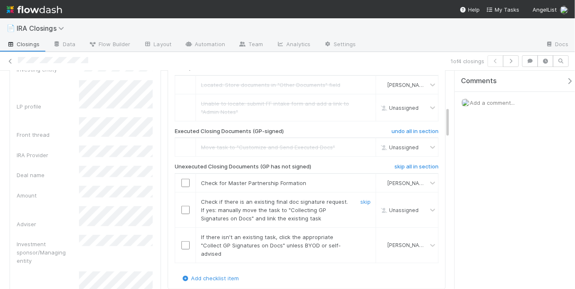
drag, startPoint x: 187, startPoint y: 208, endPoint x: 182, endPoint y: 190, distance: 18.3
click at [187, 207] on input "checkbox" at bounding box center [186, 210] width 8 height 8
click at [182, 180] on input "checkbox" at bounding box center [186, 183] width 8 height 8
click at [361, 234] on link "skip" at bounding box center [366, 237] width 10 height 7
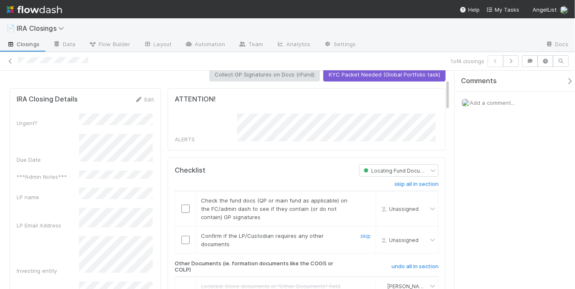
scroll to position [85, 0]
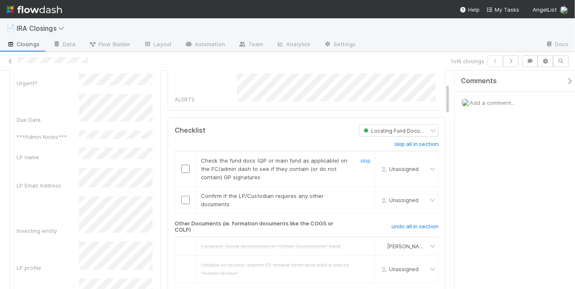
click at [184, 165] on input "checkbox" at bounding box center [186, 169] width 8 height 8
click at [184, 196] on input "checkbox" at bounding box center [186, 200] width 8 height 8
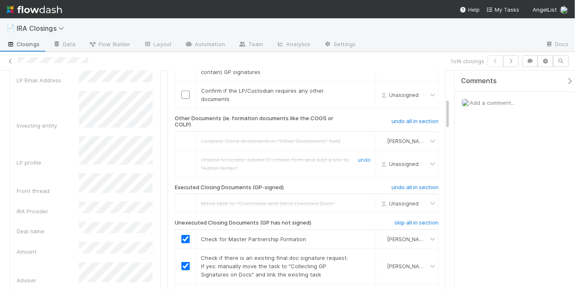
scroll to position [189, 0]
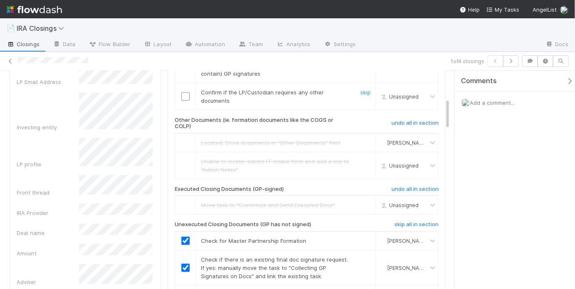
click at [184, 92] on input "checkbox" at bounding box center [186, 96] width 8 height 8
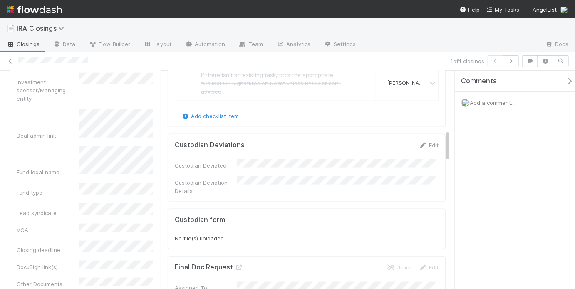
scroll to position [343, 0]
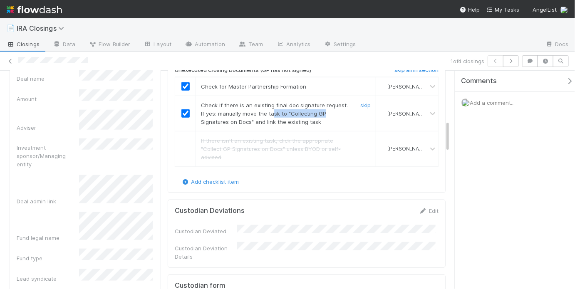
drag, startPoint x: 265, startPoint y: 108, endPoint x: 317, endPoint y: 110, distance: 51.7
click at [317, 110] on span "Check if there is an existing final doc signature request. If yes: manually mov…" at bounding box center [274, 113] width 147 height 23
click at [318, 113] on div "Check if there is an existing final doc signature request. If yes: manually mov…" at bounding box center [273, 113] width 157 height 25
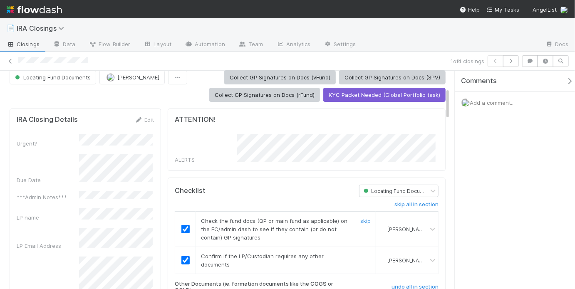
scroll to position [0, 0]
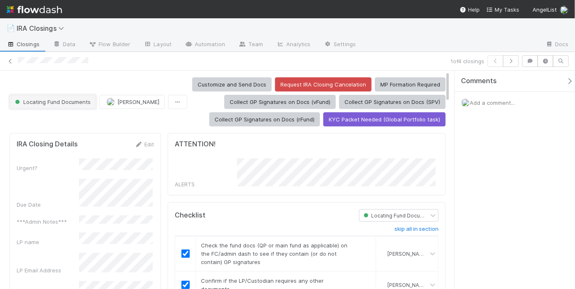
click at [84, 104] on span "Locating Fund Documents" at bounding box center [51, 102] width 77 height 7
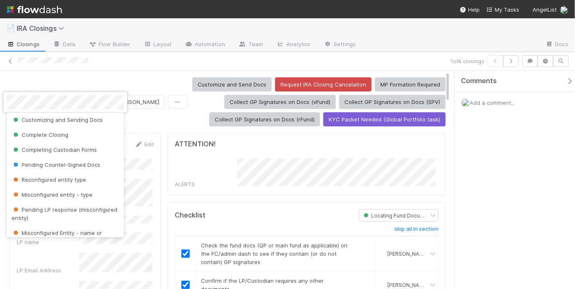
scroll to position [8, 0]
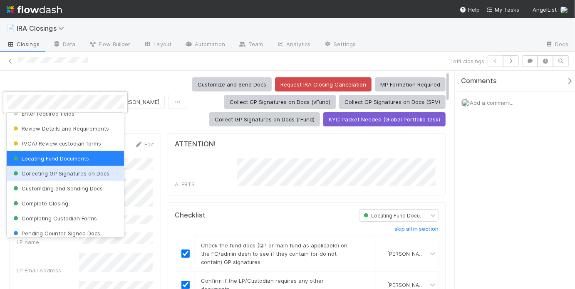
click at [82, 174] on span "Collecting GP Signatures on Docs" at bounding box center [61, 173] width 98 height 7
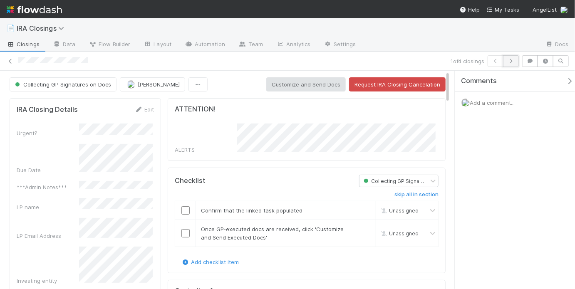
click at [517, 60] on button "button" at bounding box center [511, 61] width 16 height 12
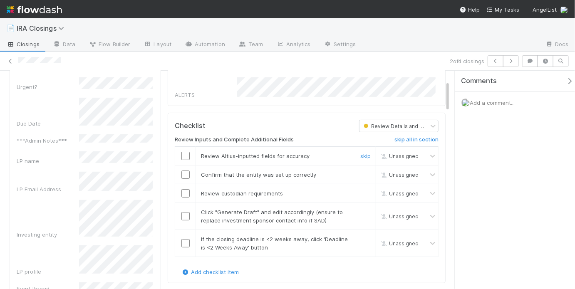
scroll to position [144, 0]
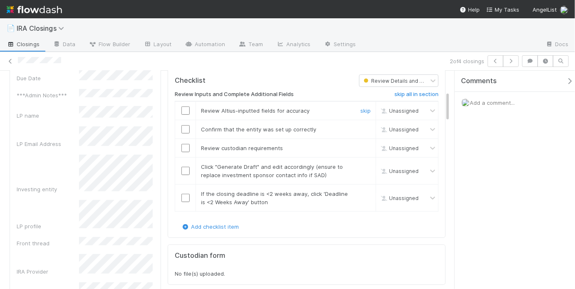
click at [183, 107] on input "checkbox" at bounding box center [186, 111] width 8 height 8
click at [183, 126] on input "checkbox" at bounding box center [186, 129] width 8 height 8
click at [183, 145] on input "checkbox" at bounding box center [186, 148] width 8 height 8
click at [182, 127] on input "checkbox" at bounding box center [186, 129] width 8 height 8
click at [183, 167] on input "checkbox" at bounding box center [186, 171] width 8 height 8
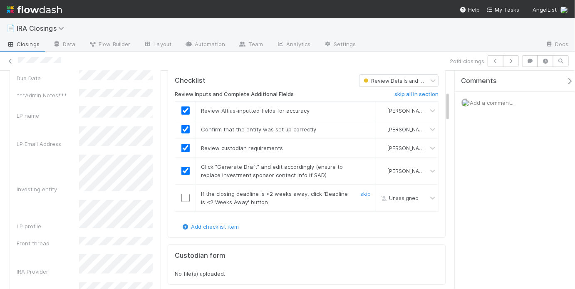
click at [186, 194] on input "checkbox" at bounding box center [186, 198] width 8 height 8
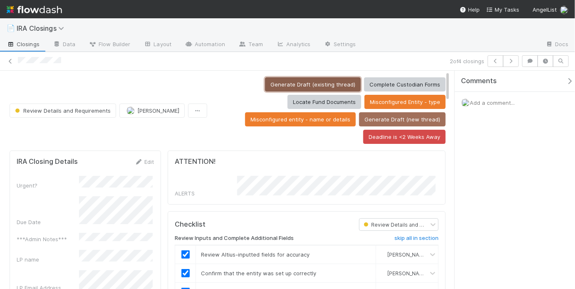
click at [271, 85] on button "Generate Draft (existing thread)" at bounding box center [313, 84] width 96 height 14
click at [288, 85] on button "Generate Draft (existing thread)" at bounding box center [313, 84] width 96 height 14
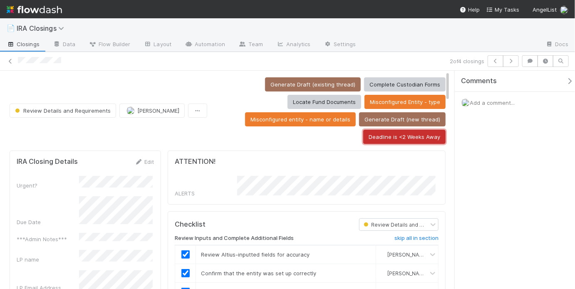
click at [396, 139] on button "Deadline is <2 Weeks Away" at bounding box center [404, 137] width 82 height 14
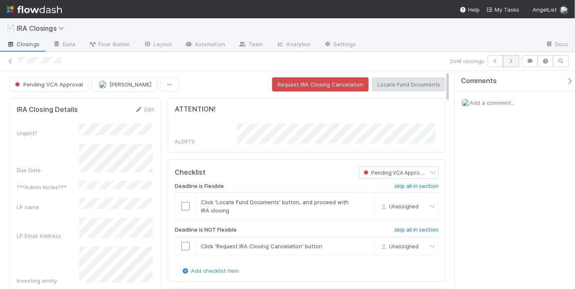
click at [517, 61] on button "button" at bounding box center [511, 61] width 16 height 12
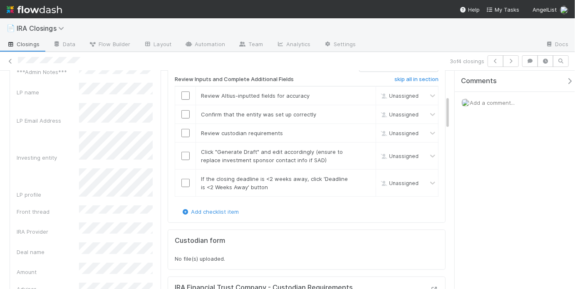
scroll to position [206, 0]
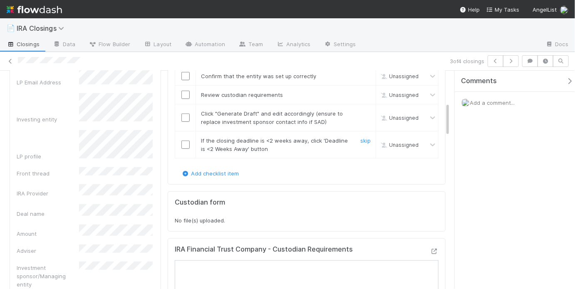
click at [183, 141] on input "checkbox" at bounding box center [186, 145] width 8 height 8
click at [184, 118] on td at bounding box center [185, 117] width 21 height 27
click at [184, 117] on input "checkbox" at bounding box center [186, 118] width 8 height 8
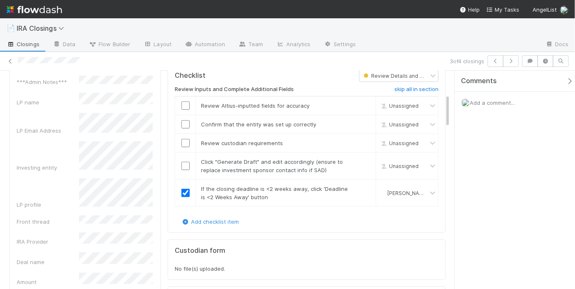
scroll to position [132, 0]
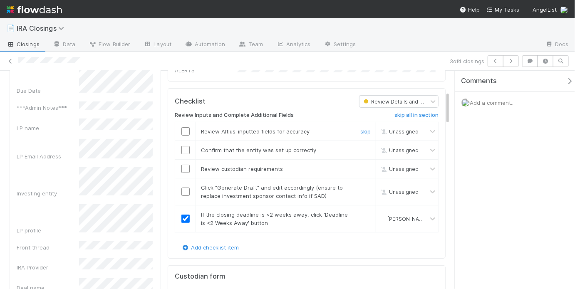
click at [184, 127] on input "checkbox" at bounding box center [186, 131] width 8 height 8
drag, startPoint x: 185, startPoint y: 147, endPoint x: 184, endPoint y: 157, distance: 10.1
click at [185, 147] on input "checkbox" at bounding box center [186, 150] width 8 height 8
click at [182, 165] on input "checkbox" at bounding box center [186, 169] width 8 height 8
click at [185, 188] on input "checkbox" at bounding box center [186, 192] width 8 height 8
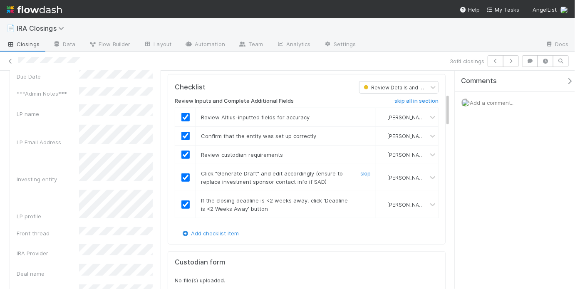
scroll to position [0, 0]
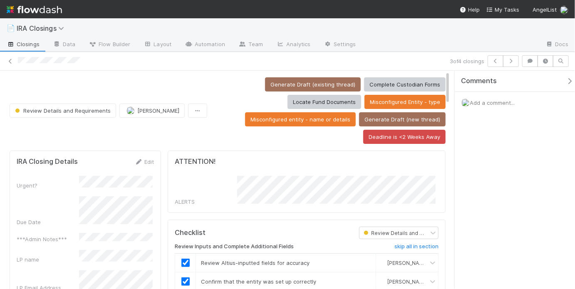
click at [221, 91] on div "Generate Draft (existing thread) Complete Custodian Forms Locate Fund Documents…" at bounding box center [328, 110] width 235 height 67
click at [289, 84] on button "Generate Draft (existing thread)" at bounding box center [313, 84] width 96 height 14
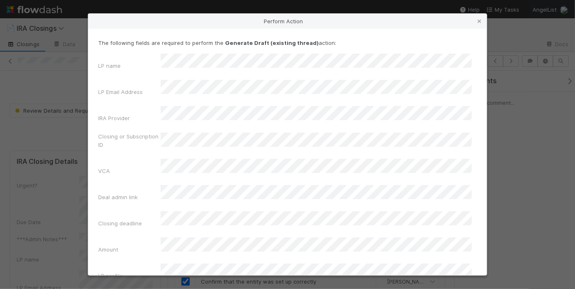
click at [67, 143] on div "Perform Action The following fields are required to perform the Generate Draft …" at bounding box center [287, 144] width 575 height 289
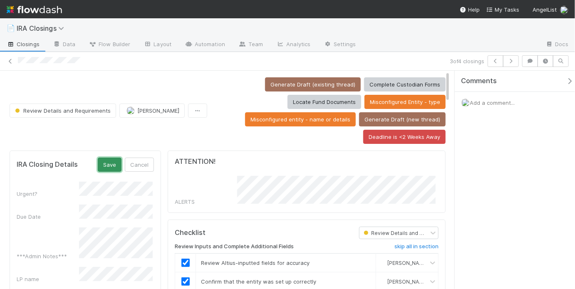
click at [119, 159] on button "Save" at bounding box center [110, 165] width 24 height 14
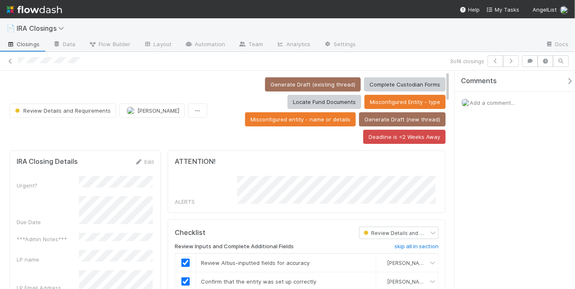
click at [148, 132] on div "Review Details and Requirements May [PERSON_NAME] Generate Draft (existing thre…" at bounding box center [228, 110] width 436 height 67
click at [494, 60] on icon "button" at bounding box center [496, 61] width 8 height 5
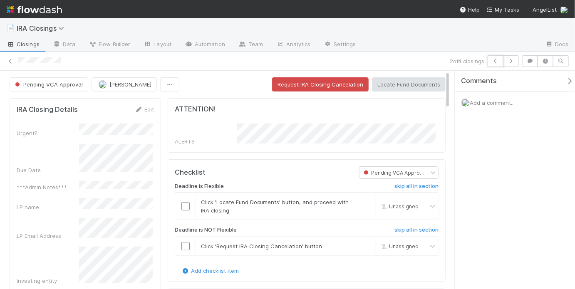
click at [495, 62] on icon "button" at bounding box center [496, 61] width 8 height 5
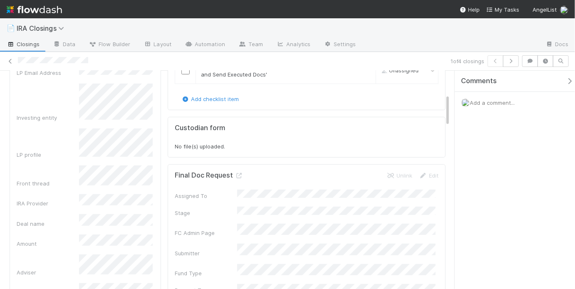
scroll to position [157, 0]
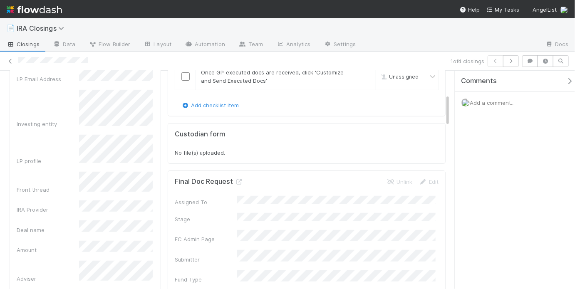
click at [75, 261] on div "Adviser" at bounding box center [85, 272] width 137 height 22
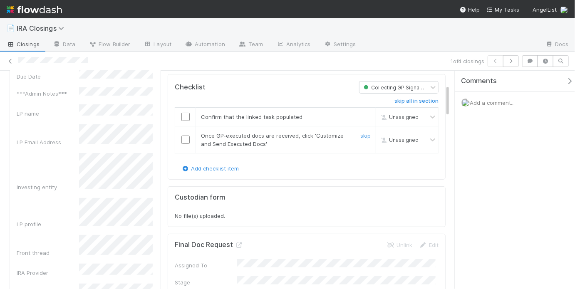
scroll to position [18, 0]
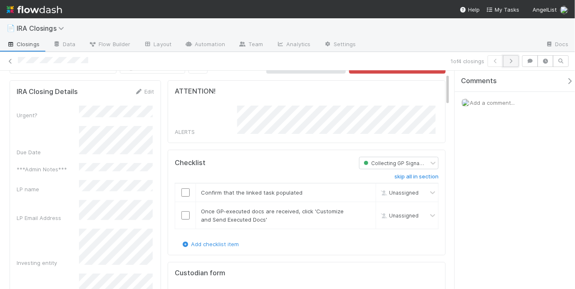
click at [518, 60] on button "button" at bounding box center [511, 61] width 16 height 12
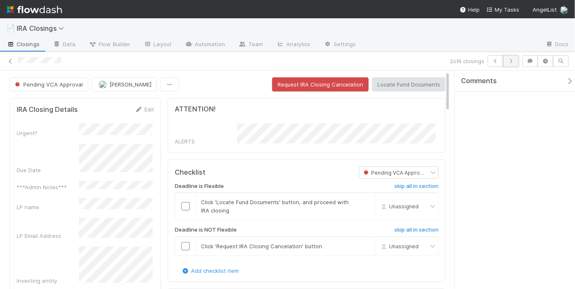
click at [517, 61] on button "button" at bounding box center [511, 61] width 16 height 12
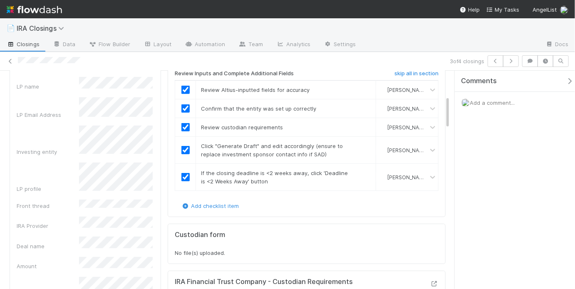
scroll to position [164, 131]
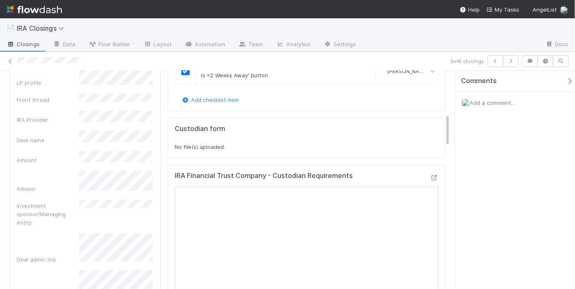
click at [119, 173] on div "Urgent? Due Date ***Admin Notes*** LP name LP Email Address Investing entity LP…" at bounding box center [85, 247] width 137 height 701
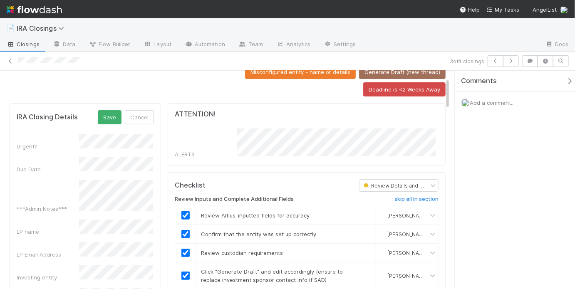
scroll to position [0, 0]
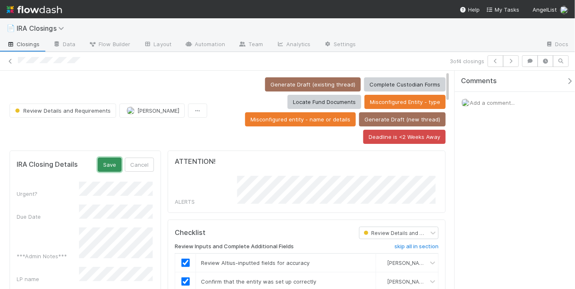
click at [112, 160] on button "Save" at bounding box center [110, 165] width 24 height 14
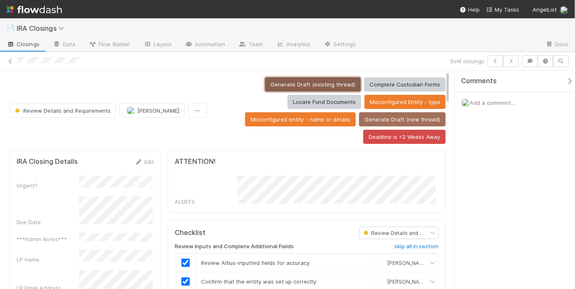
click at [281, 83] on button "Generate Draft (existing thread)" at bounding box center [313, 84] width 96 height 14
click at [281, 81] on button "Generate Draft (existing thread)" at bounding box center [313, 84] width 96 height 14
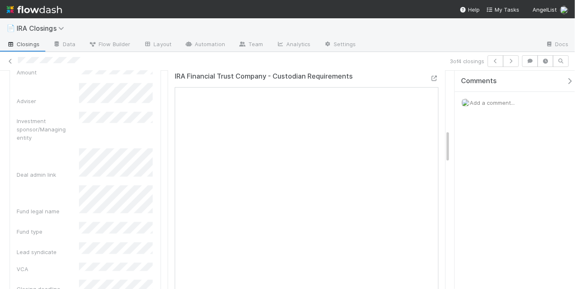
scroll to position [390, 0]
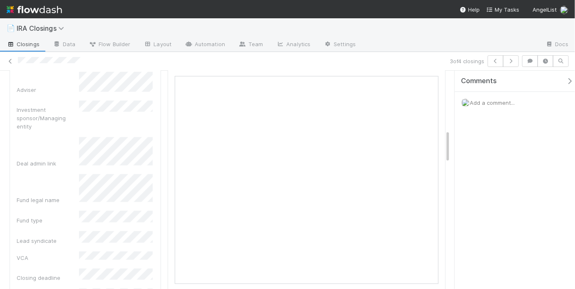
click at [61, 137] on div "Deal admin link" at bounding box center [85, 152] width 137 height 30
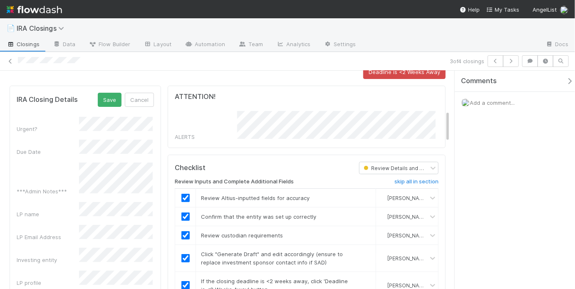
scroll to position [56, 0]
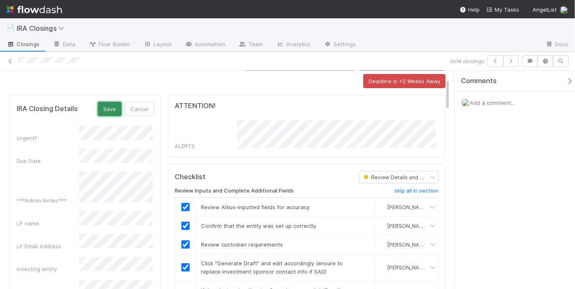
click at [105, 104] on button "Save" at bounding box center [110, 109] width 24 height 14
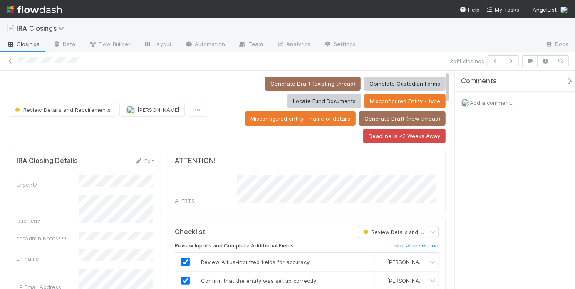
scroll to position [0, 0]
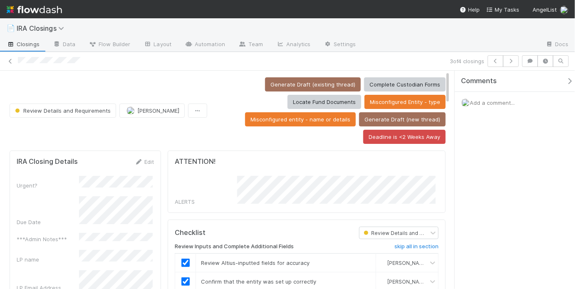
click at [186, 121] on div "Review Details and Requirements May [PERSON_NAME] Generate Draft (existing thre…" at bounding box center [228, 110] width 436 height 67
click at [299, 104] on button "Locate Fund Documents" at bounding box center [325, 102] width 74 height 14
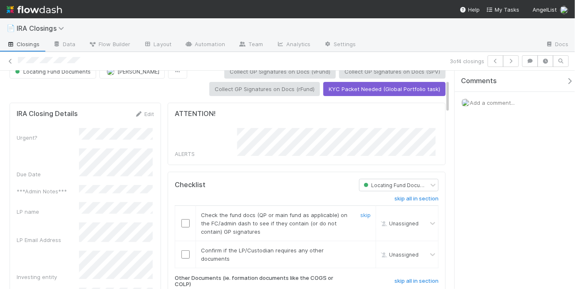
scroll to position [62, 0]
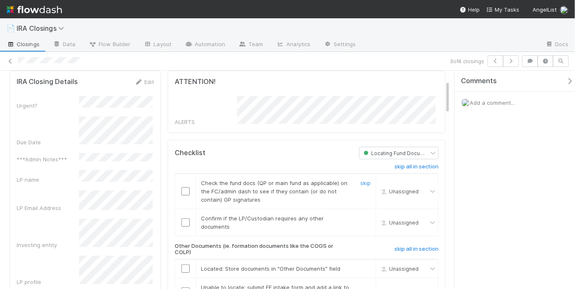
click at [182, 187] on input "checkbox" at bounding box center [186, 191] width 8 height 8
click at [182, 219] on input "checkbox" at bounding box center [186, 223] width 8 height 8
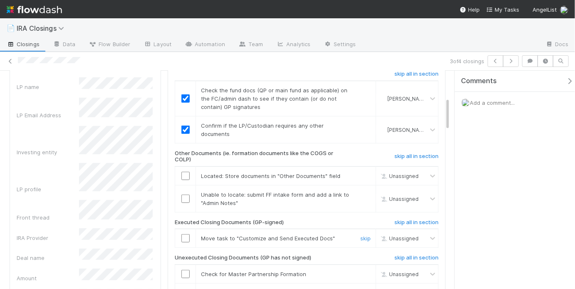
scroll to position [172, 0]
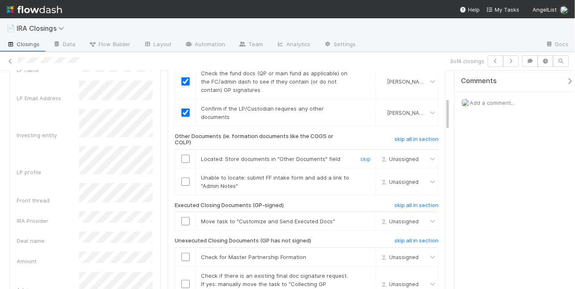
click at [186, 157] on input "checkbox" at bounding box center [186, 159] width 8 height 8
click at [361, 174] on link "skip" at bounding box center [366, 177] width 10 height 7
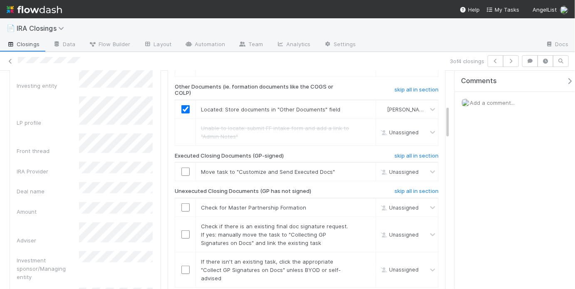
scroll to position [226, 0]
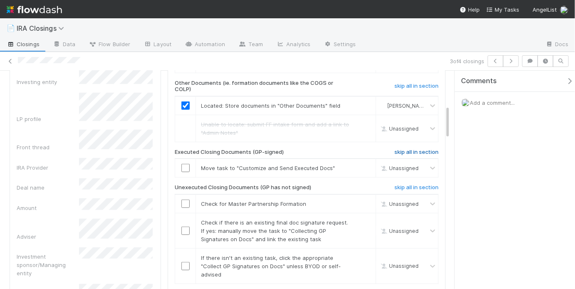
click at [409, 149] on h6 "skip all in section" at bounding box center [417, 152] width 44 height 7
click at [183, 200] on input "checkbox" at bounding box center [186, 204] width 8 height 8
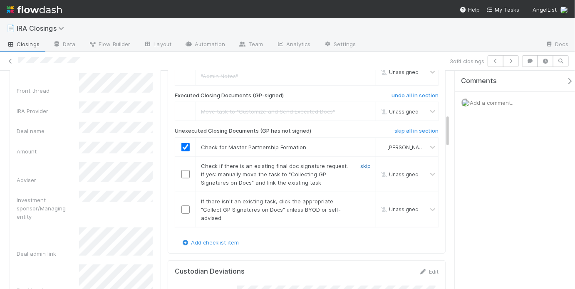
click at [364, 164] on link "skip" at bounding box center [366, 166] width 10 height 7
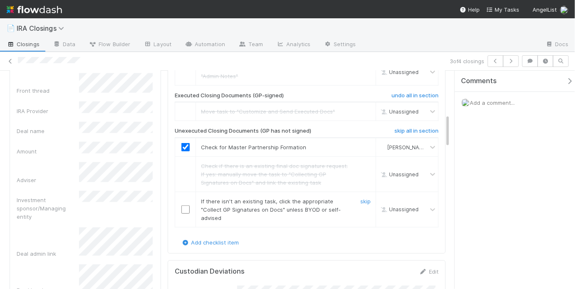
click at [185, 206] on input "checkbox" at bounding box center [186, 210] width 8 height 8
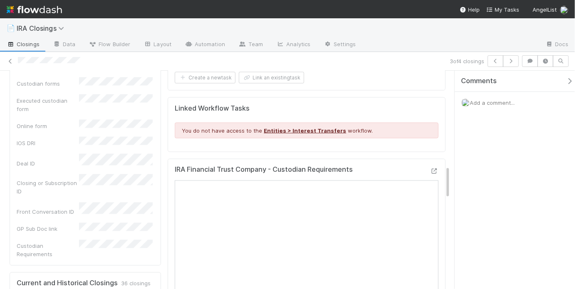
scroll to position [482, 0]
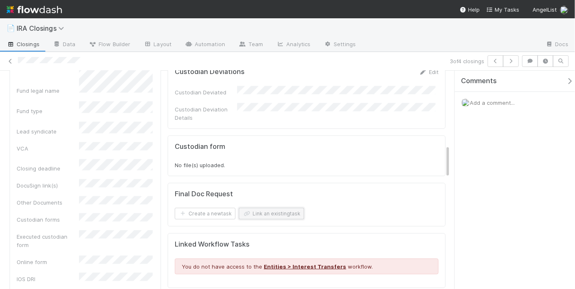
click at [278, 208] on button "Link an existing task" at bounding box center [271, 214] width 65 height 12
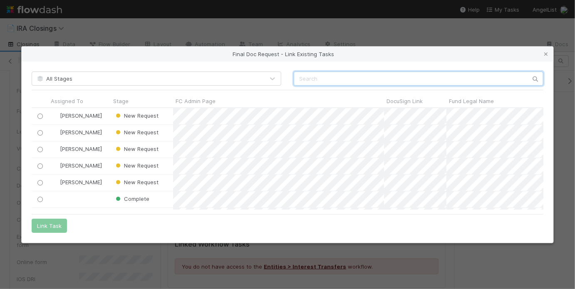
click at [347, 80] on input "text" at bounding box center [419, 79] width 250 height 14
paste input "Umami Capital, LP"
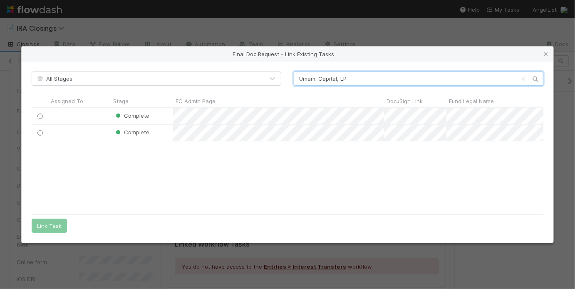
type input "Umami Capital, LP"
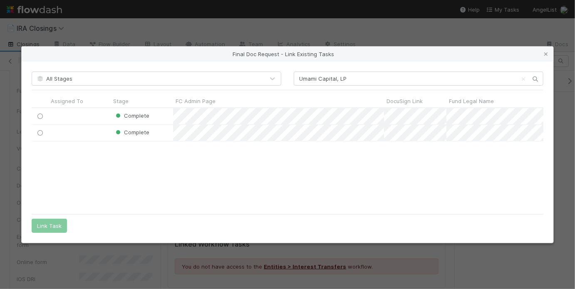
click at [145, 29] on div "Final Doc Request - Link Existing Tasks All Stages Umami Capital, LP Assigned T…" at bounding box center [287, 144] width 575 height 289
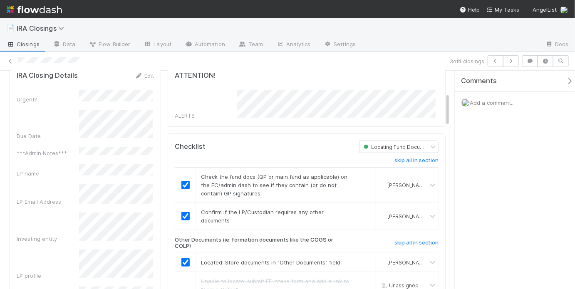
scroll to position [0, 0]
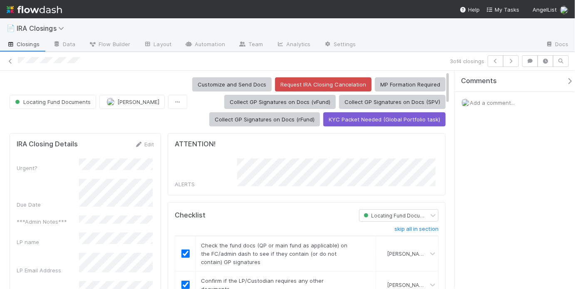
click at [263, 141] on div "ATTENTION!" at bounding box center [307, 144] width 264 height 8
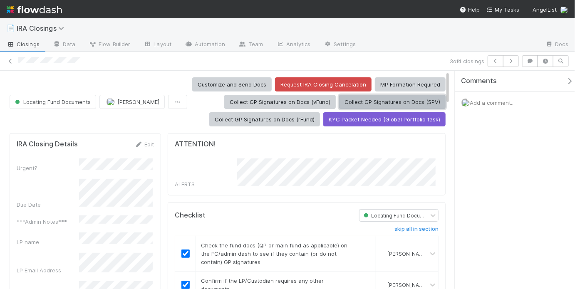
click at [359, 101] on button "Collect GP Signatures on Docs (SPV)" at bounding box center [392, 102] width 107 height 14
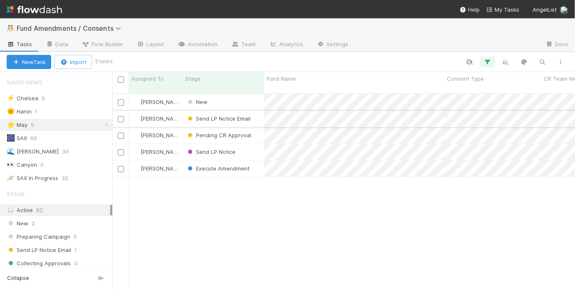
scroll to position [197, 458]
